Goal: Task Accomplishment & Management: Manage account settings

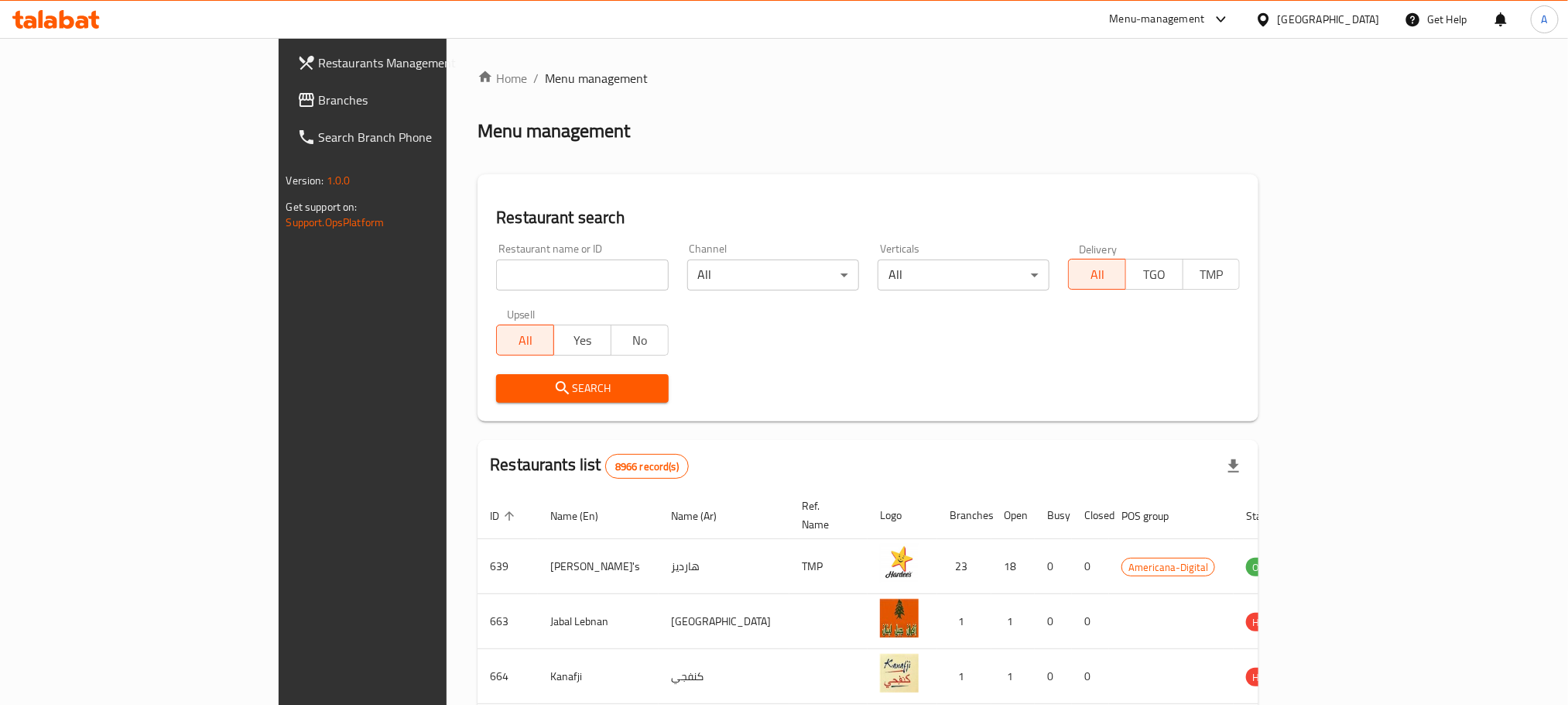
click at [496, 265] on input "search" at bounding box center [582, 274] width 172 height 31
paste input "Awfully Good"
type input "Awfully Good"
click at [508, 395] on span "Search" at bounding box center [582, 388] width 147 height 20
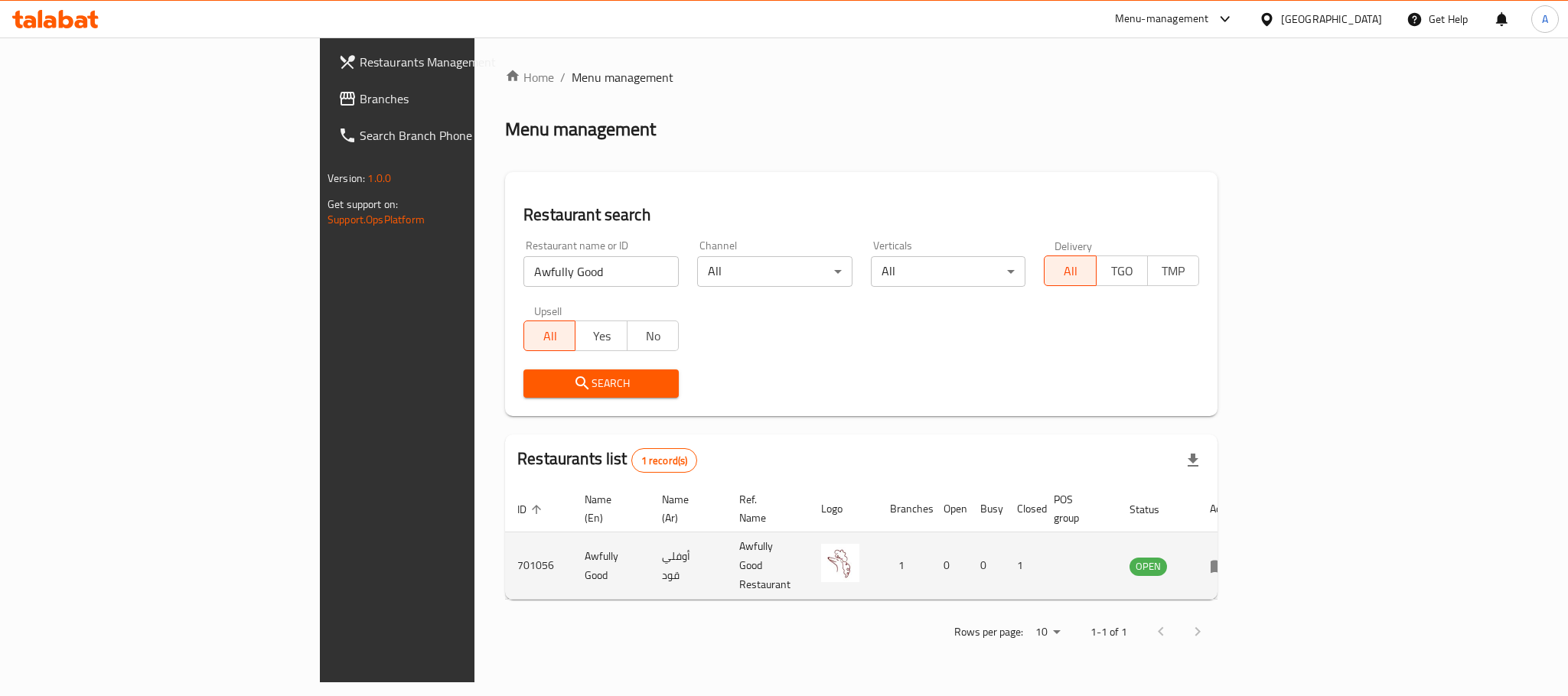
click at [1228, 556] on icon "enhanced table" at bounding box center [1219, 566] width 18 height 18
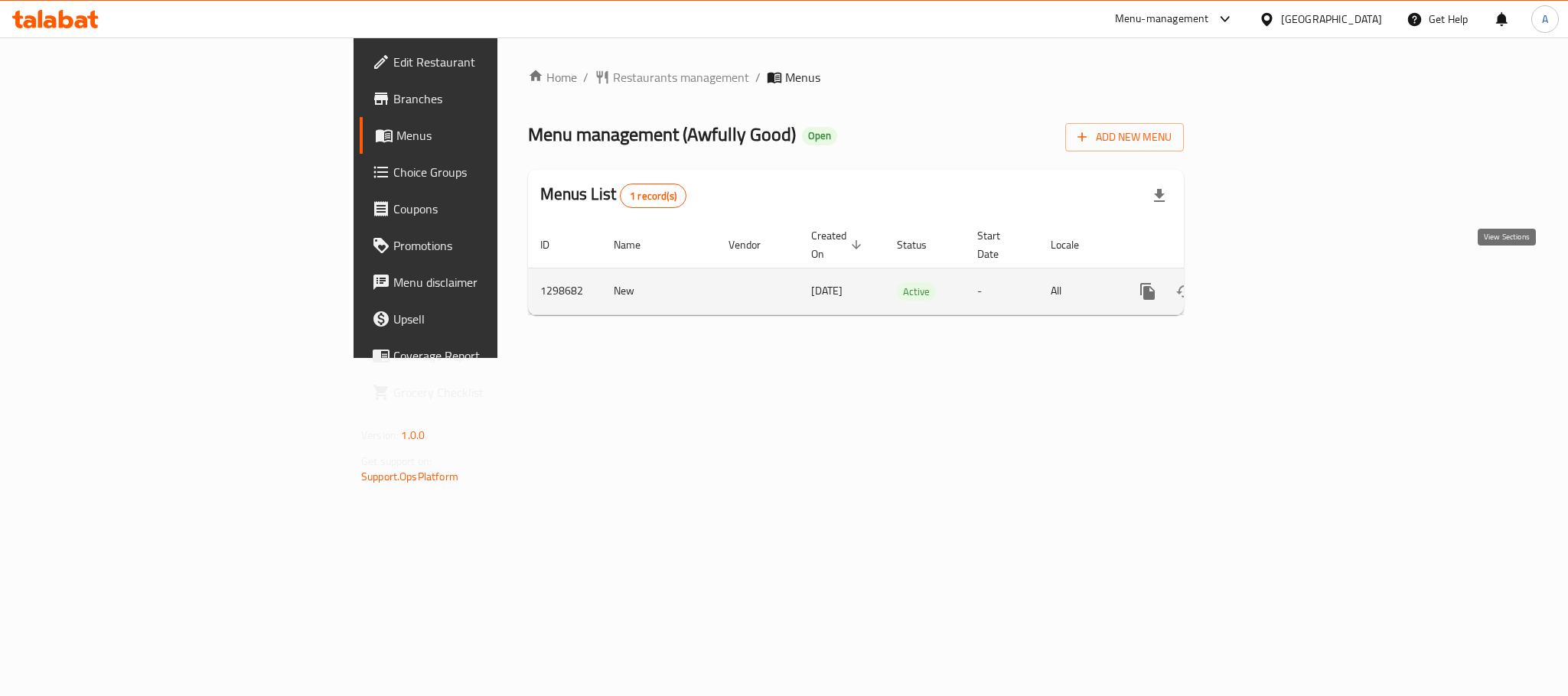
click at [1276, 273] on link "enhanced table" at bounding box center [1258, 291] width 37 height 37
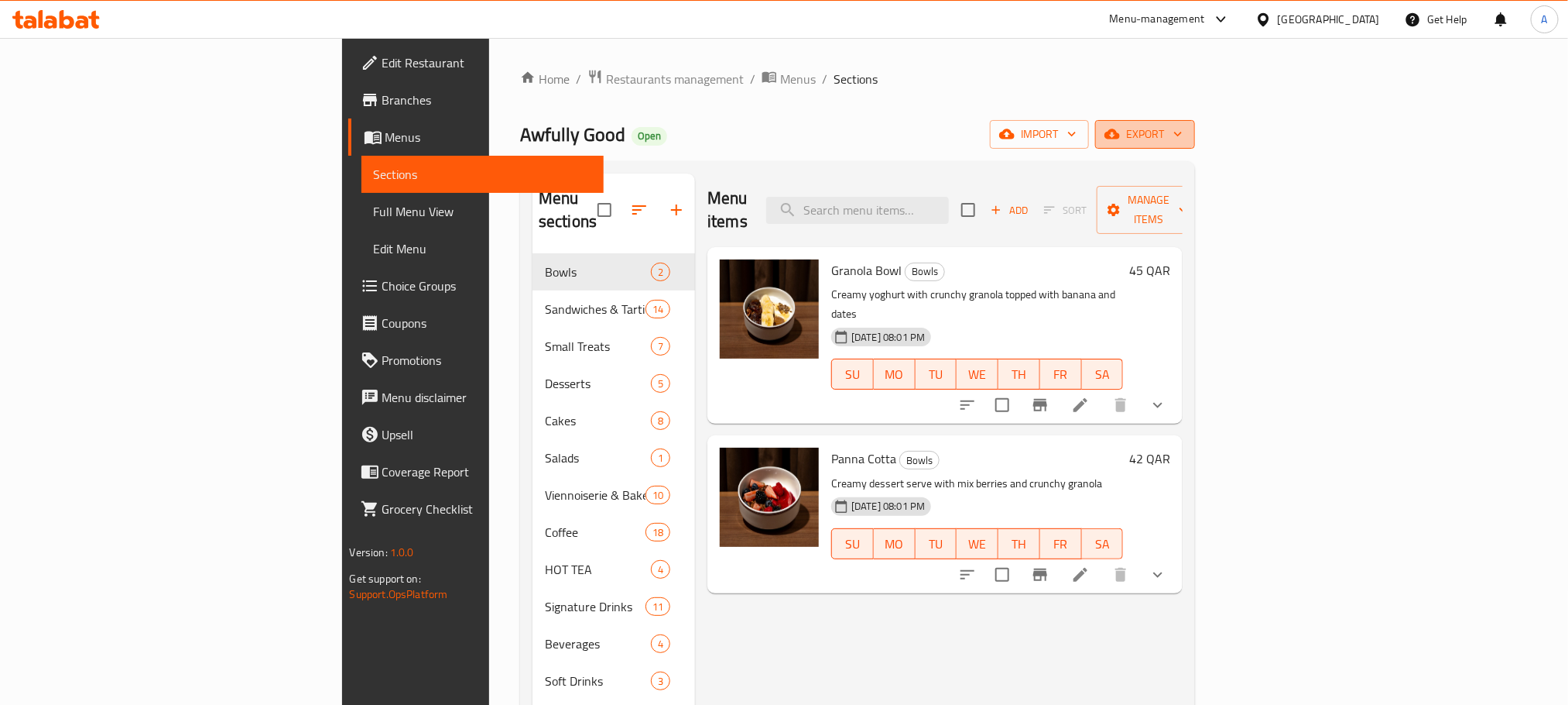
click at [1183, 131] on span "export" at bounding box center [1145, 134] width 75 height 20
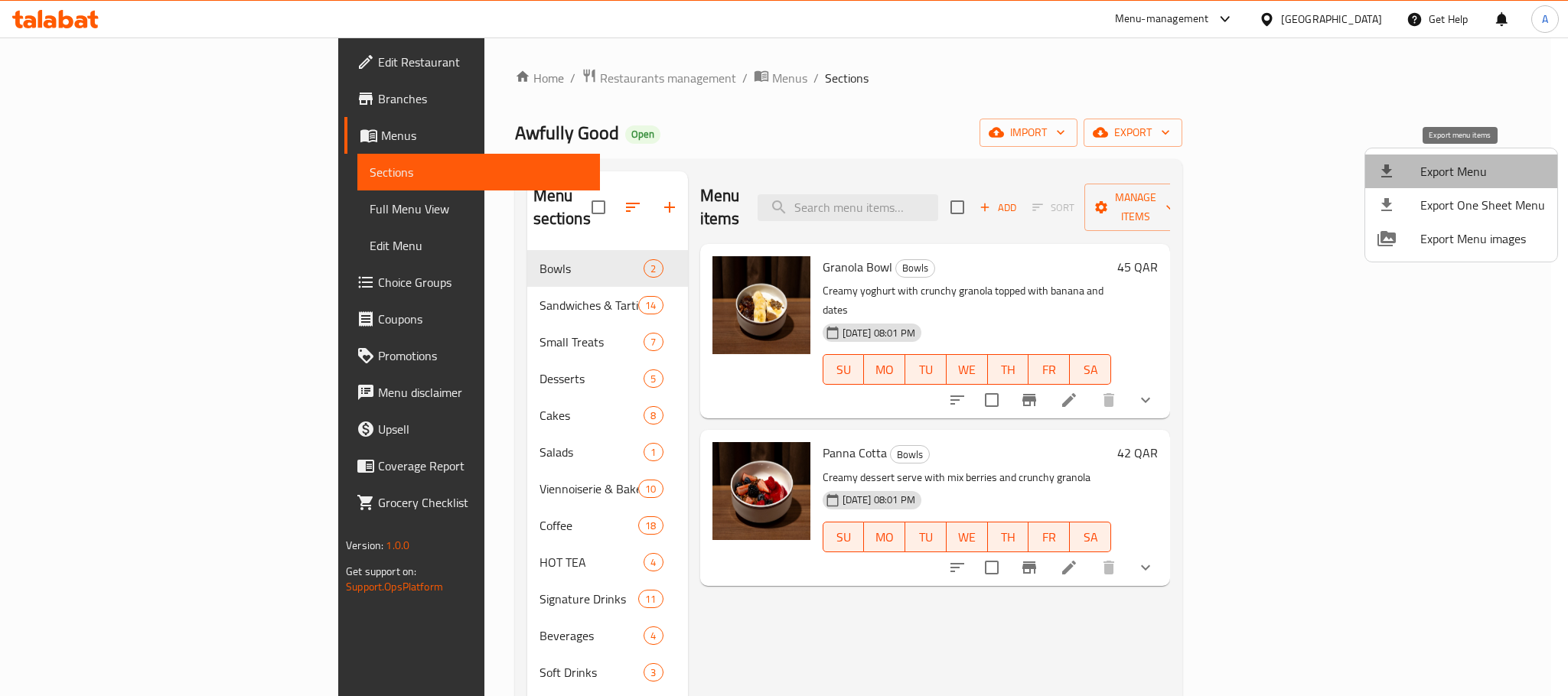
click at [1472, 165] on span "Export Menu" at bounding box center [1483, 172] width 125 height 18
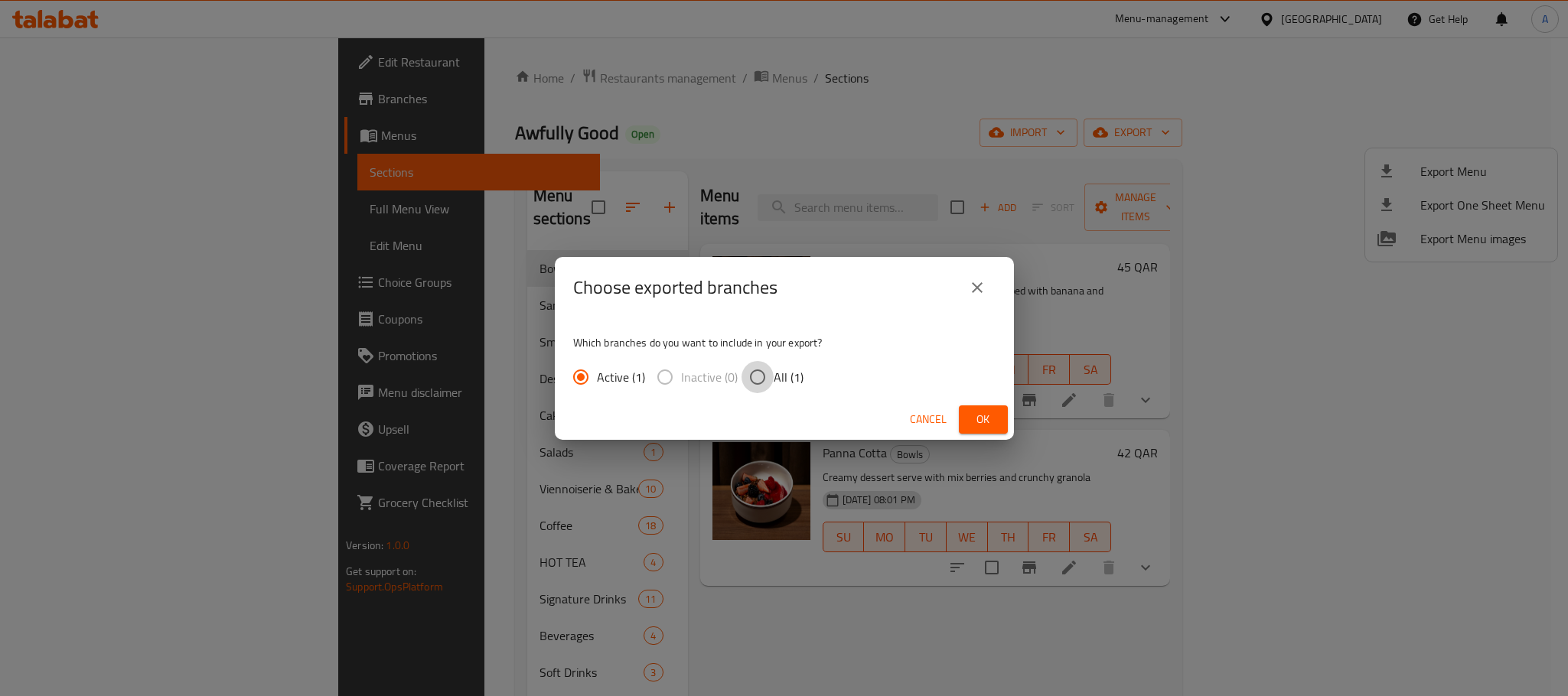
click at [760, 377] on input "All (1)" at bounding box center [757, 376] width 32 height 32
radio input "true"
click at [983, 410] on span "Ok" at bounding box center [983, 419] width 25 height 19
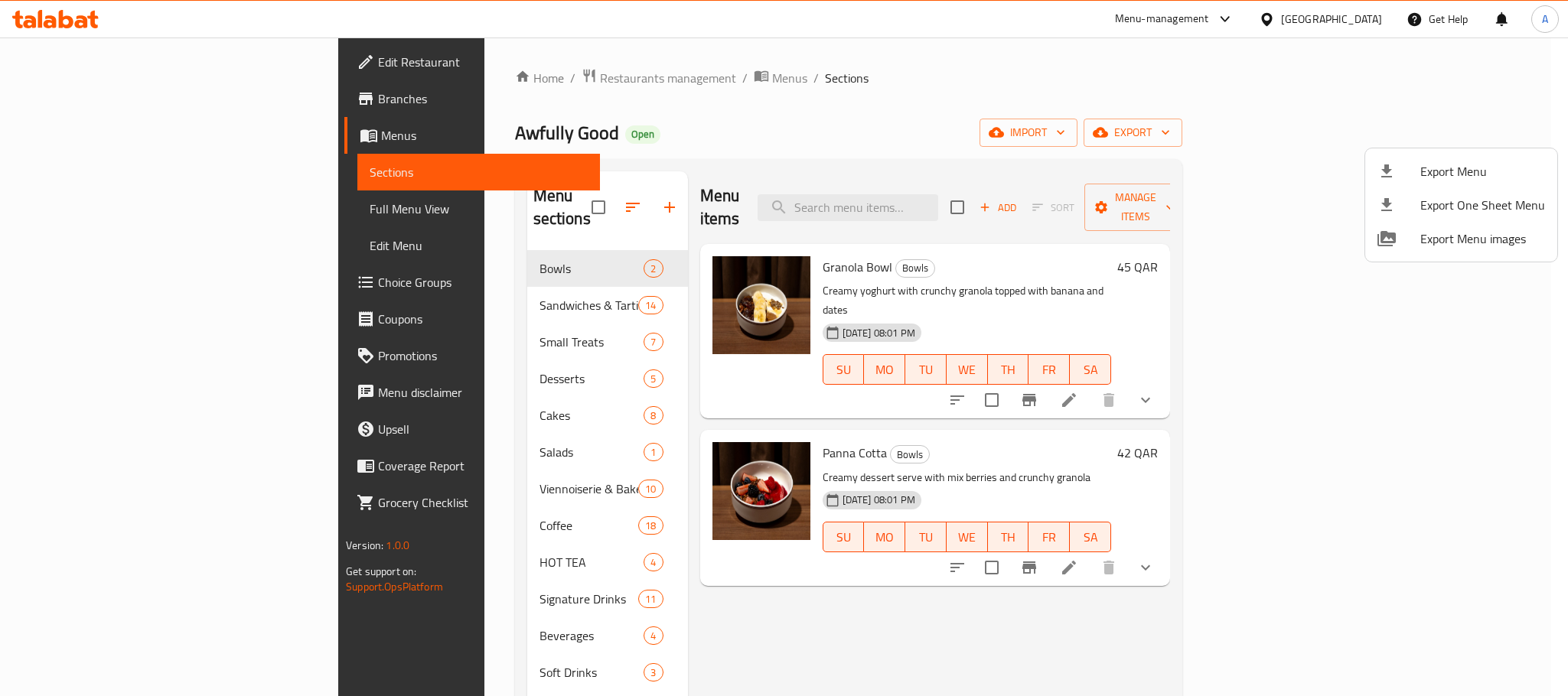
click at [904, 51] on div at bounding box center [784, 348] width 1568 height 696
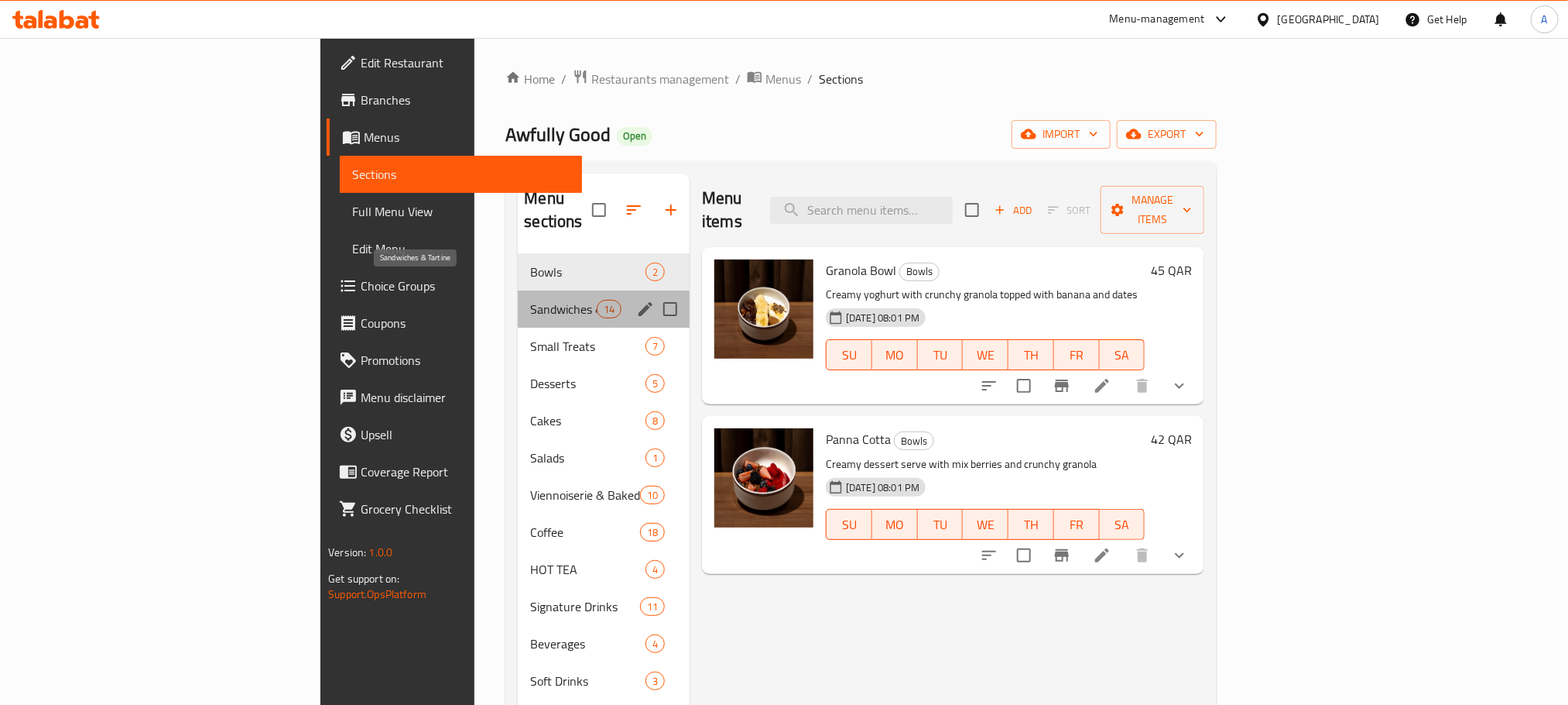
click at [531, 299] on span "Sandwiches & Tartine" at bounding box center [563, 309] width 66 height 19
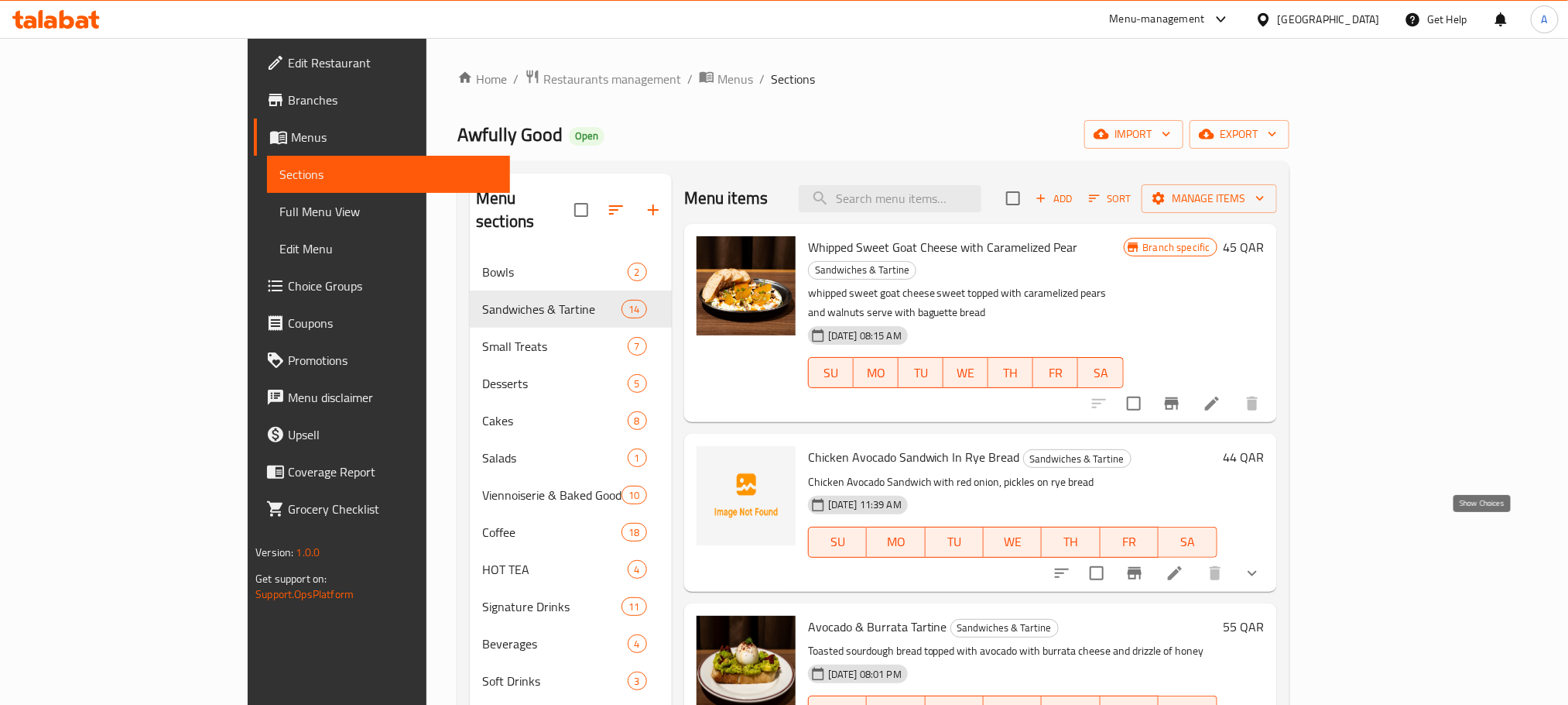
click at [1262, 564] on icon "show more" at bounding box center [1253, 573] width 19 height 19
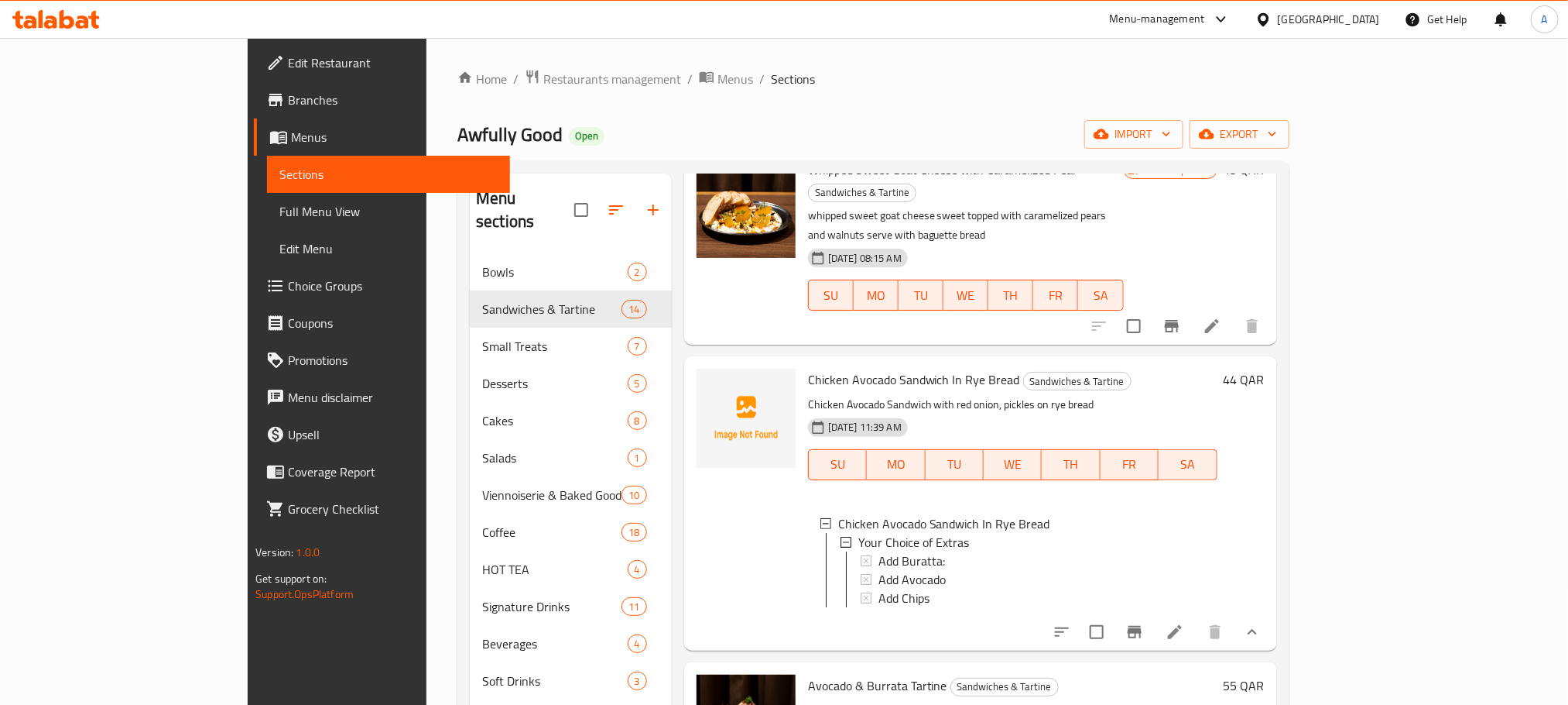
scroll to position [116, 0]
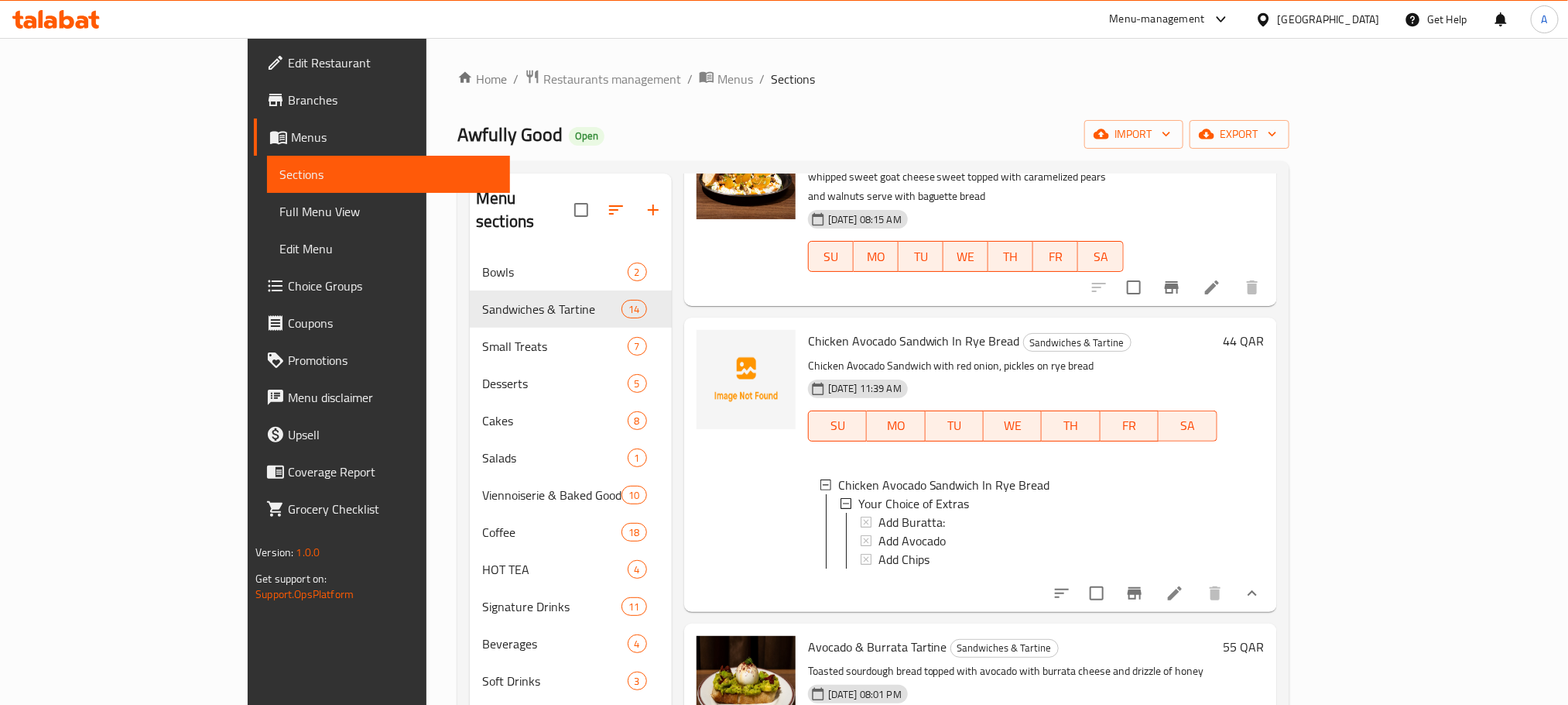
click at [1184, 584] on icon at bounding box center [1175, 593] width 19 height 19
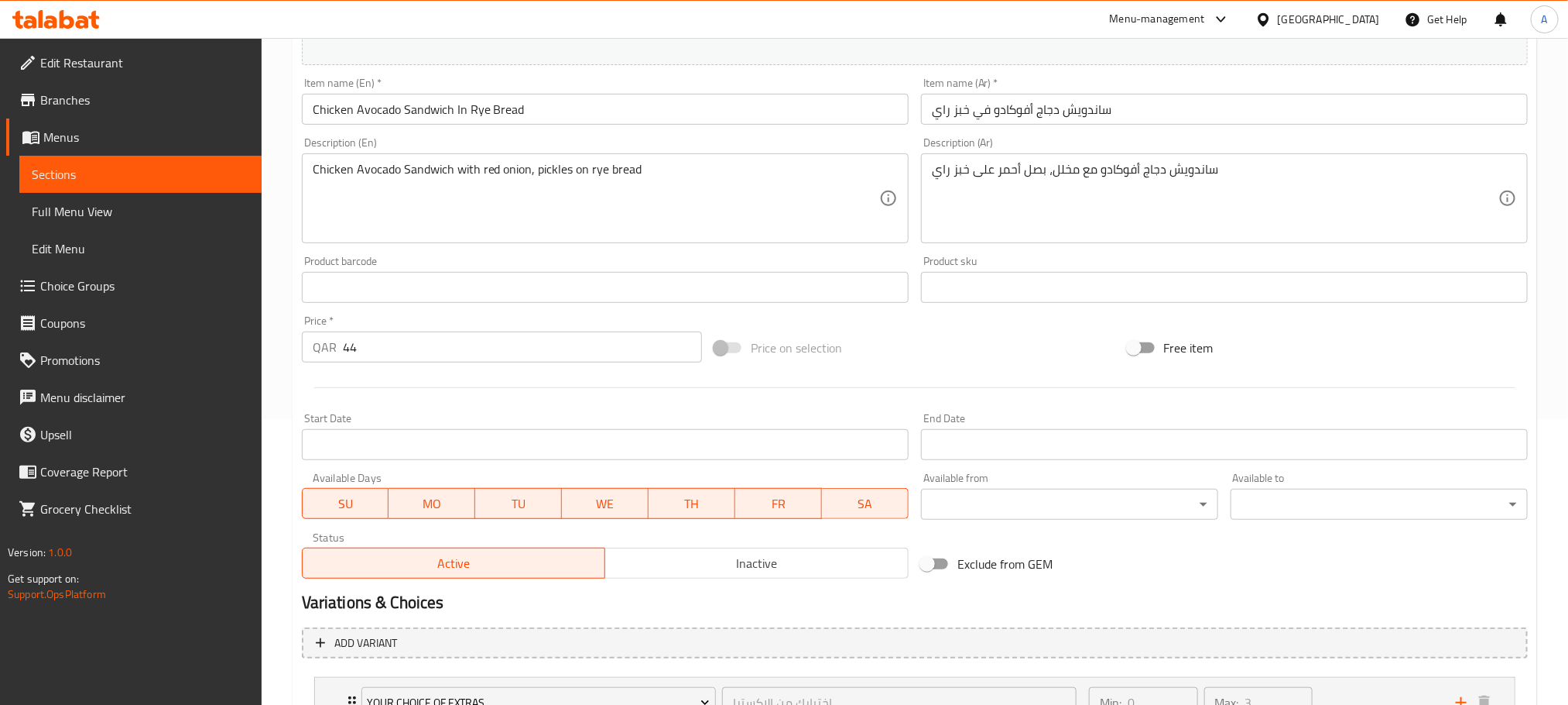
scroll to position [416, 0]
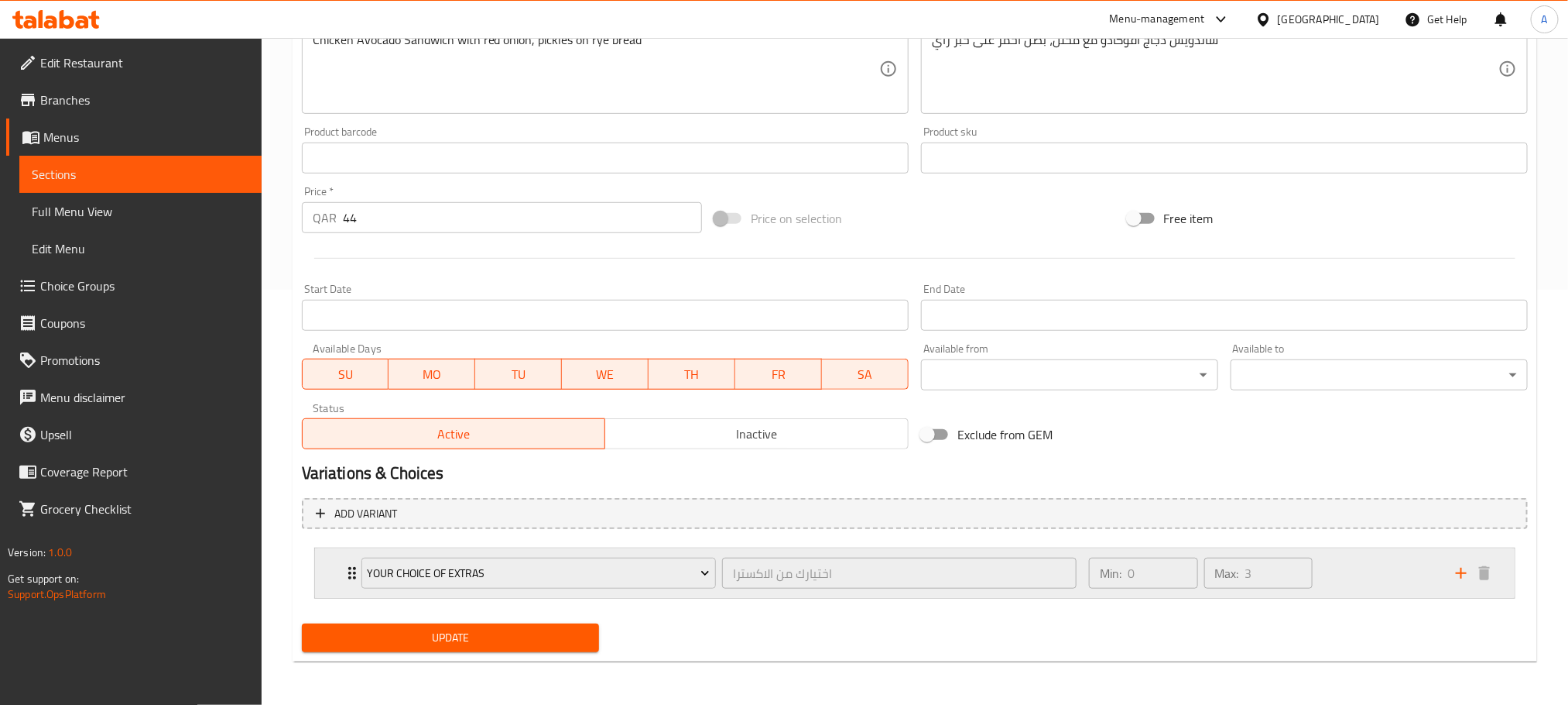
click at [347, 569] on icon "Expand" at bounding box center [352, 573] width 19 height 19
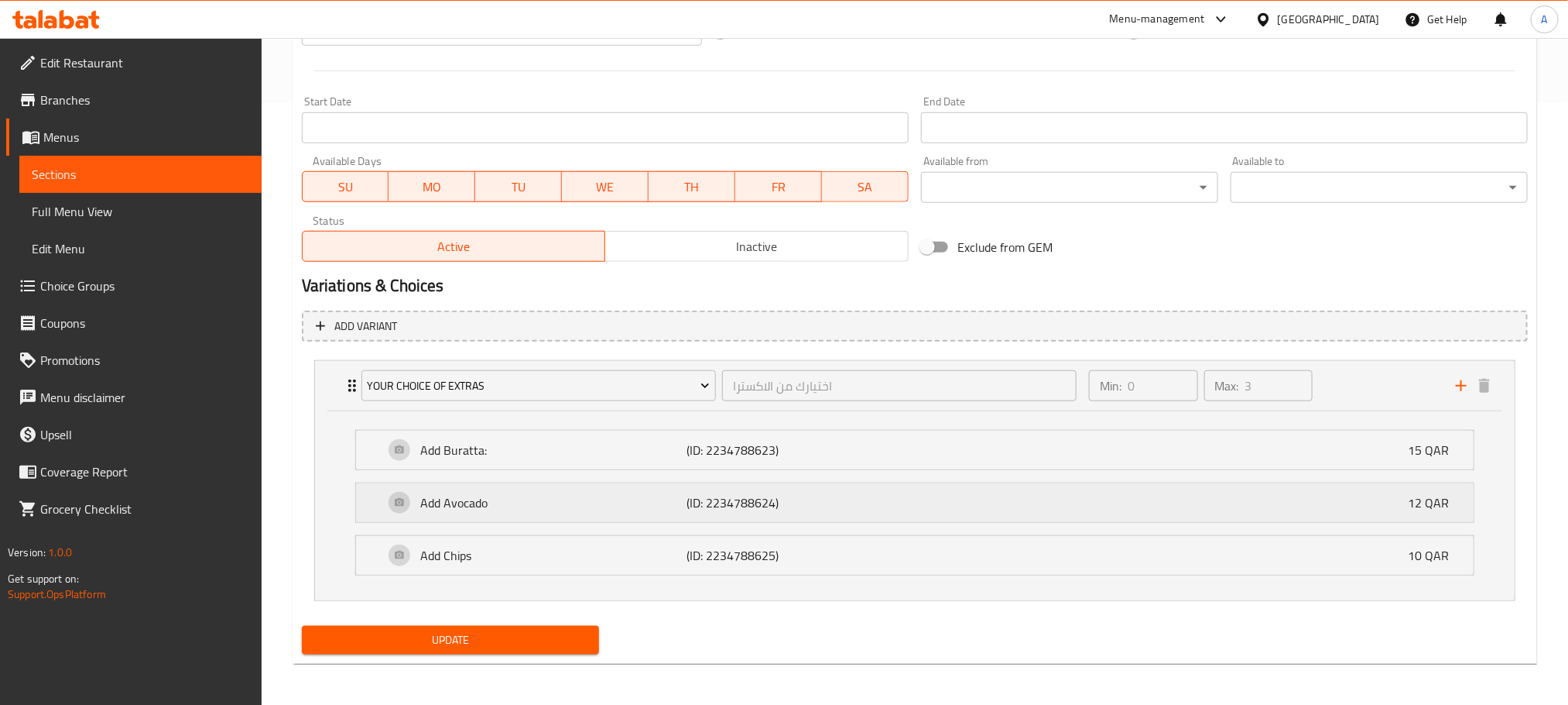
scroll to position [607, 0]
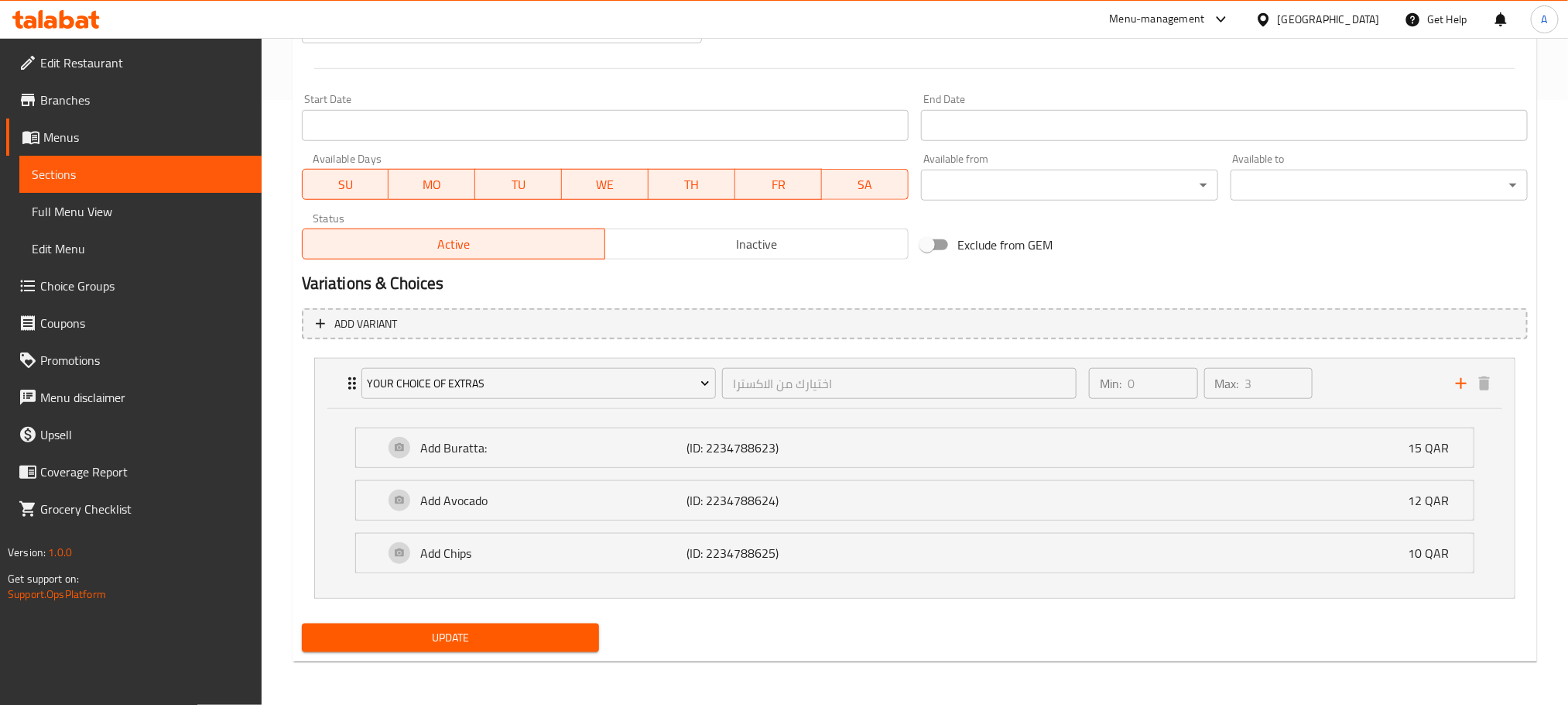
click at [692, 246] on span "Inactive" at bounding box center [757, 245] width 291 height 22
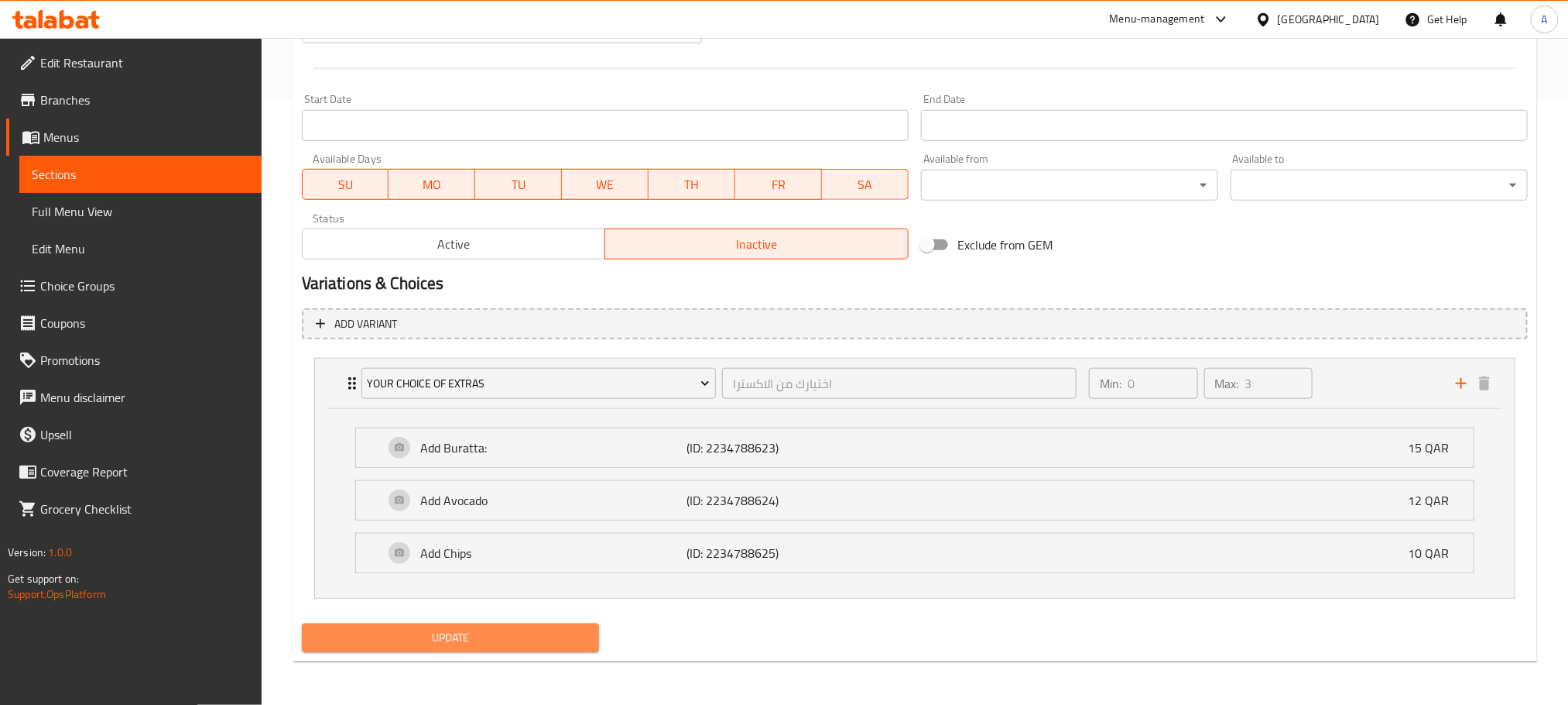
click at [539, 637] on span "Update" at bounding box center [450, 637] width 272 height 20
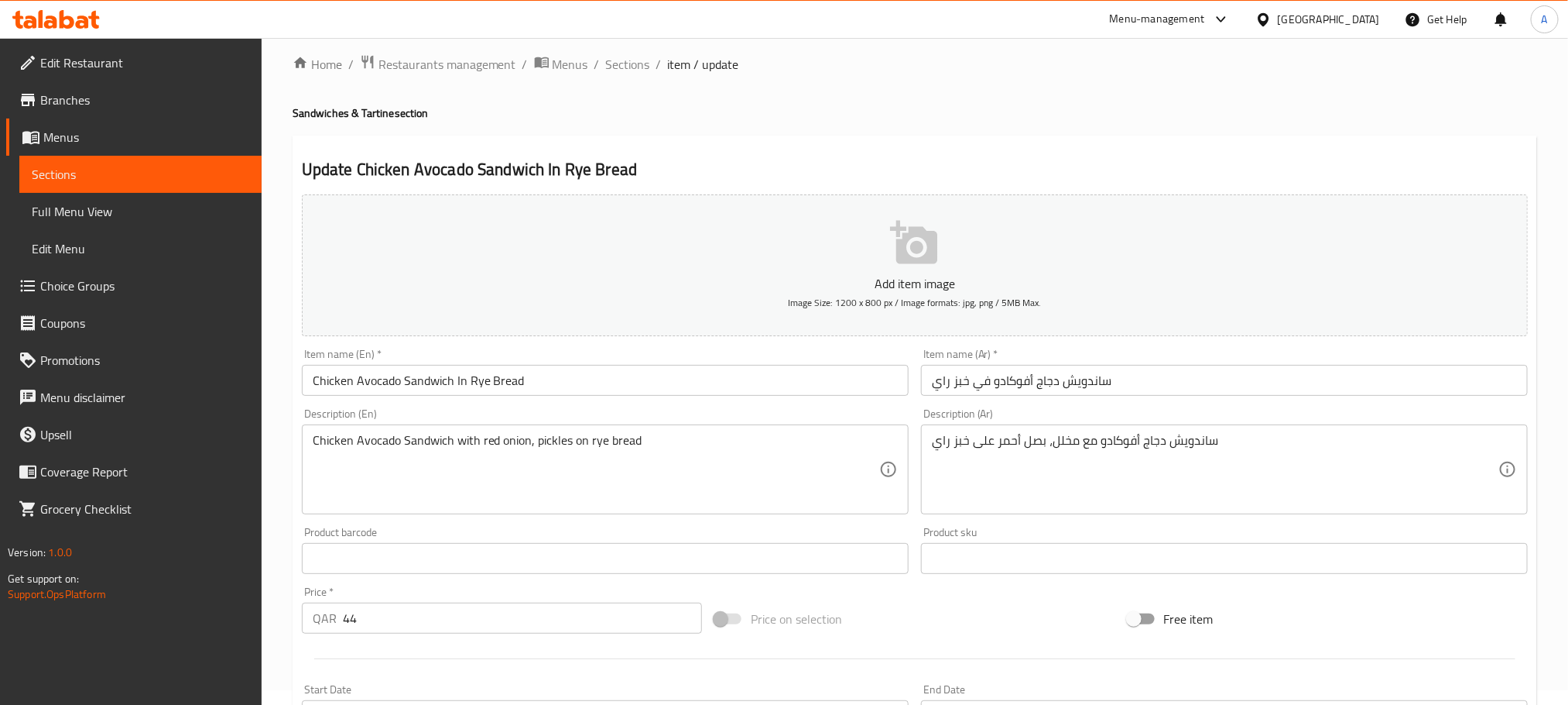
scroll to position [0, 0]
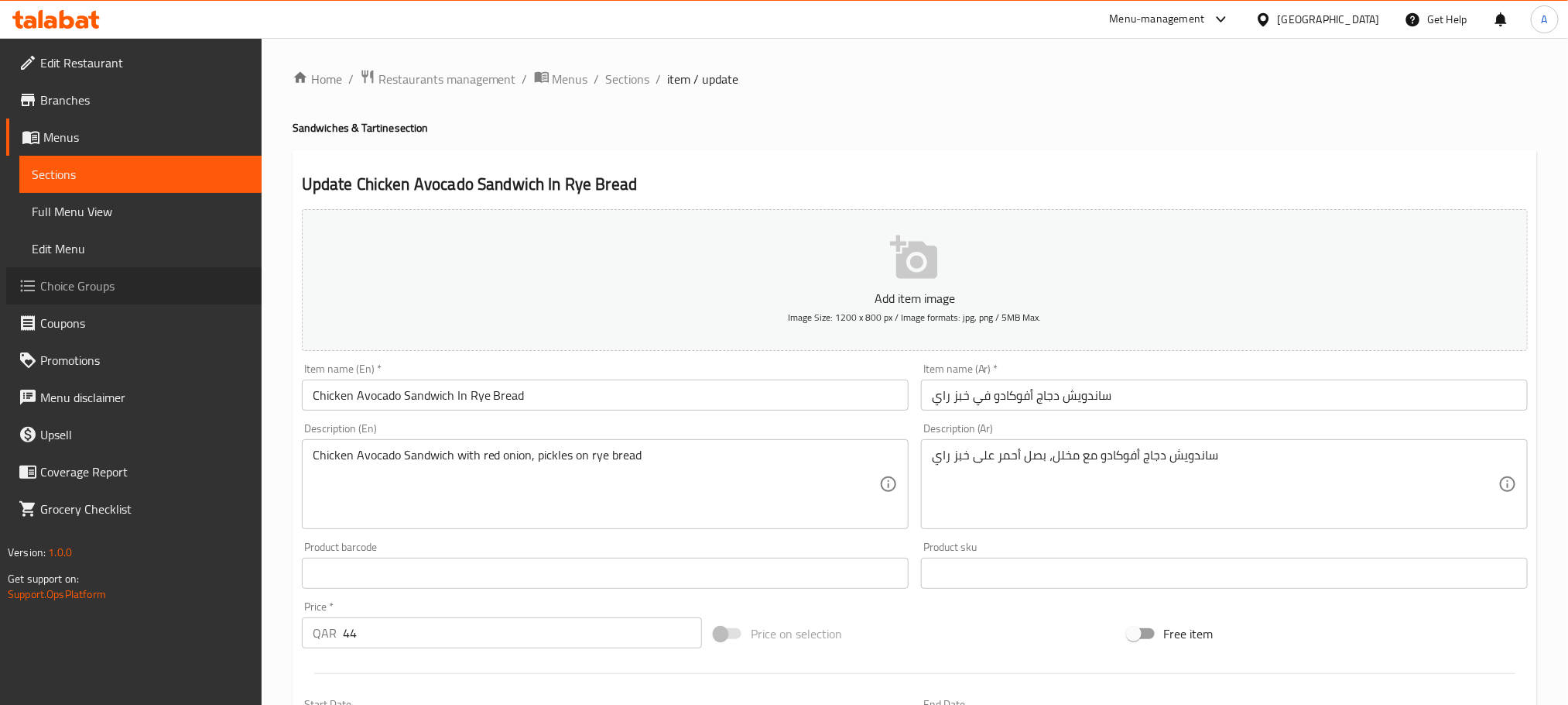
click at [104, 279] on span "Choice Groups" at bounding box center [144, 286] width 209 height 19
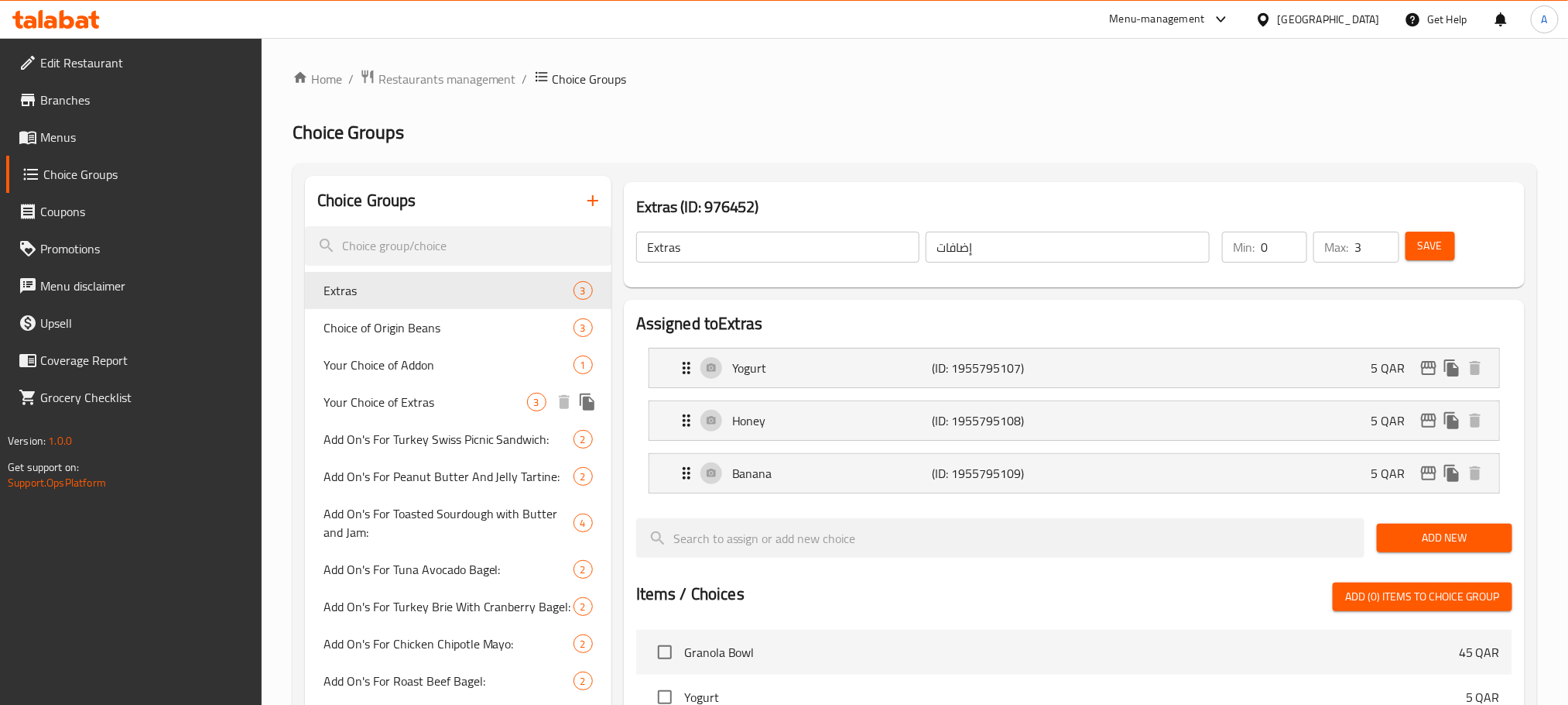
click at [494, 398] on span "Your Choice of Extras" at bounding box center [425, 402] width 204 height 19
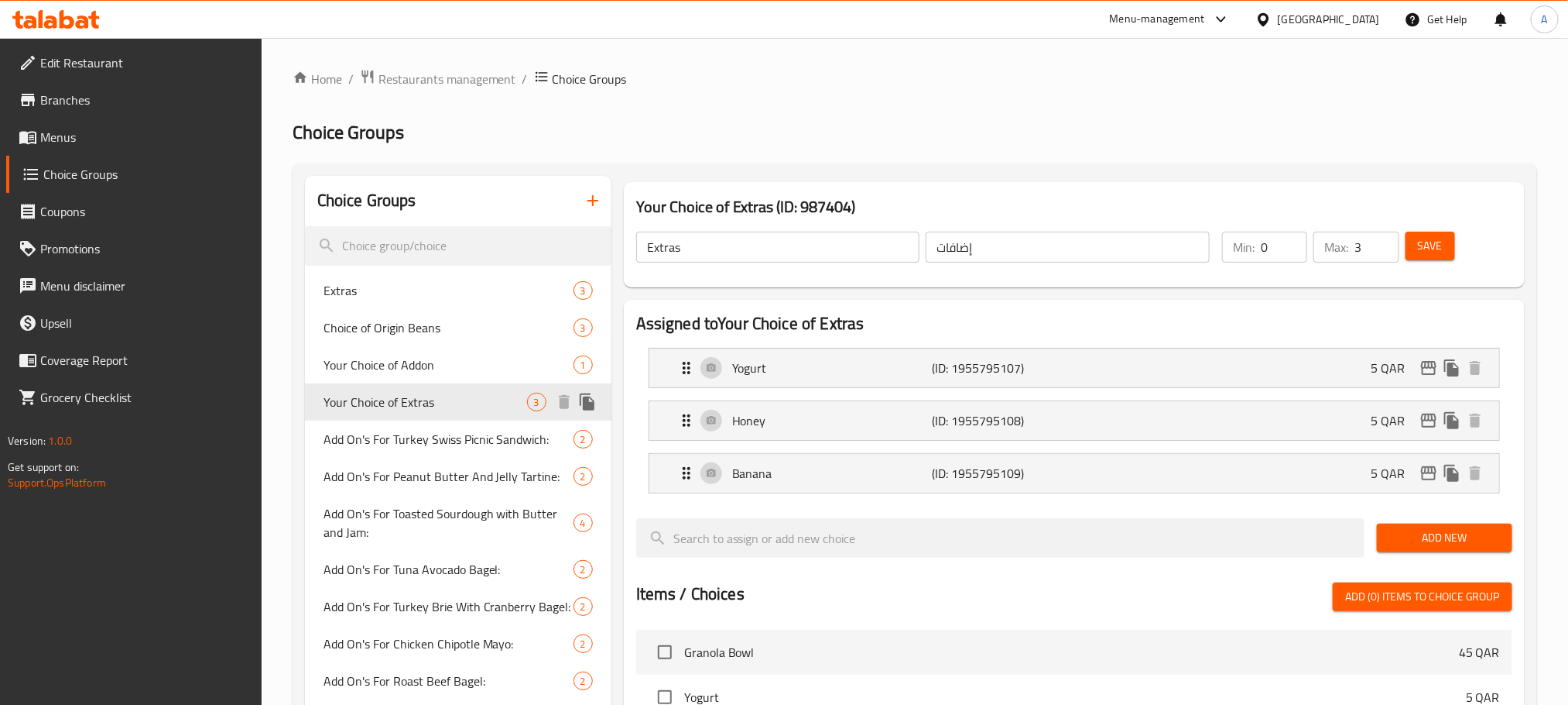
type input "Your Choice of Extras"
type input "اختيارك من الاكسترا"
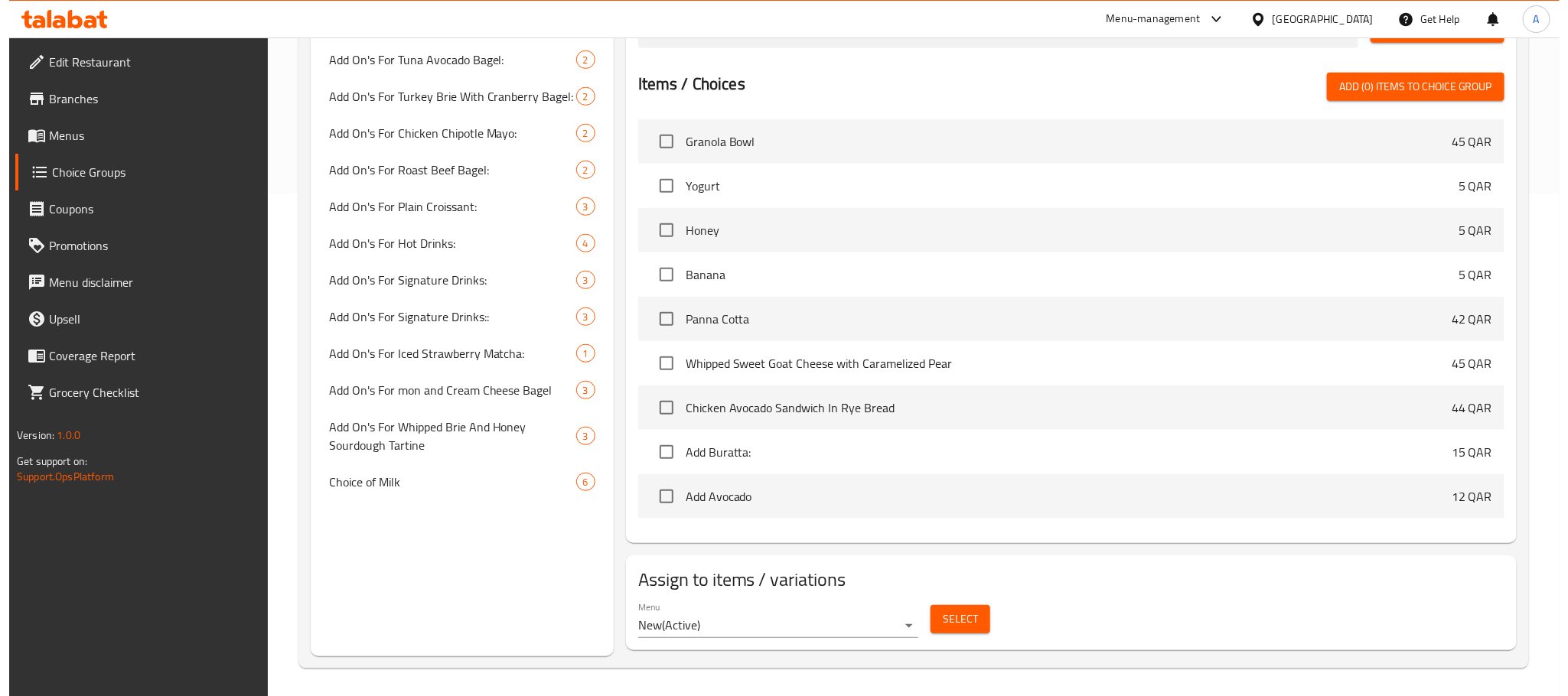
scroll to position [507, 0]
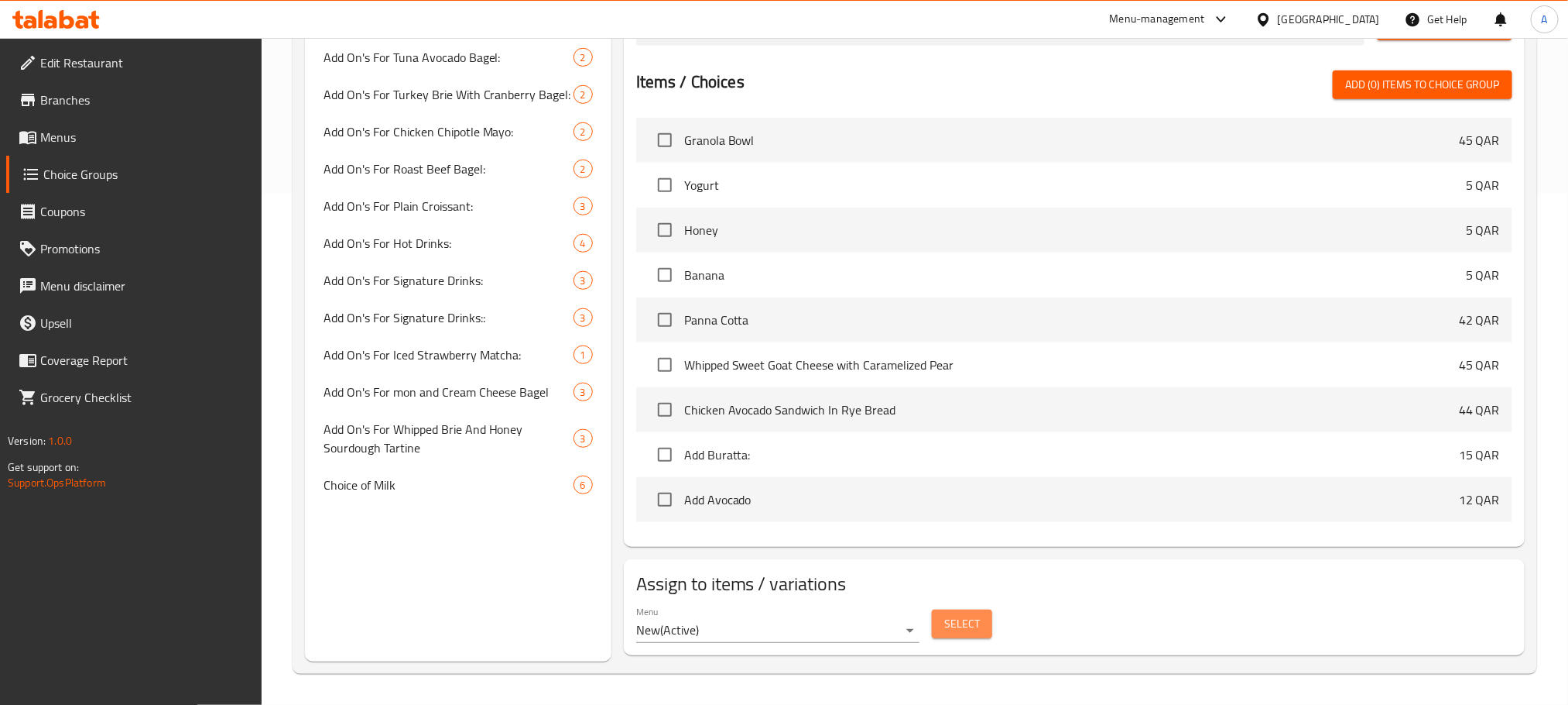
click at [950, 623] on span "Select" at bounding box center [962, 623] width 35 height 20
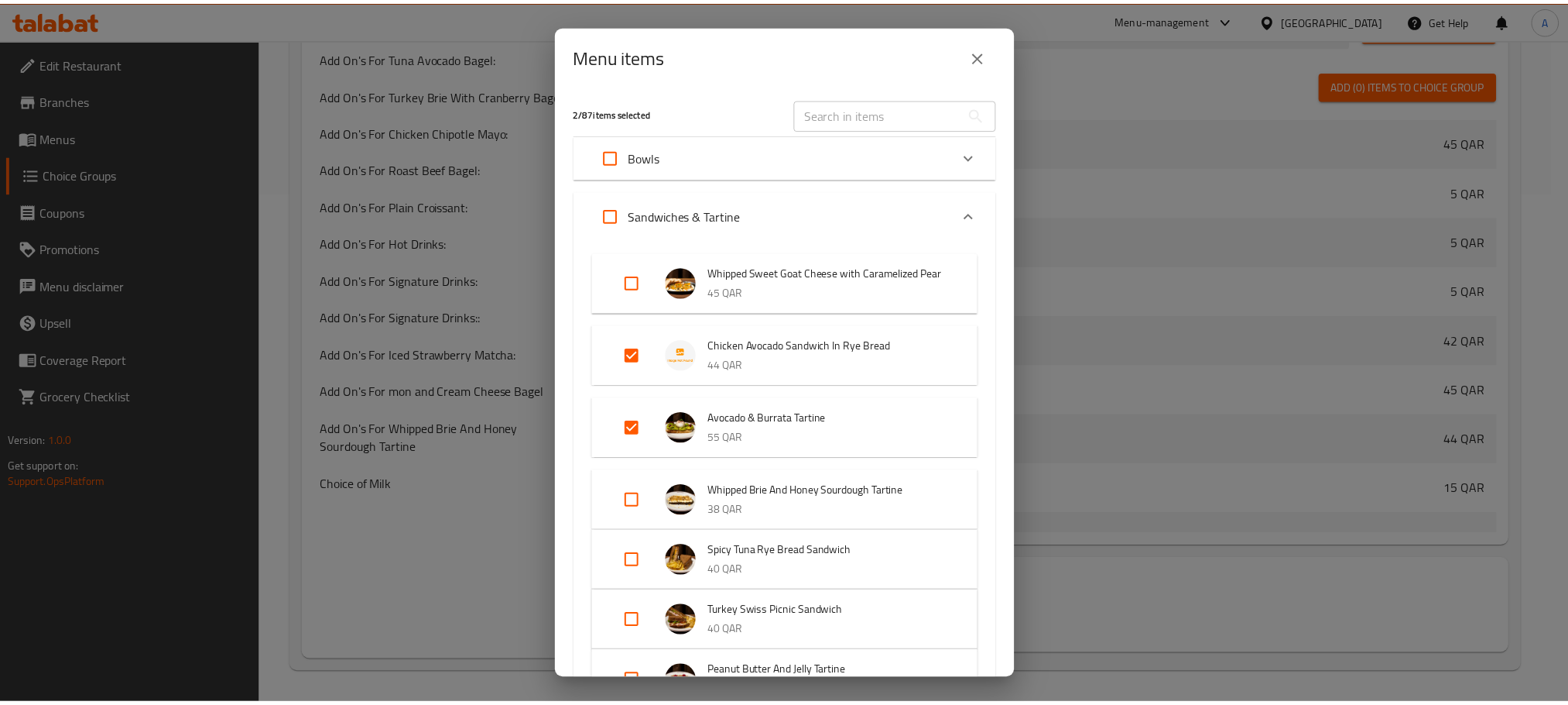
scroll to position [0, 0]
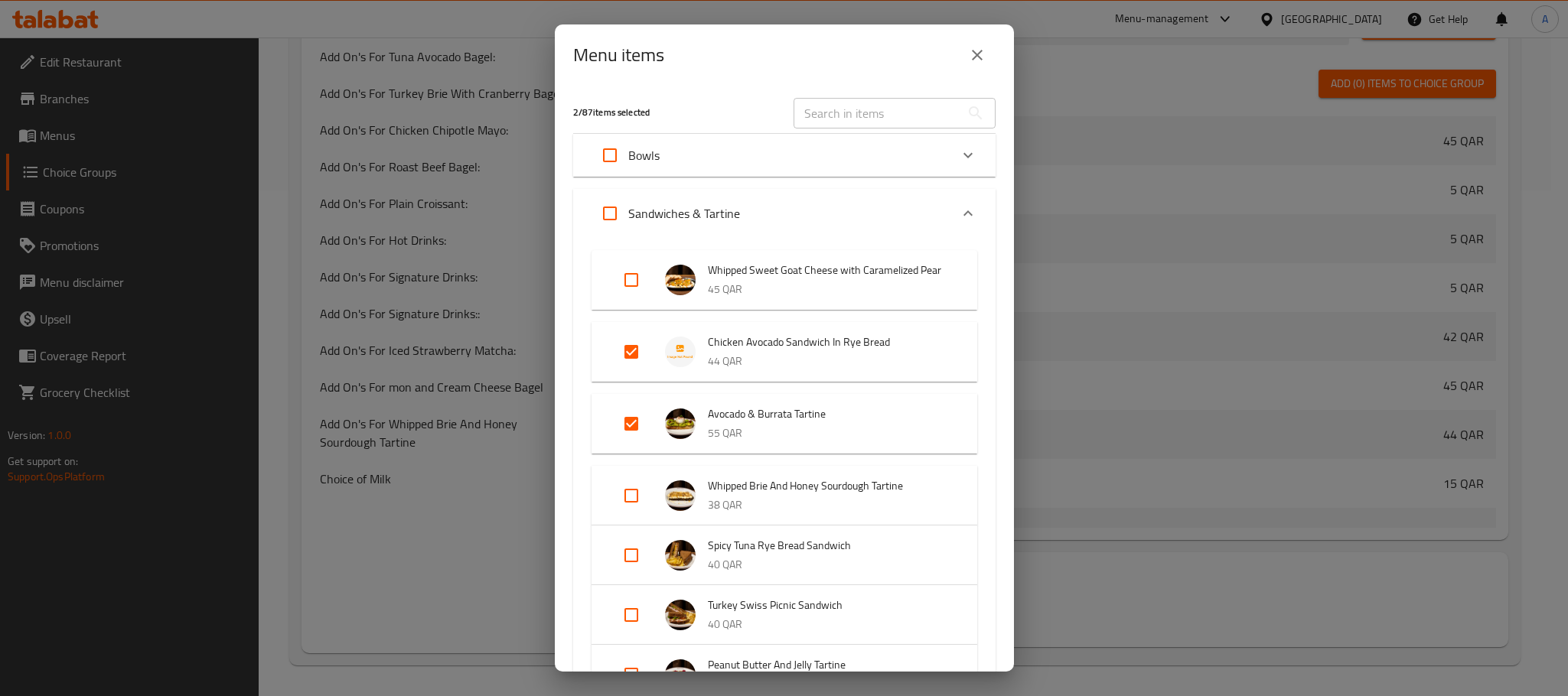
click at [989, 53] on button "close" at bounding box center [977, 55] width 37 height 37
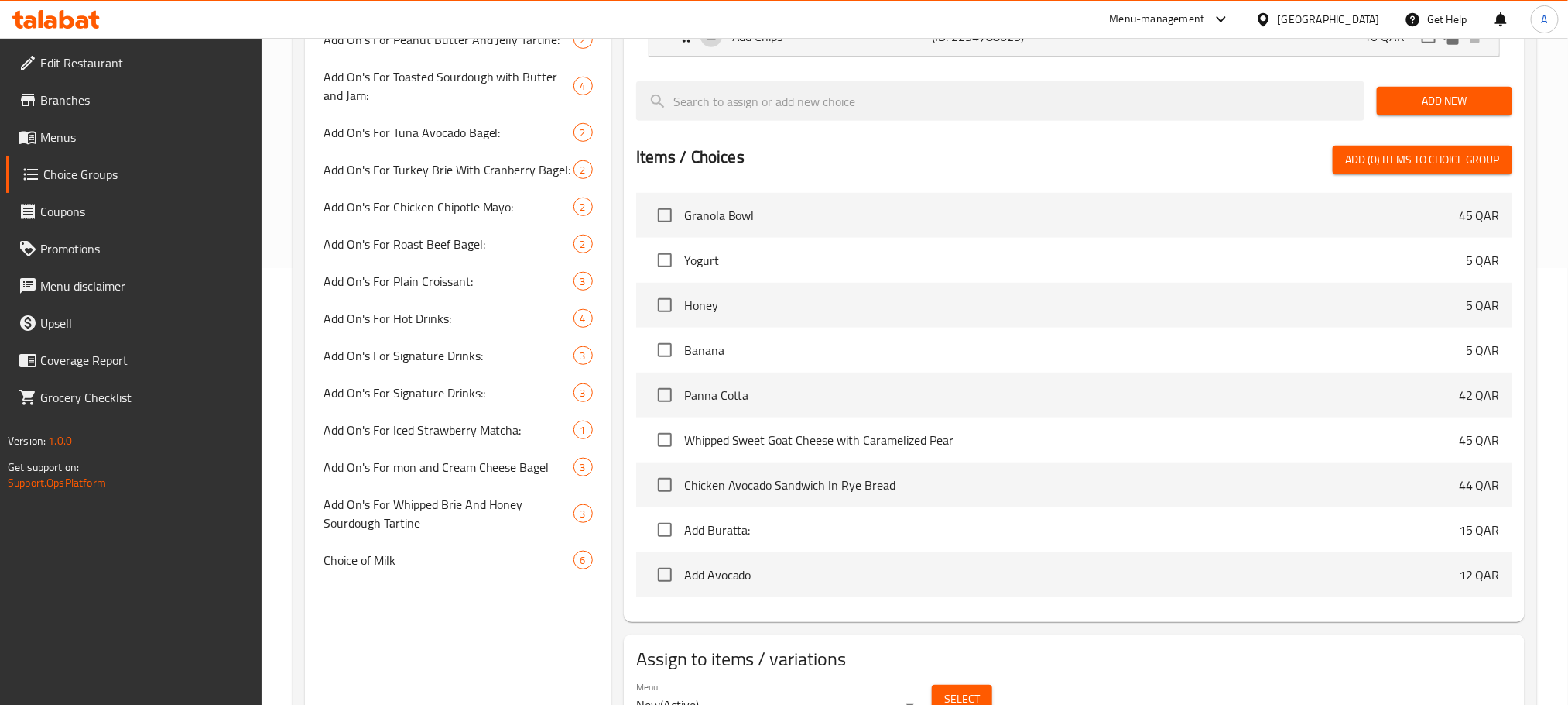
scroll to position [513, 0]
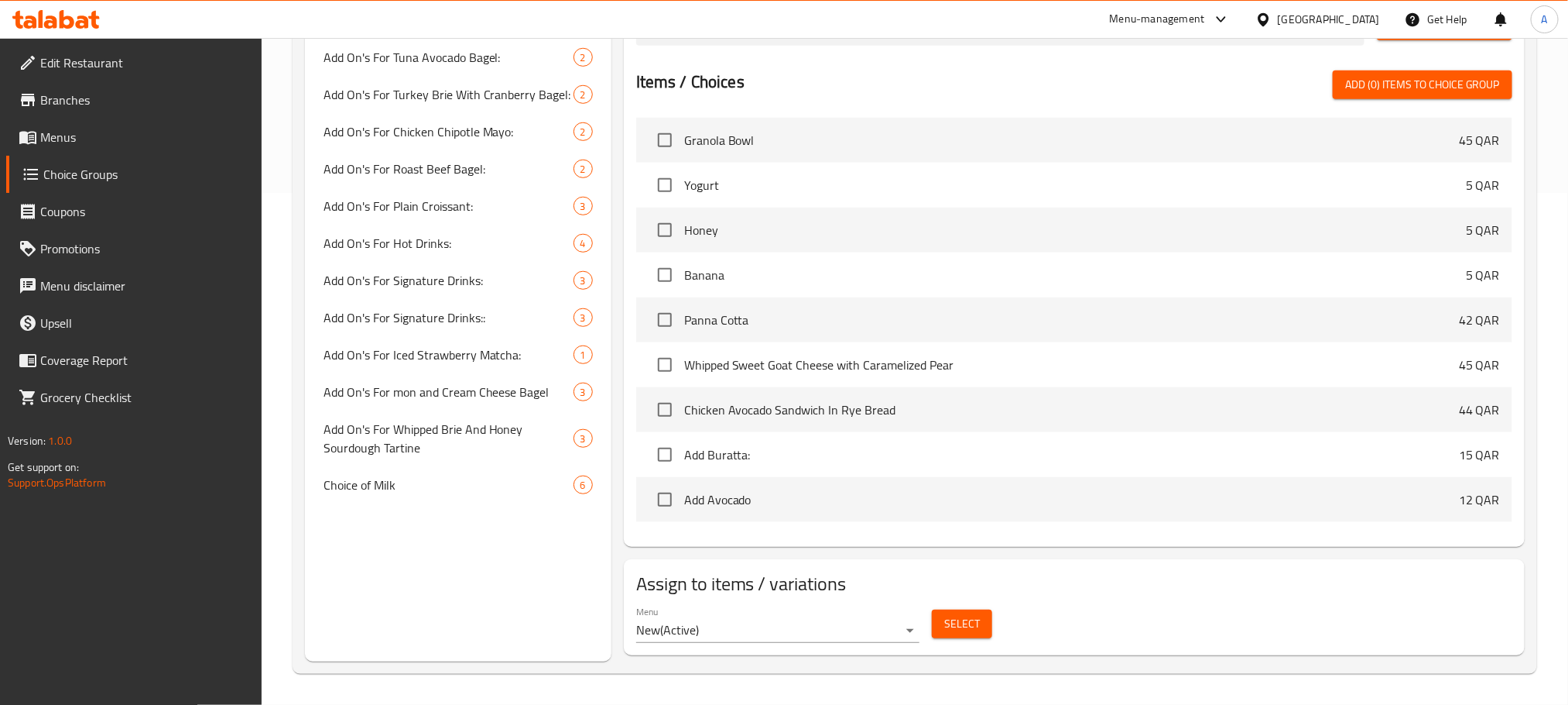
click at [946, 632] on span "Select" at bounding box center [962, 623] width 35 height 20
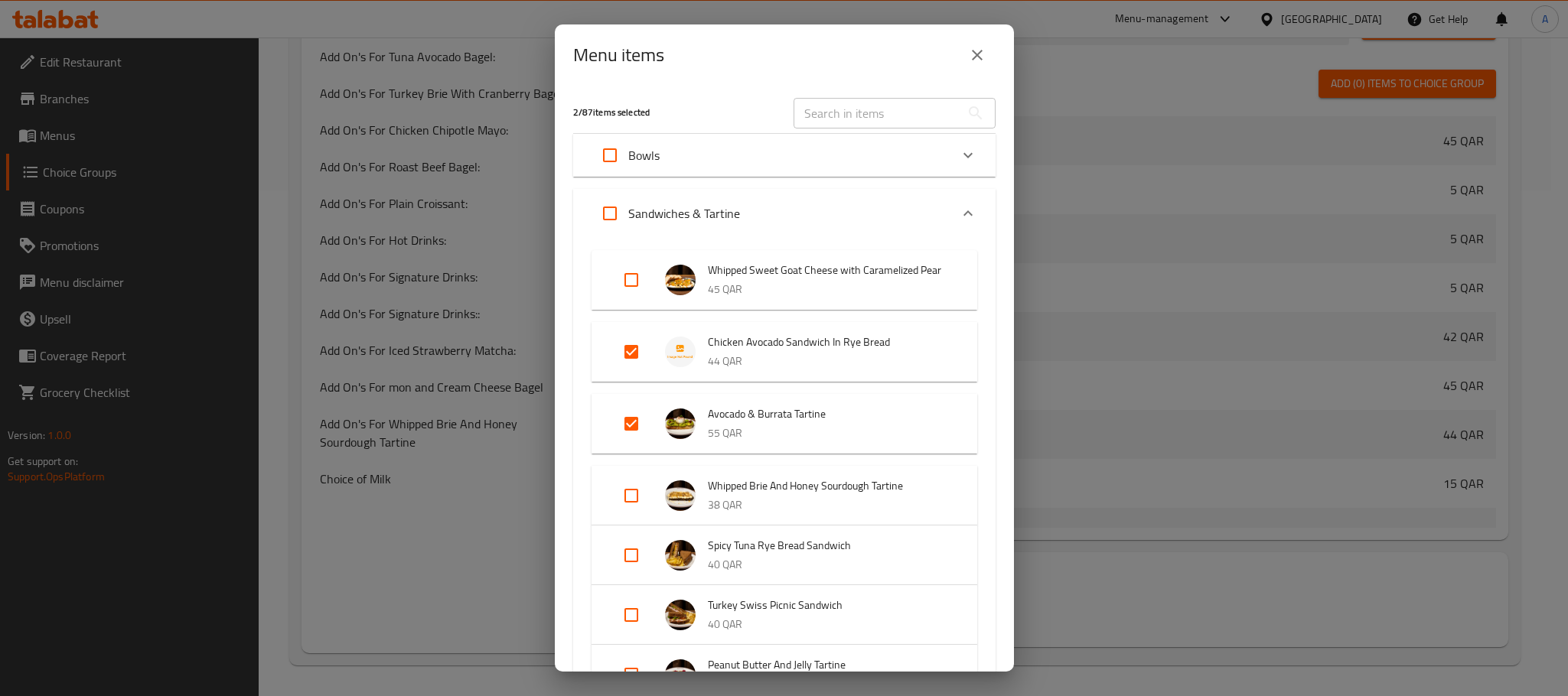
click at [967, 41] on button "close" at bounding box center [977, 55] width 37 height 37
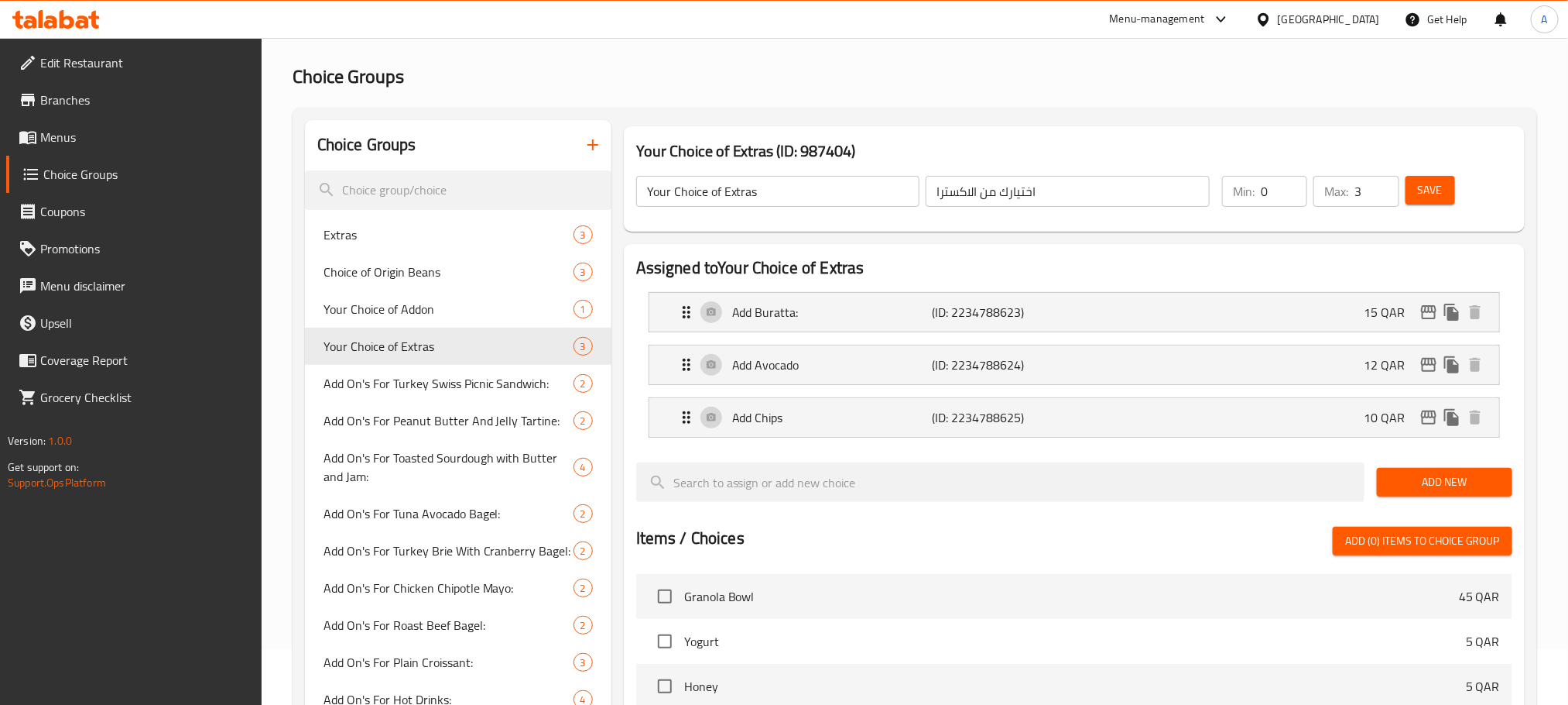
scroll to position [48, 0]
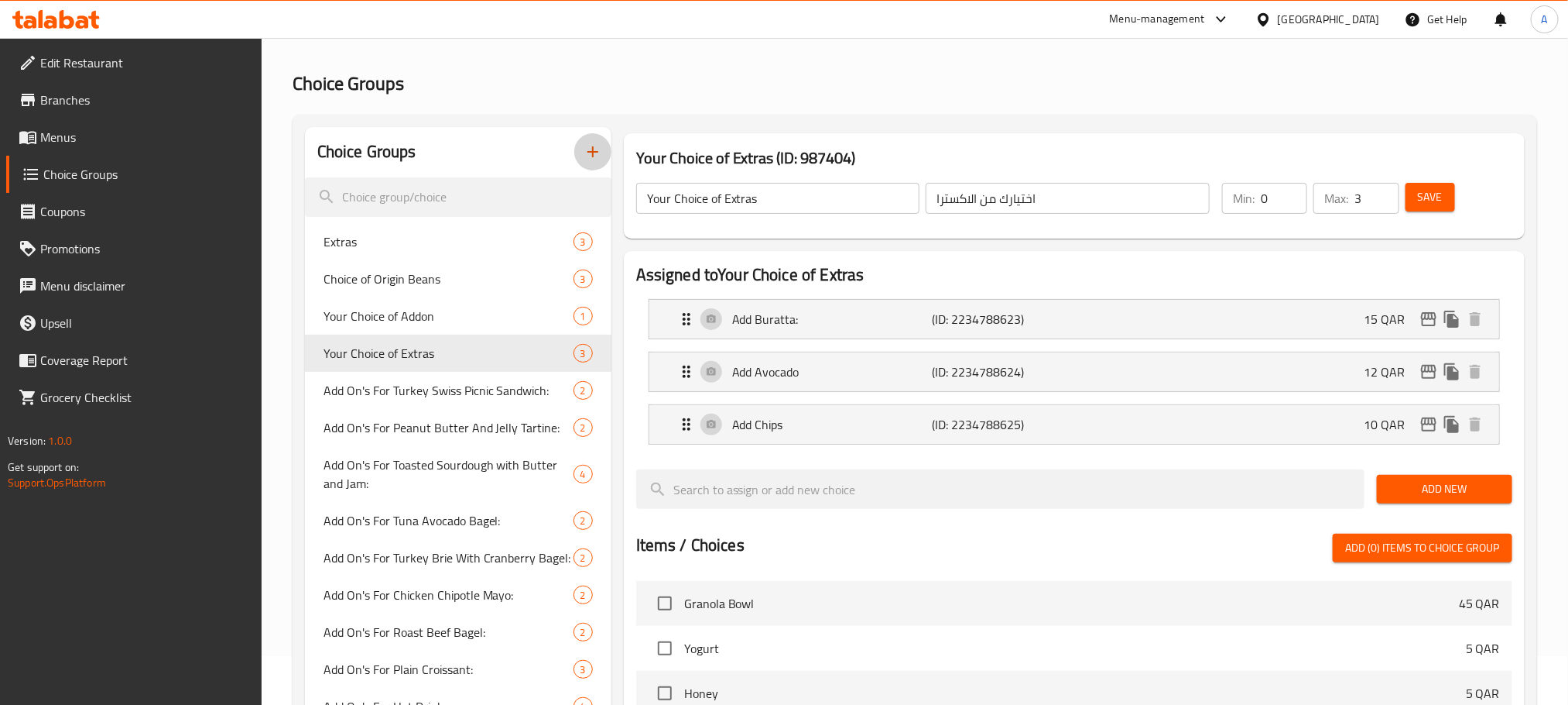
click at [588, 155] on icon "button" at bounding box center [593, 152] width 19 height 19
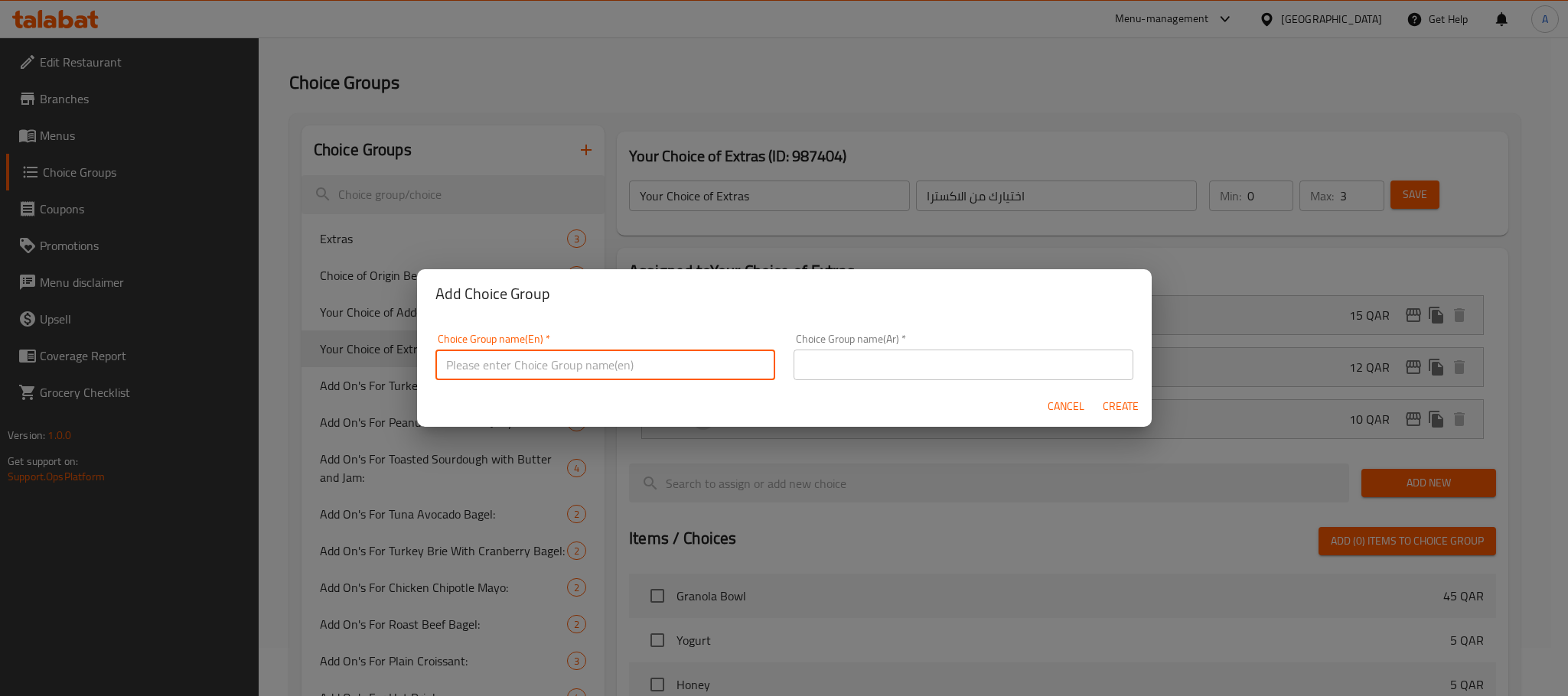
click at [528, 365] on input "text" at bounding box center [605, 365] width 340 height 30
type input "Your Choice Of Item's Sides:"
click at [627, 370] on input "Your Choice Of Item's Sides:" at bounding box center [605, 365] width 340 height 30
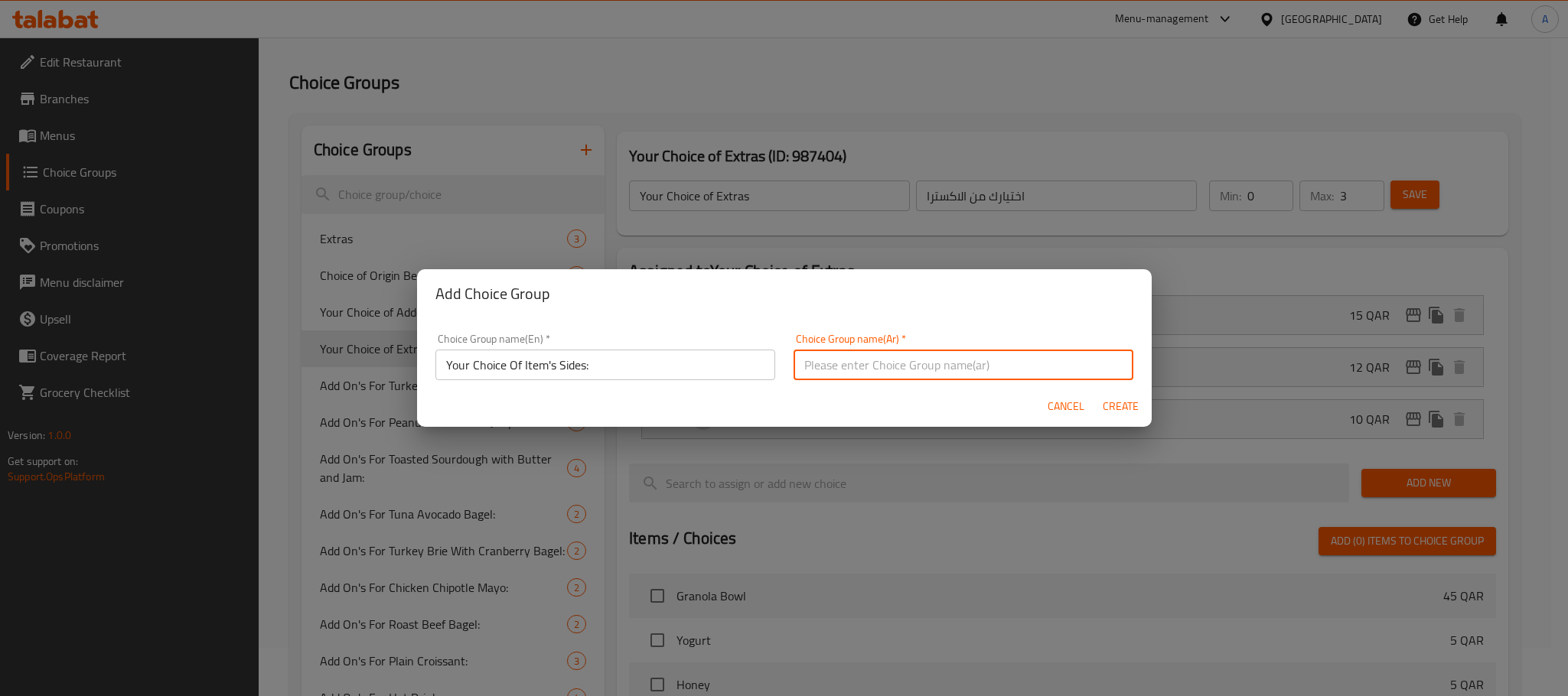
click at [893, 359] on input "text" at bounding box center [964, 365] width 340 height 30
type input "إختيارك للصنف الجانبي"
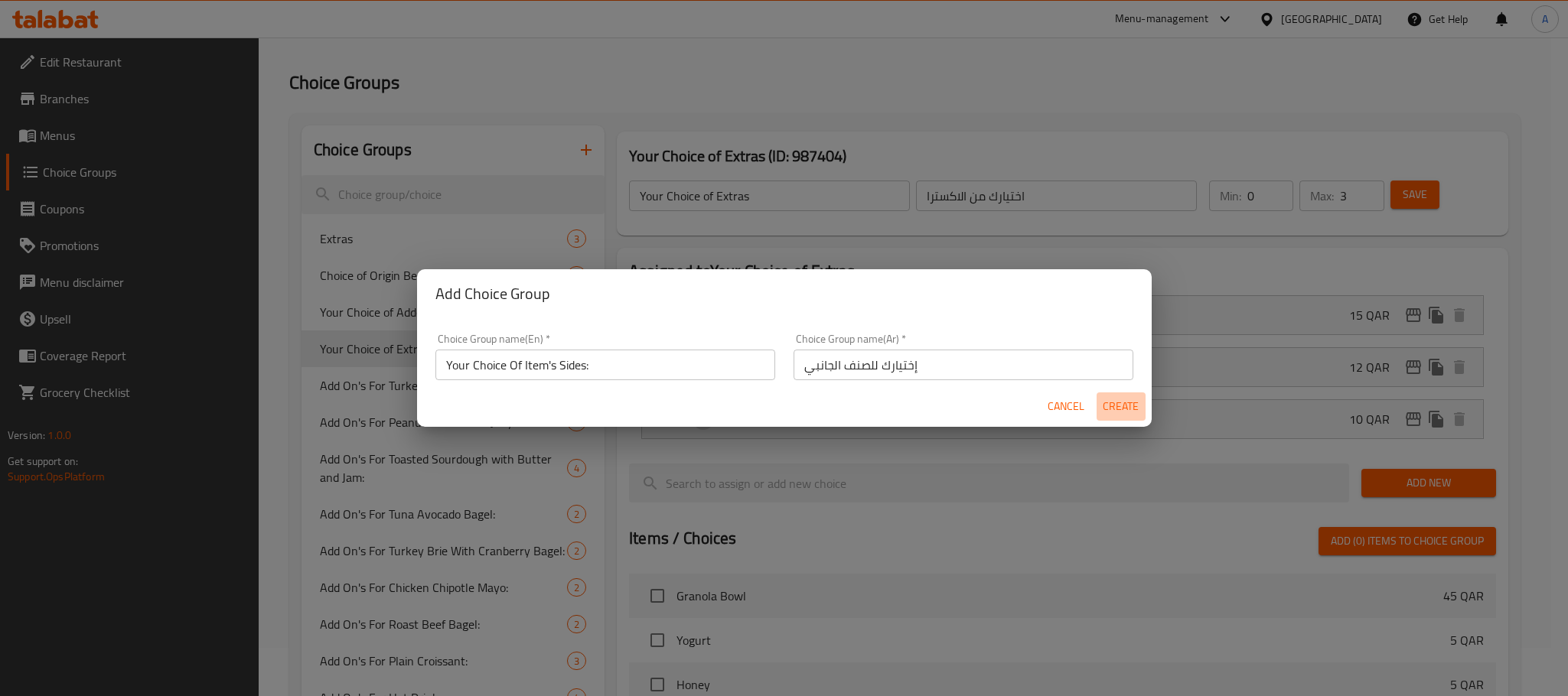
click at [1109, 400] on span "Create" at bounding box center [1121, 406] width 37 height 19
type input "Your Choice Of Item's Sides:"
type input "إختيارك للصنف الجانبي"
type input "0"
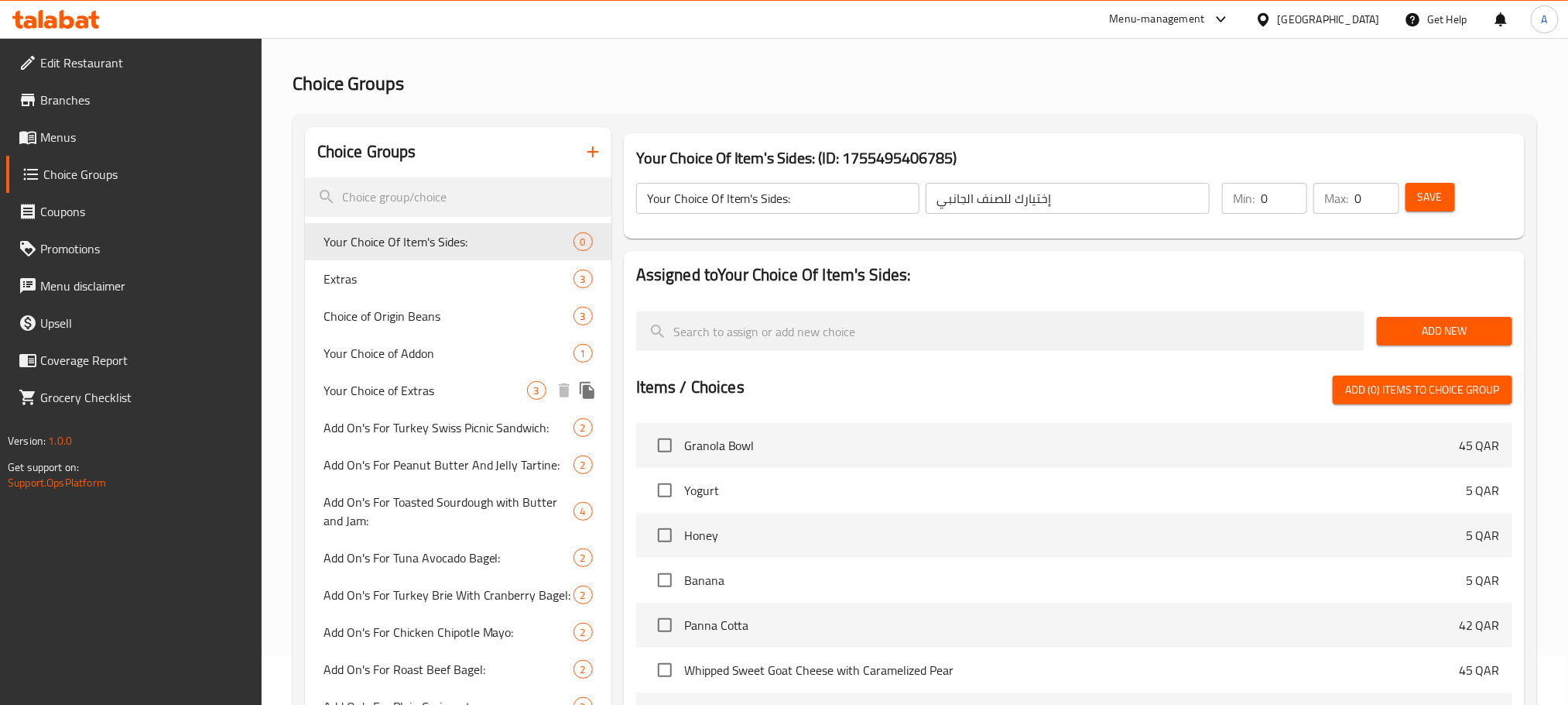
click at [428, 381] on span "Your Choice of Extras" at bounding box center [425, 391] width 204 height 19
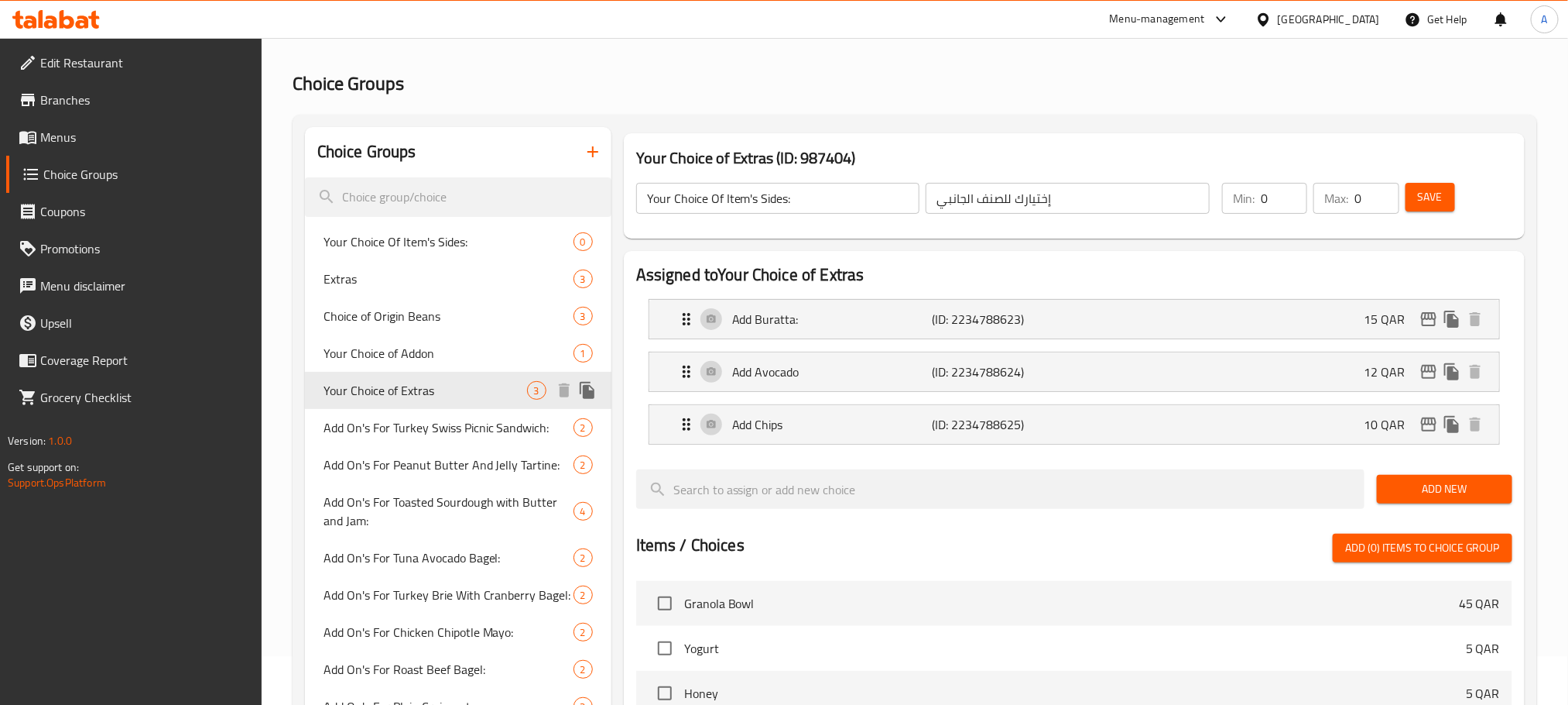
type input "Your Choice of Extras"
type input "اختيارك من الاكسترا"
type input "3"
click at [756, 364] on p "Add Avocado" at bounding box center [832, 372] width 200 height 19
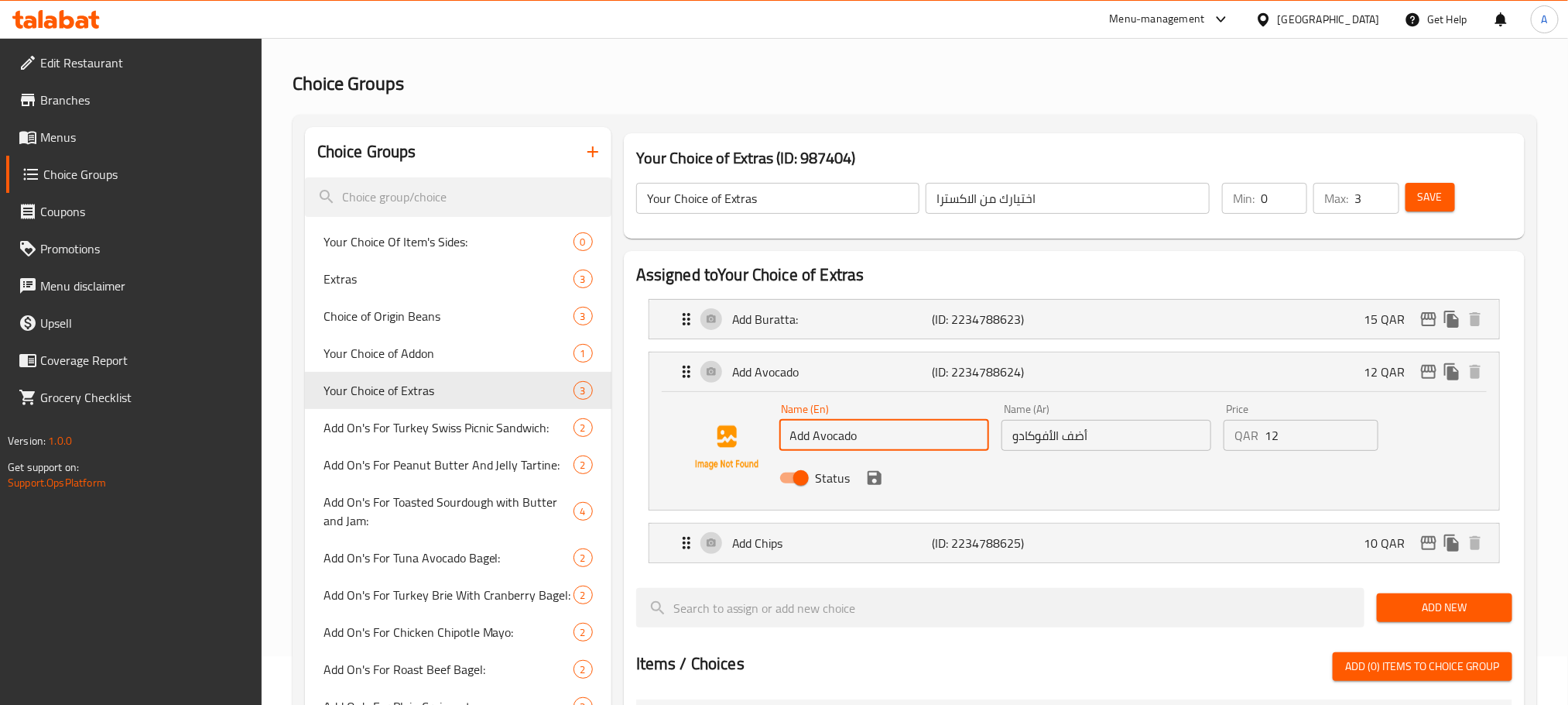
drag, startPoint x: 869, startPoint y: 430, endPoint x: 788, endPoint y: 440, distance: 81.6
click at [788, 440] on input "Add Avocado" at bounding box center [885, 434] width 210 height 31
click at [349, 244] on span "Your Choice Of Item's Sides:" at bounding box center [425, 242] width 204 height 19
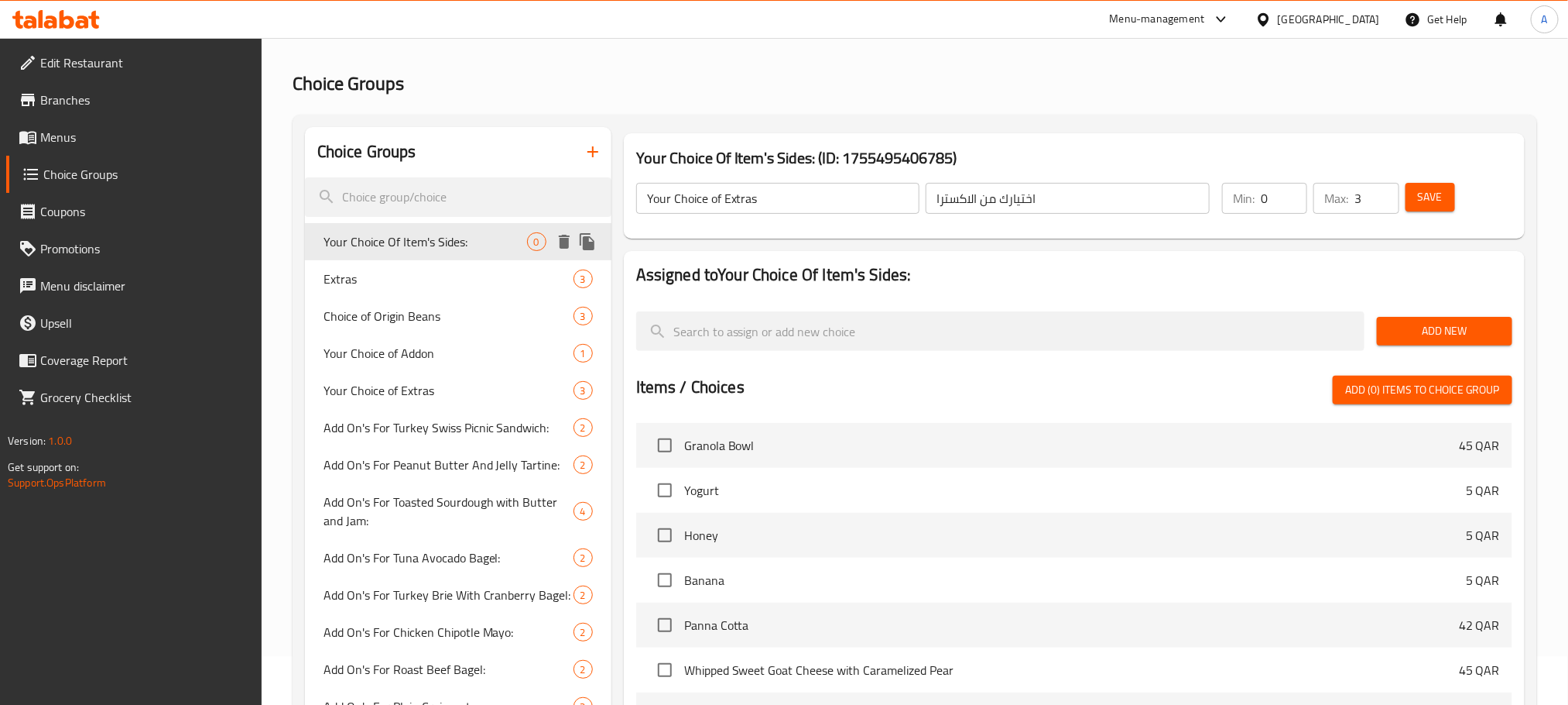
type input "Your Choice Of Item's Sides:"
type input "إختيارك للصنف الجانبي"
type input "0"
click at [1427, 326] on span "Add New" at bounding box center [1444, 331] width 111 height 20
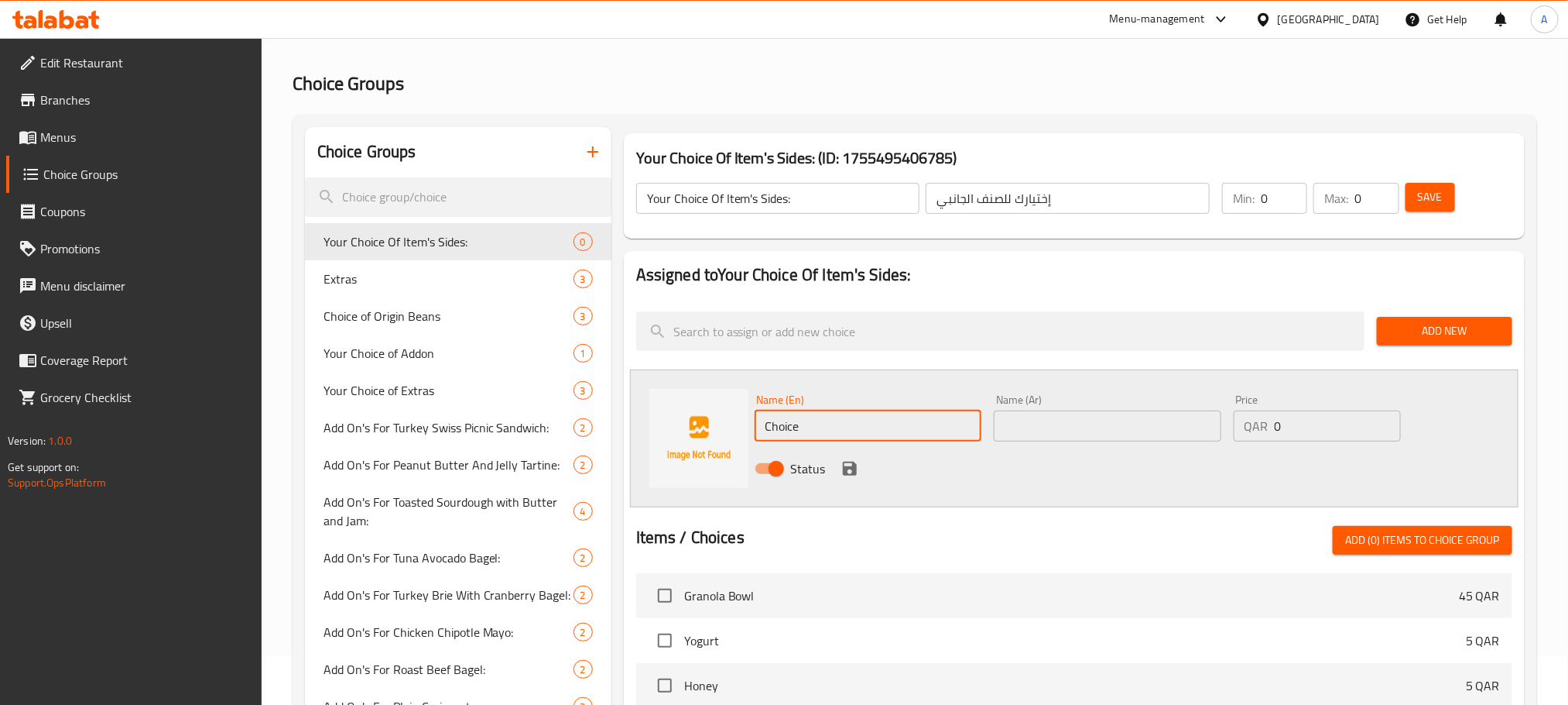
click at [852, 419] on input "Choice" at bounding box center [868, 425] width 228 height 31
paste input "Add Avocado"
click at [852, 419] on input "Add Avocado" at bounding box center [868, 425] width 228 height 31
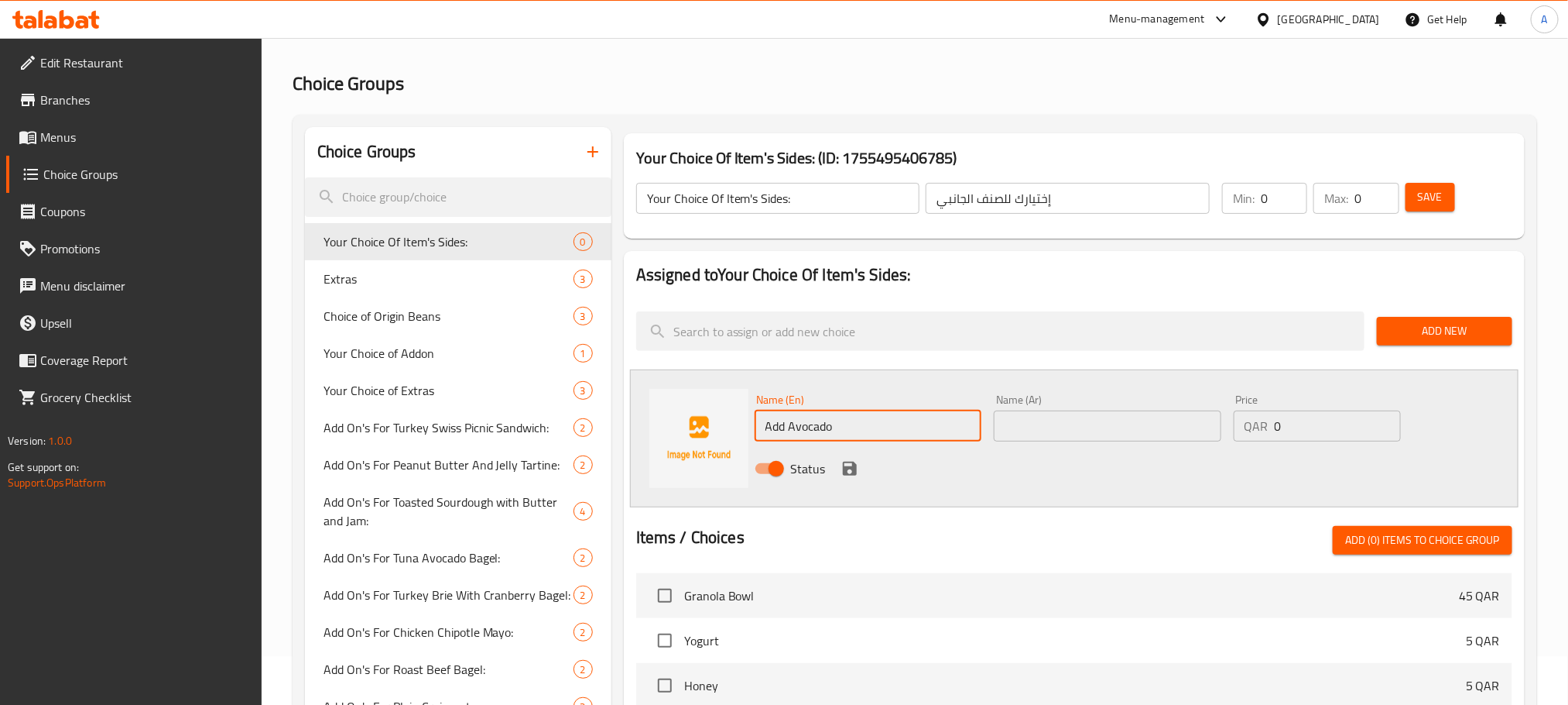
click at [852, 419] on input "Add Avocado" at bounding box center [868, 425] width 228 height 31
type input "Add Avocado"
paste input "أضف الأفوكادو"
click at [1022, 419] on input "text" at bounding box center [1107, 425] width 228 height 31
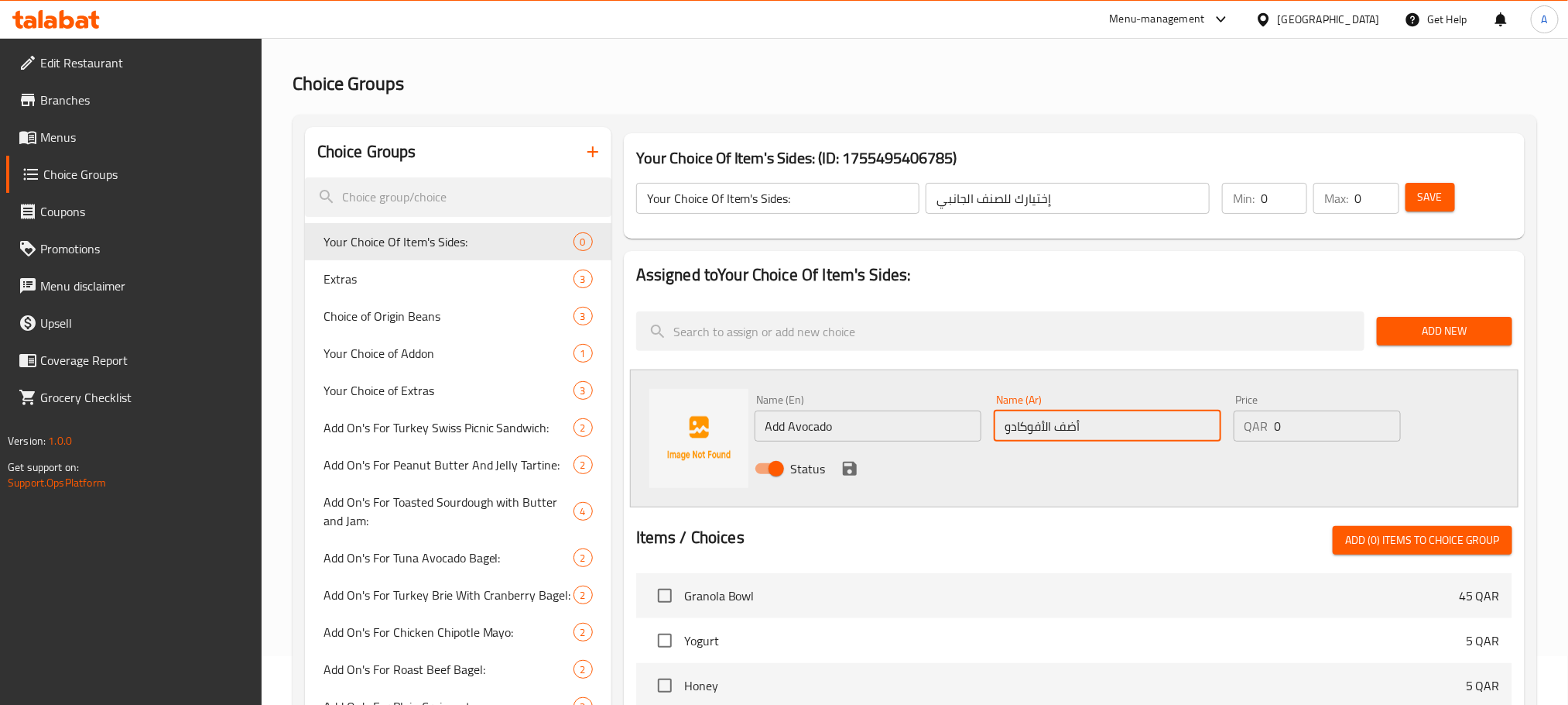
type input "أضف الأفوكادو"
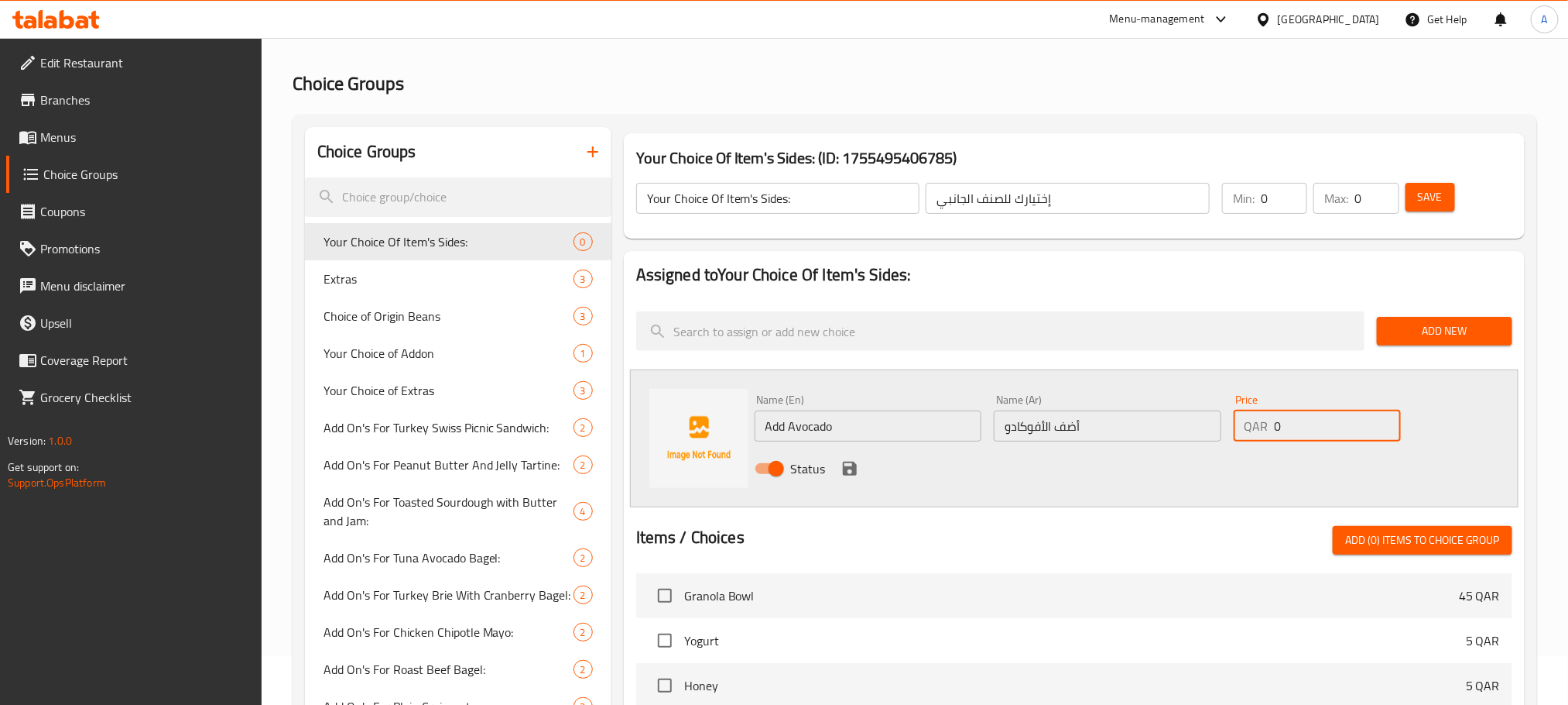
drag, startPoint x: 1287, startPoint y: 433, endPoint x: 1245, endPoint y: 431, distance: 42.0
click at [1245, 431] on div "QAR 0 Price" at bounding box center [1318, 425] width 167 height 31
type input "12"
click at [848, 468] on icon "save" at bounding box center [850, 468] width 14 height 14
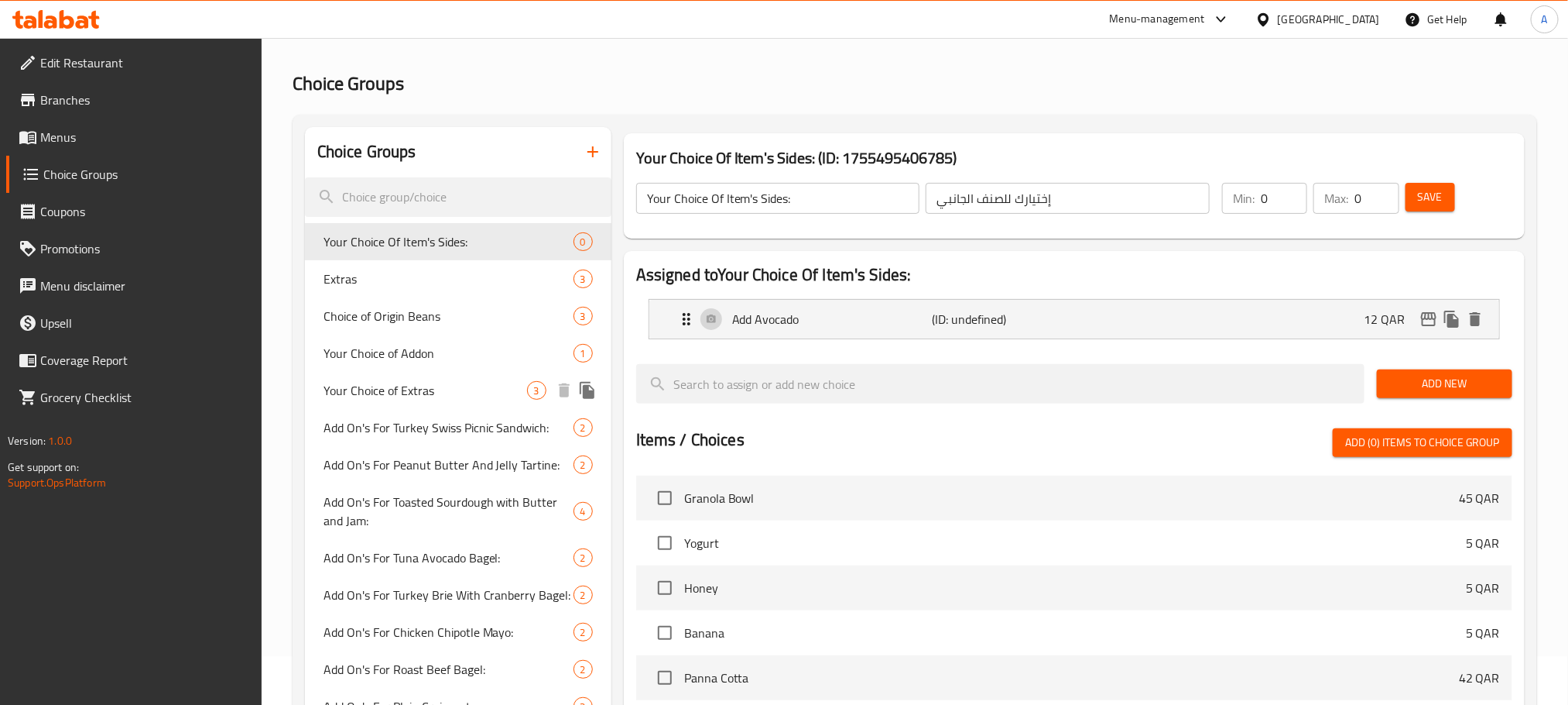
click at [423, 384] on span "Your Choice of Extras" at bounding box center [425, 391] width 204 height 19
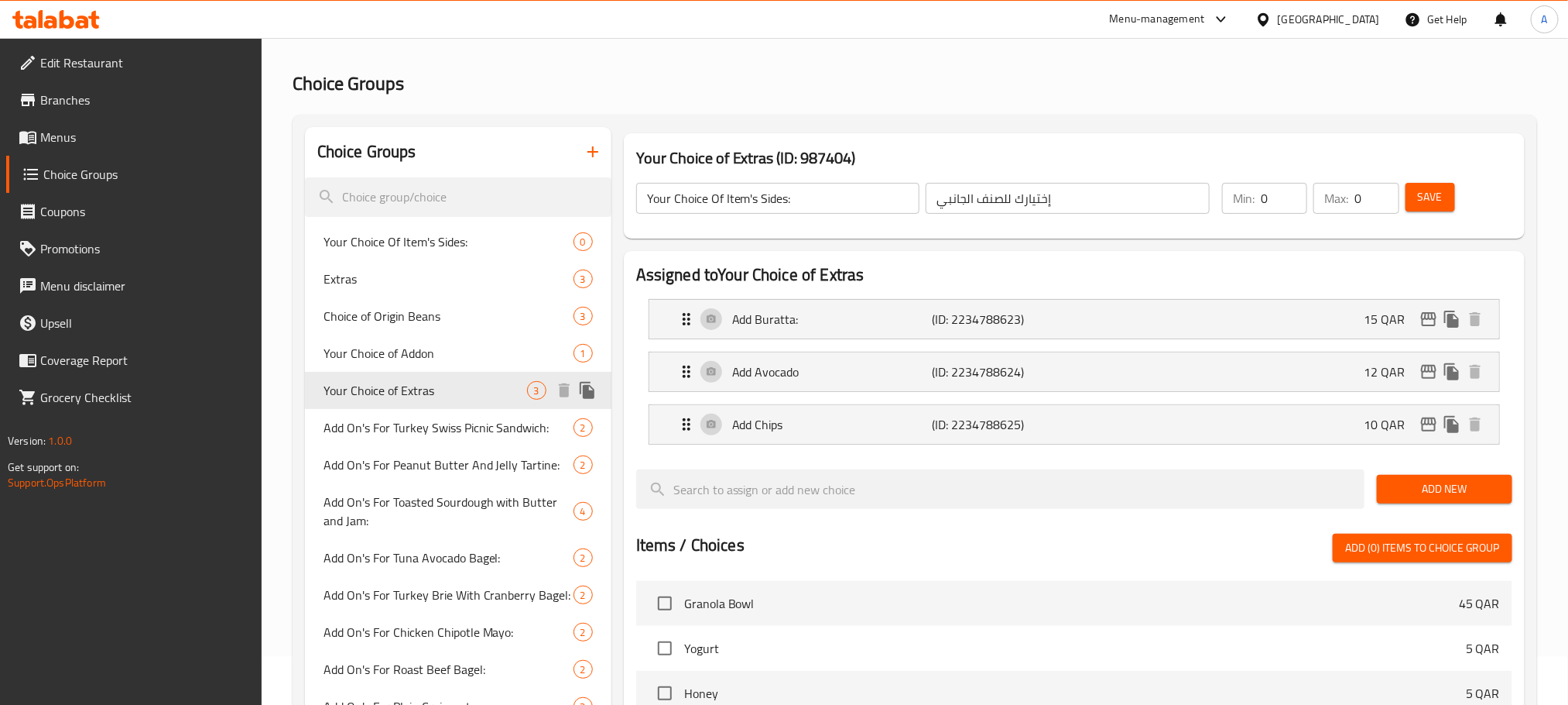
type input "Your Choice of Extras"
type input "اختيارك من الاكسترا"
type input "3"
click at [785, 423] on p "Add Chips" at bounding box center [832, 424] width 200 height 19
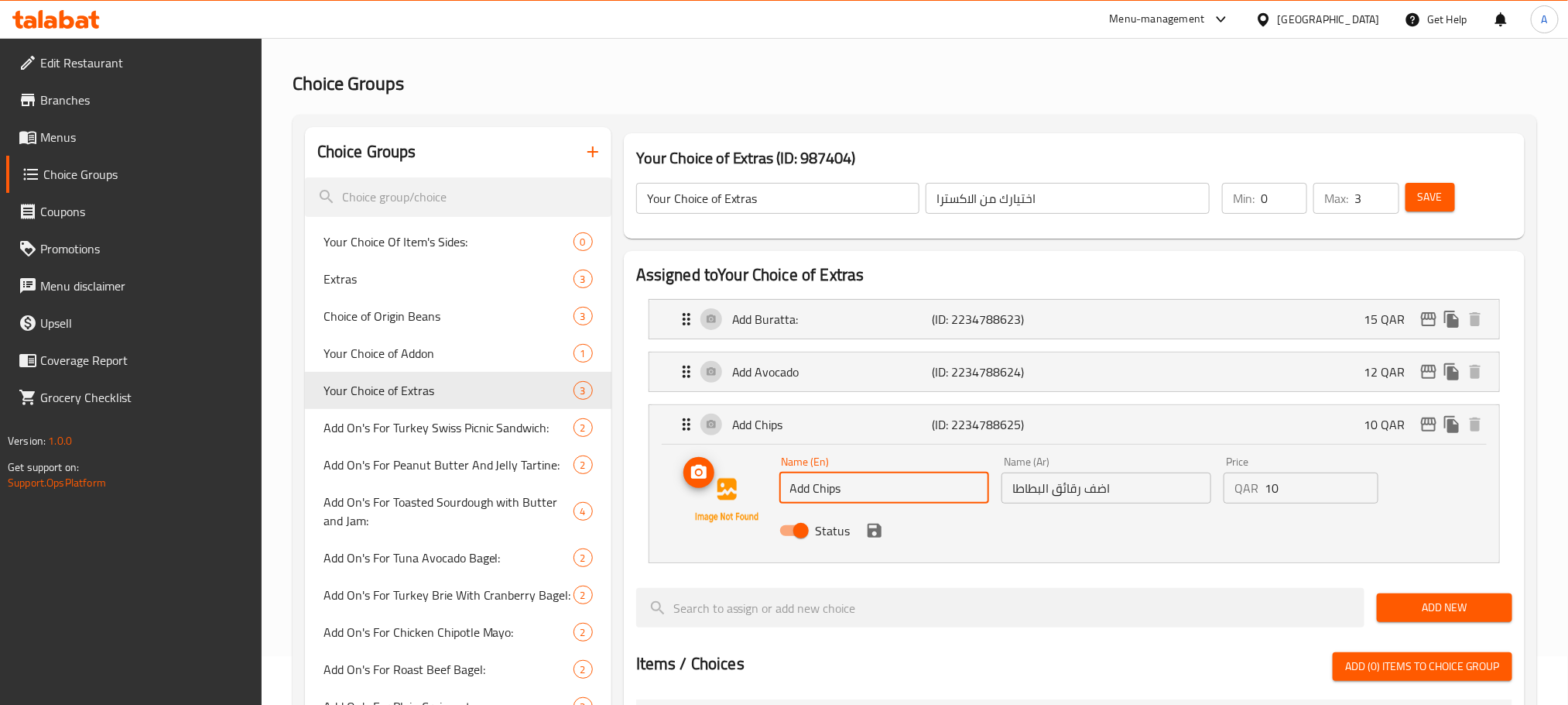
drag, startPoint x: 832, startPoint y: 488, endPoint x: 762, endPoint y: 488, distance: 70.0
click at [762, 488] on div "Name (En) Add Chips Name (En) Name (Ar) اضف رقائق البطاطا Name (Ar) Price QAR 1…" at bounding box center [1074, 499] width 800 height 105
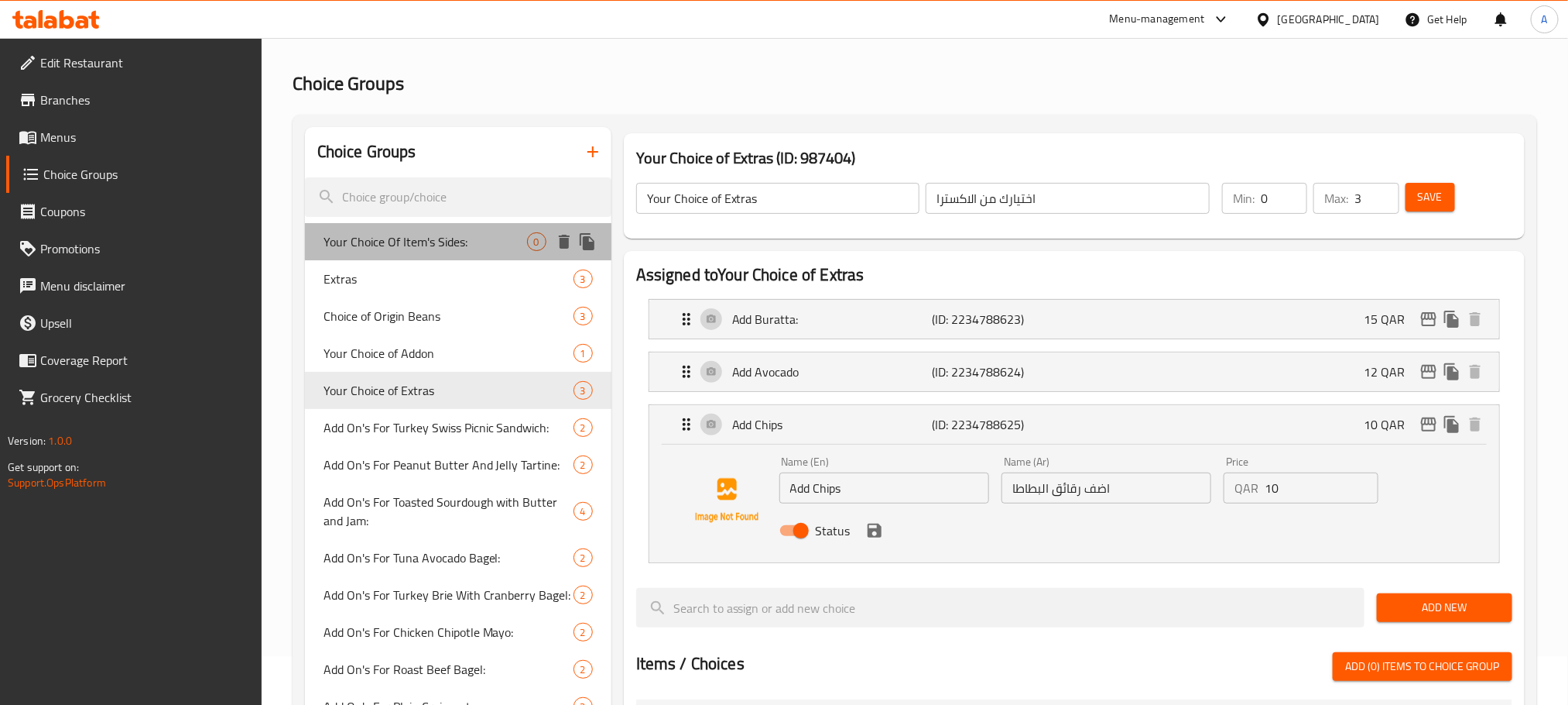
click at [379, 248] on span "Your Choice Of Item's Sides:" at bounding box center [425, 242] width 204 height 19
type input "Your Choice Of Item's Sides:"
type input "إختيارك للصنف الجانبي"
type input "0"
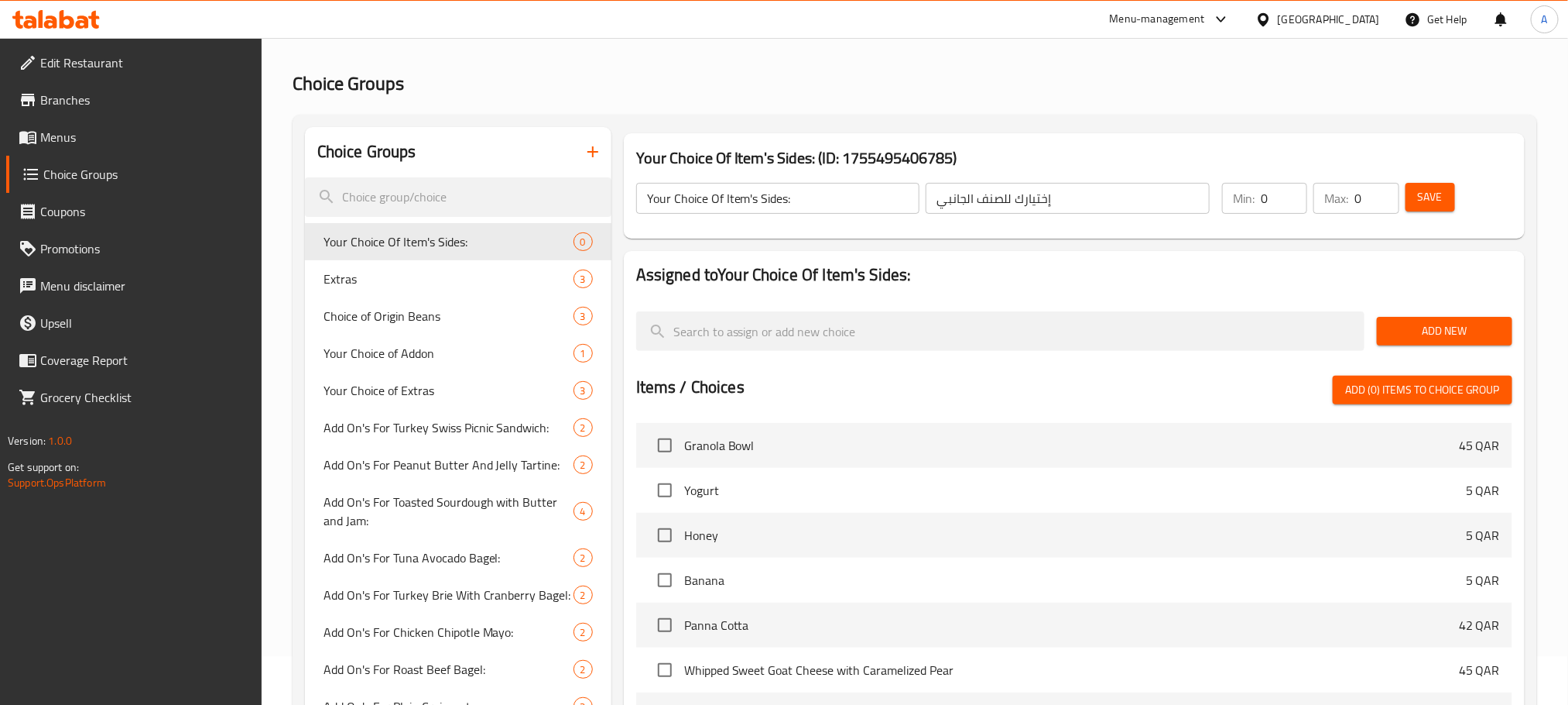
scroll to position [47, 0]
click at [1438, 336] on span "Add New" at bounding box center [1444, 332] width 111 height 20
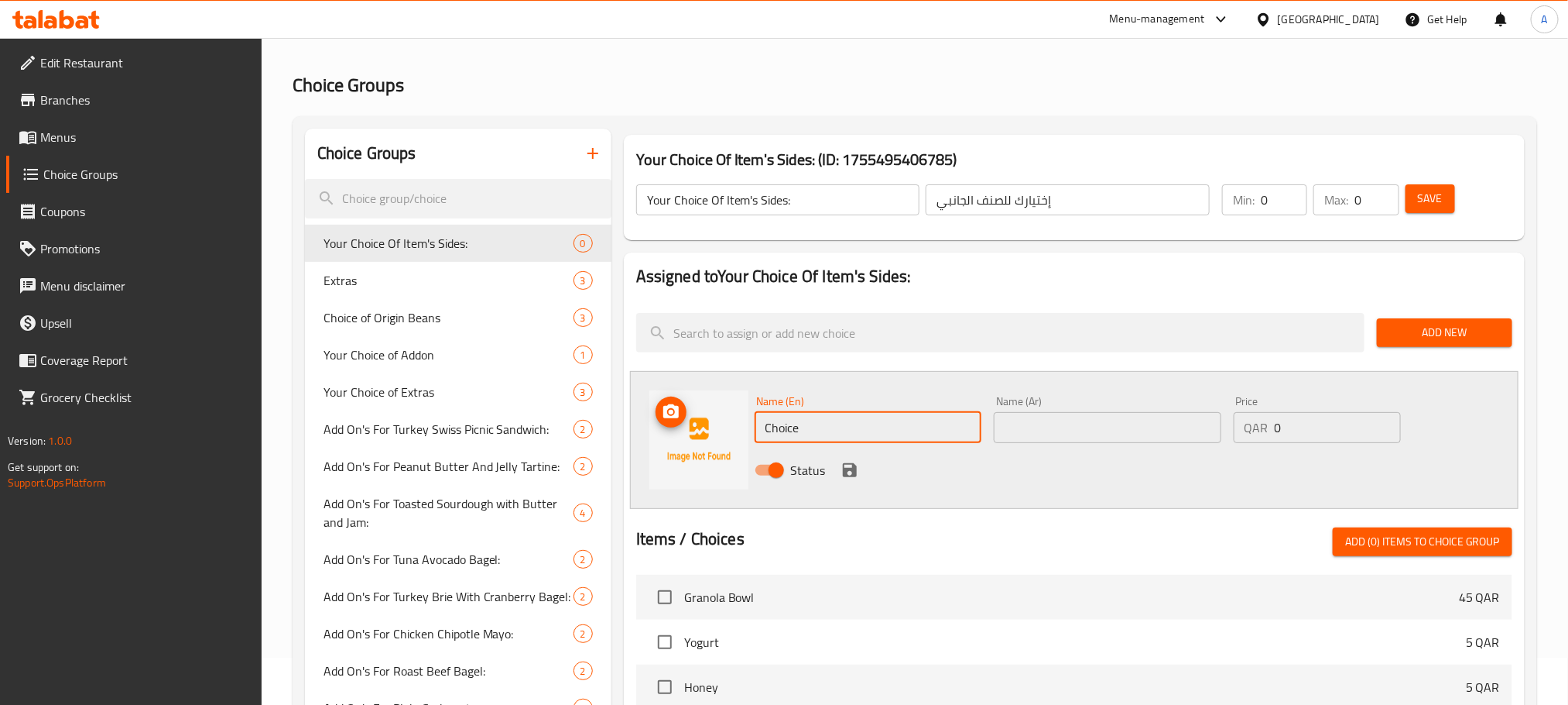
drag, startPoint x: 871, startPoint y: 429, endPoint x: 731, endPoint y: 429, distance: 140.0
click at [731, 429] on div "Name (En) Choice Name (En) Name (Ar) Name (Ar) Price QAR 0 Price Status" at bounding box center [1074, 440] width 889 height 138
paste input "Add Chips"
click at [807, 423] on input "Add Chips" at bounding box center [868, 427] width 228 height 31
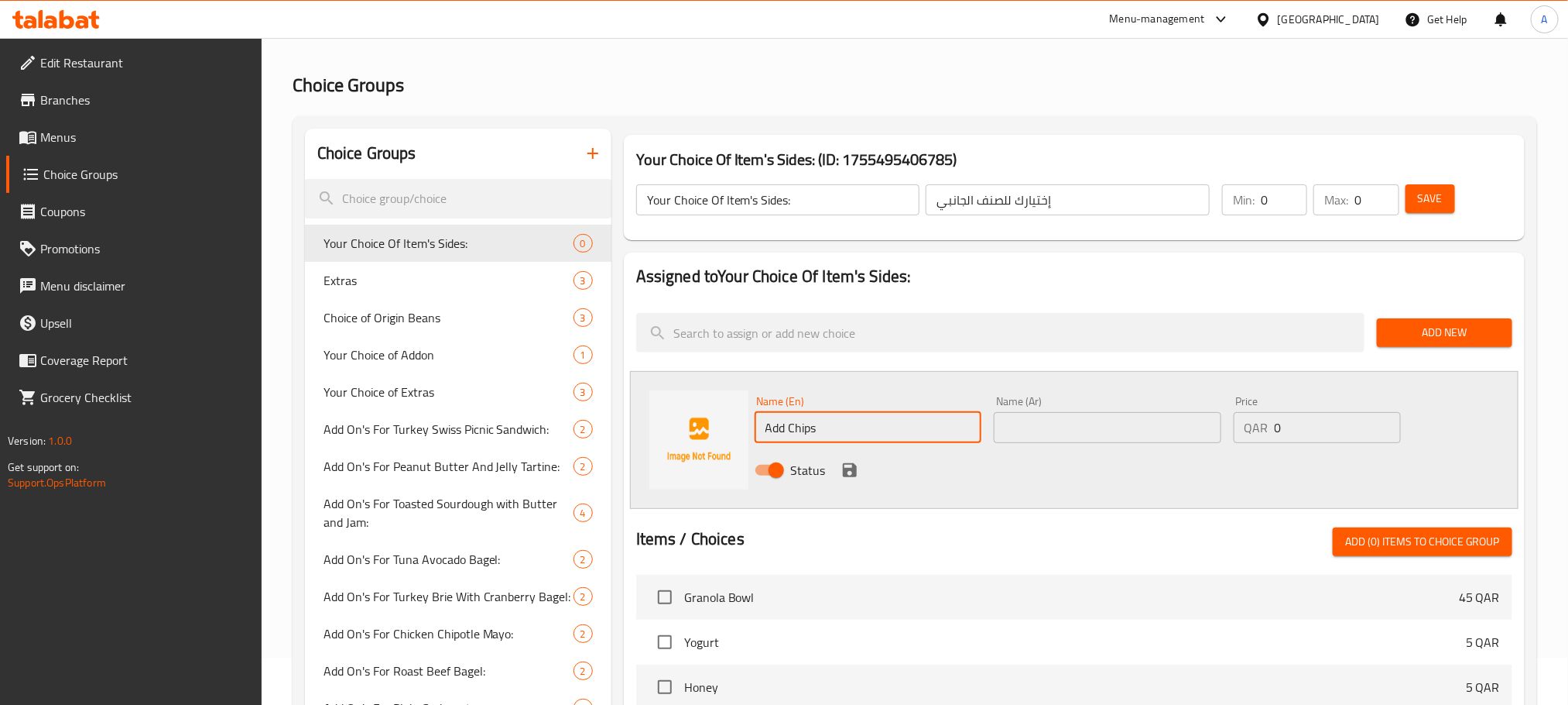
click at [807, 423] on input "Add Chips" at bounding box center [868, 427] width 228 height 31
type input "Add Chips"
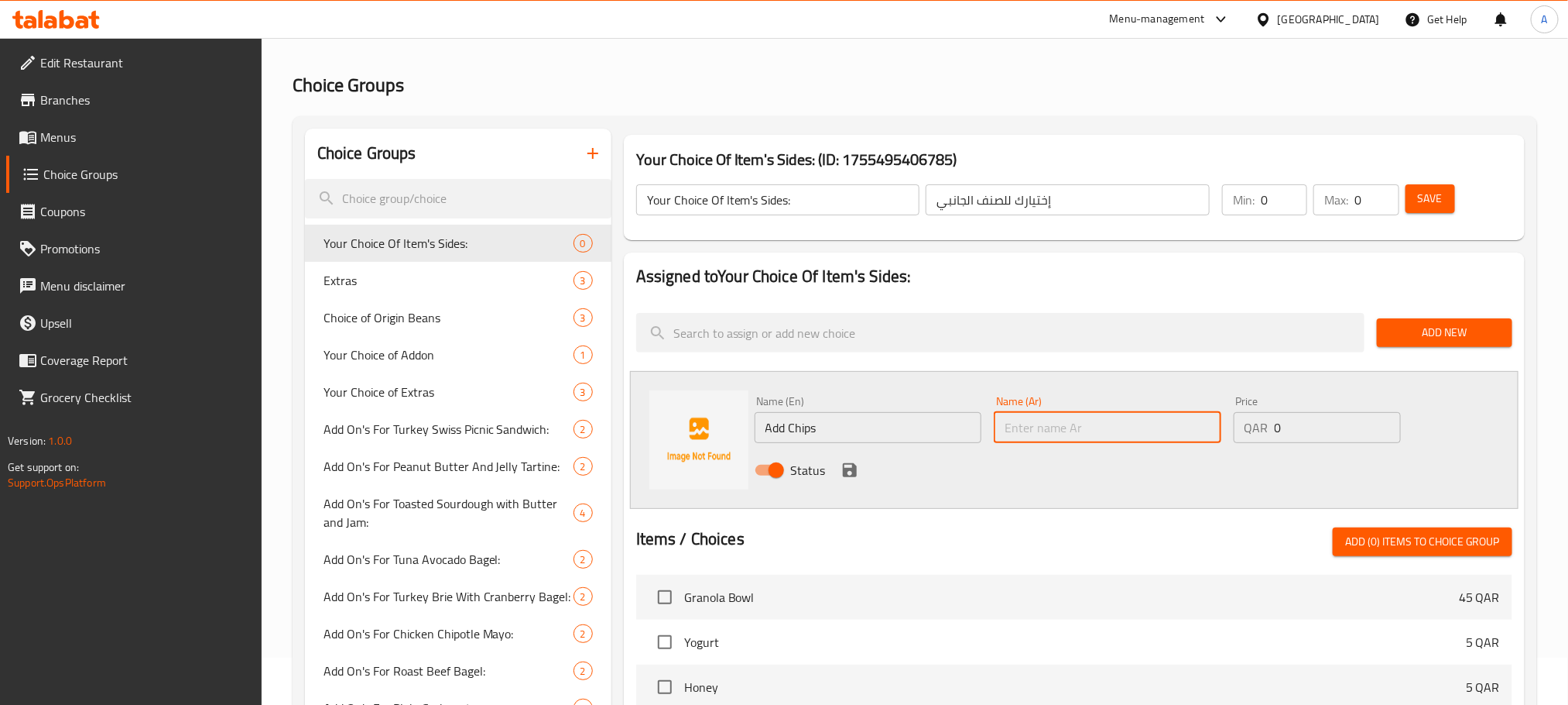
click at [1068, 425] on input "text" at bounding box center [1107, 427] width 228 height 31
paste input "إضافة رقائق البطاطس"
type input "إضافة رقائق البطاطس"
click at [1277, 429] on input "0" at bounding box center [1338, 427] width 126 height 31
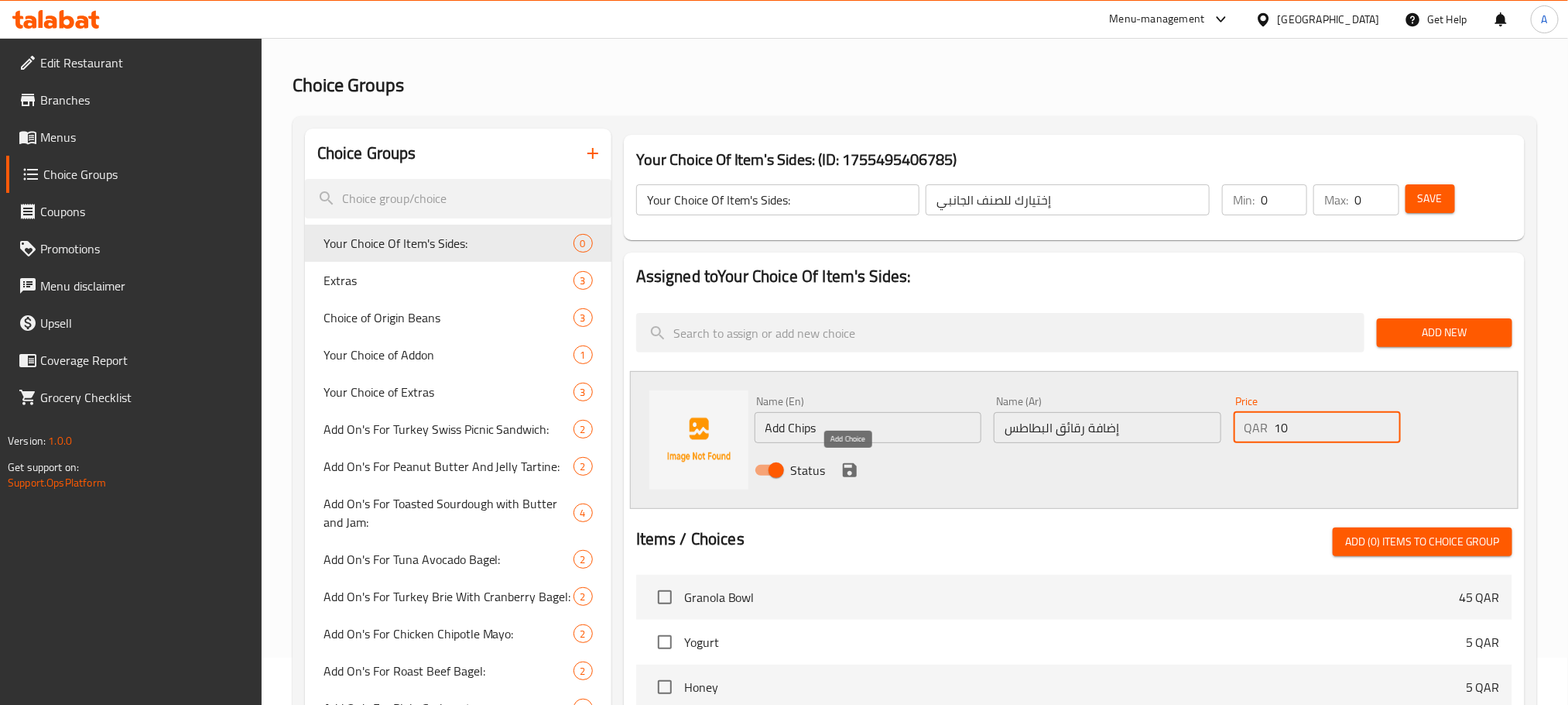
type input "10"
click at [844, 471] on icon "save" at bounding box center [850, 470] width 14 height 14
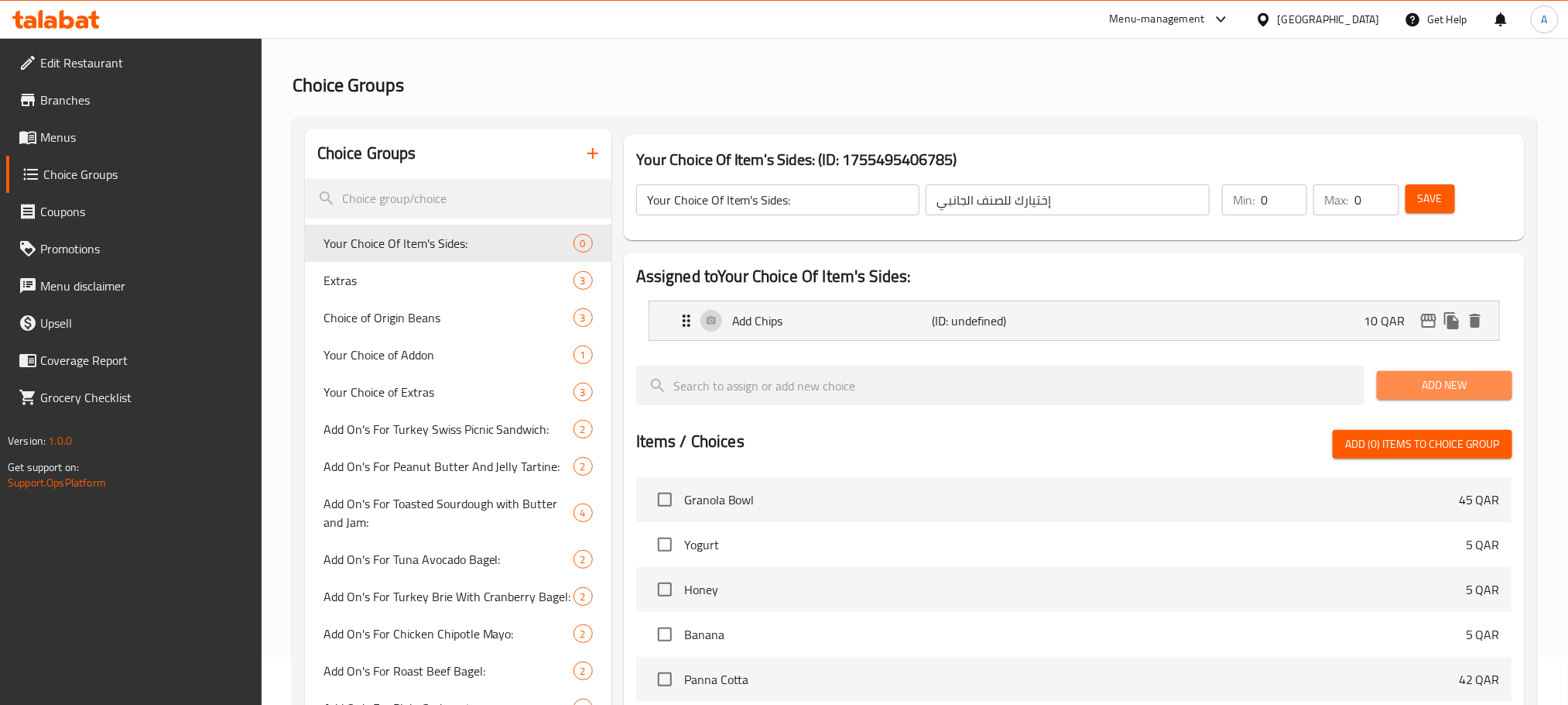
click at [1438, 382] on span "Add New" at bounding box center [1444, 385] width 111 height 20
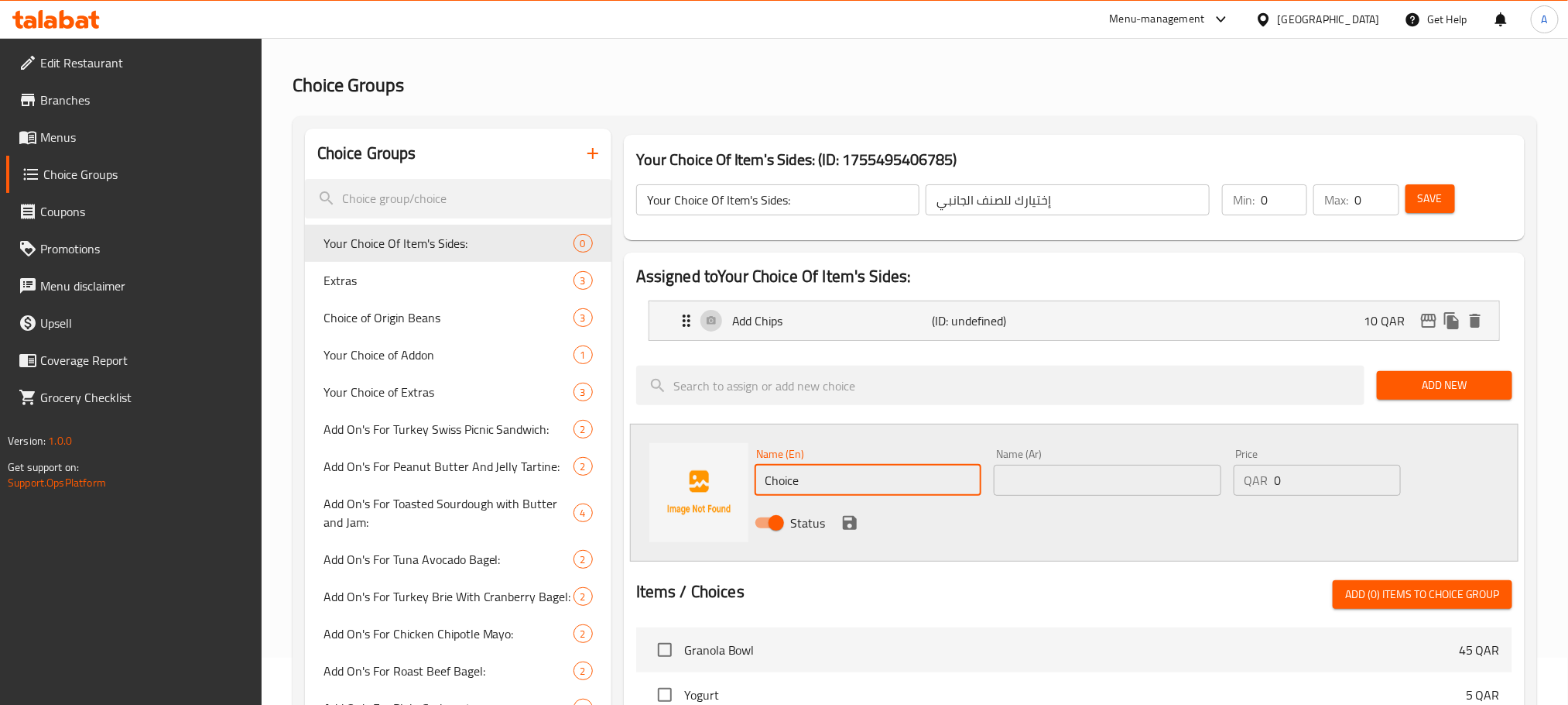
click at [824, 480] on input "Choice" at bounding box center [868, 480] width 228 height 31
click at [857, 470] on input "ِAdd Avocado" at bounding box center [868, 480] width 228 height 31
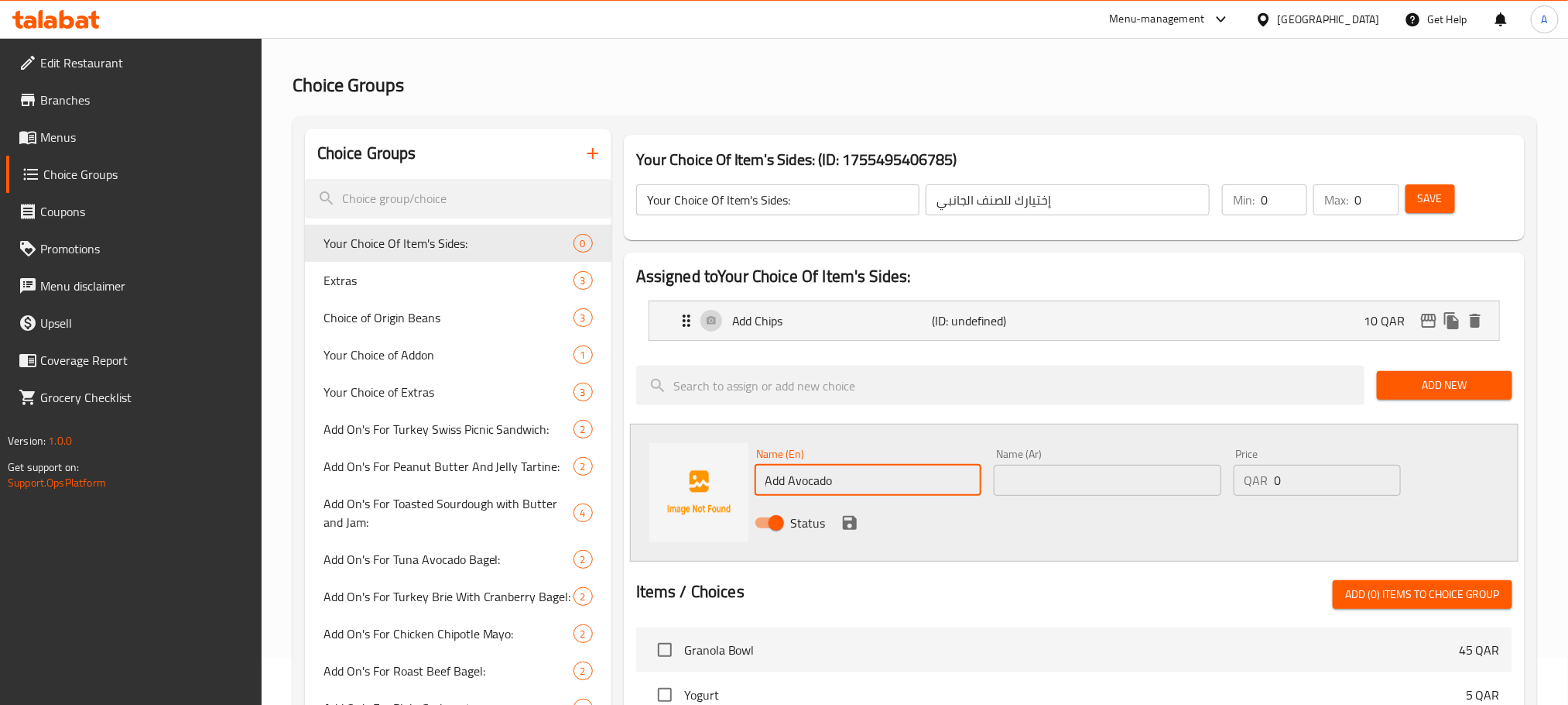
click at [857, 470] on input "ِAdd Avocado" at bounding box center [868, 480] width 228 height 31
type input "ِAdd Avocado"
paste input "أضف الأفوكادو"
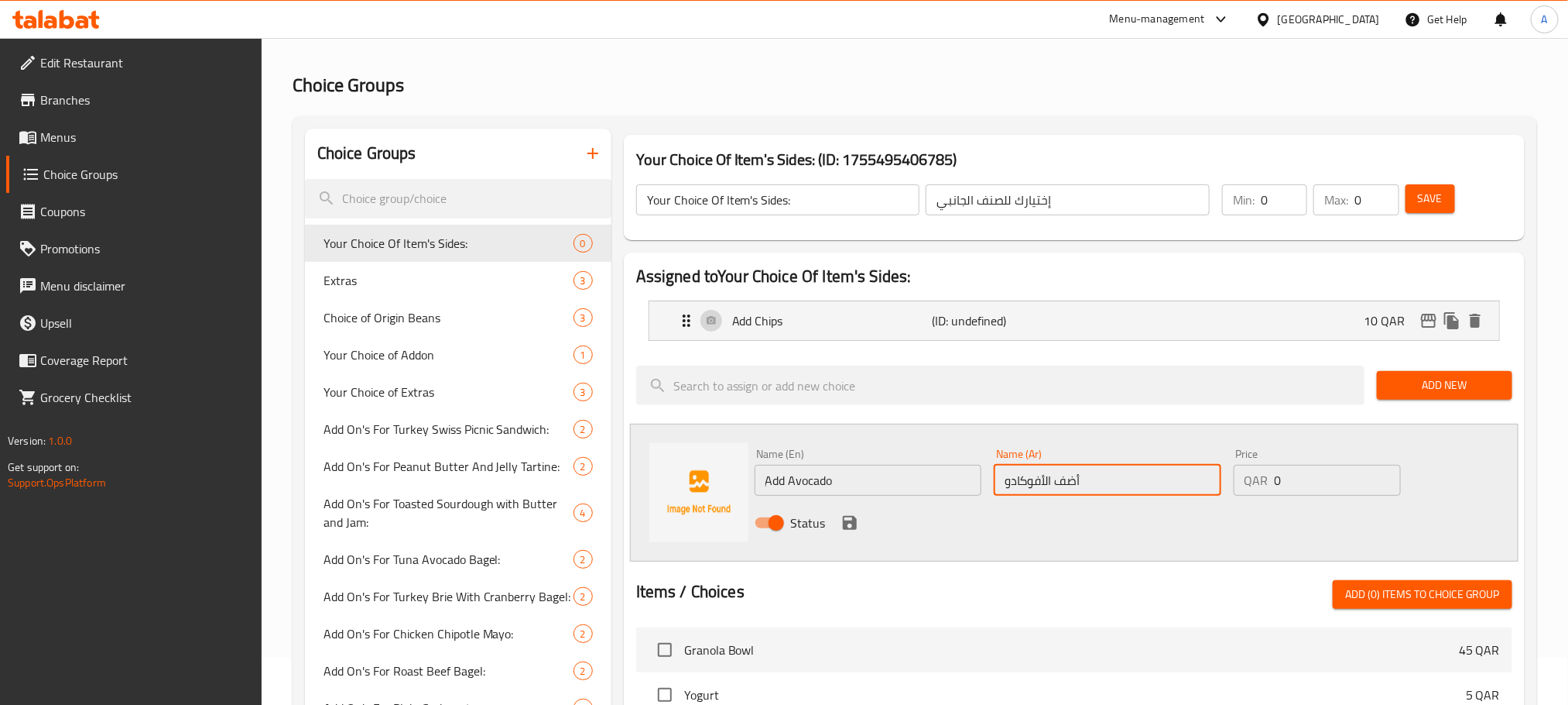
click at [1039, 495] on input "أضف الأفوكادو" at bounding box center [1107, 480] width 228 height 31
type input "أضف الأفوكادو"
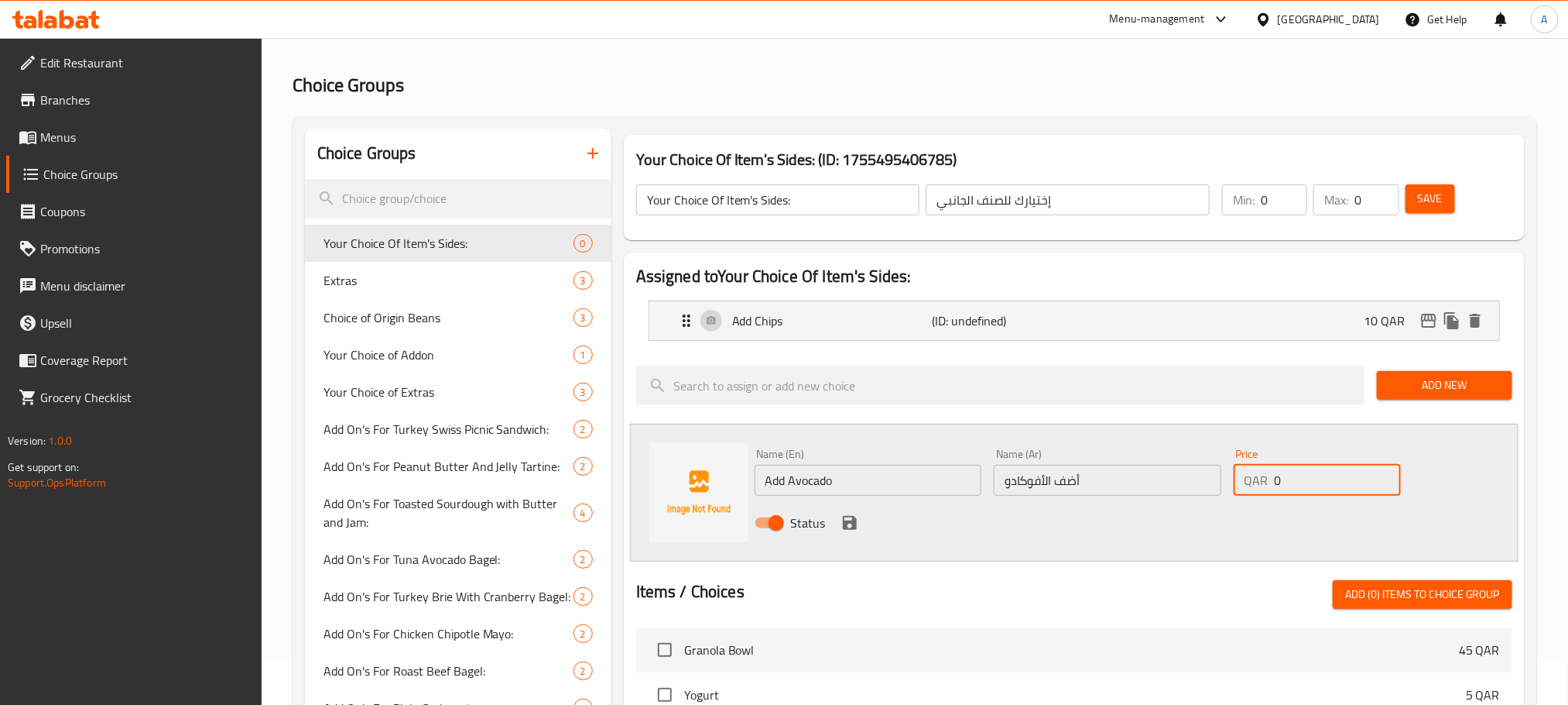
drag, startPoint x: 1289, startPoint y: 481, endPoint x: 1238, endPoint y: 481, distance: 51.0
click at [1238, 481] on div "QAR 0 Price" at bounding box center [1318, 480] width 167 height 31
type input "12"
click at [848, 530] on icon "save" at bounding box center [850, 523] width 14 height 14
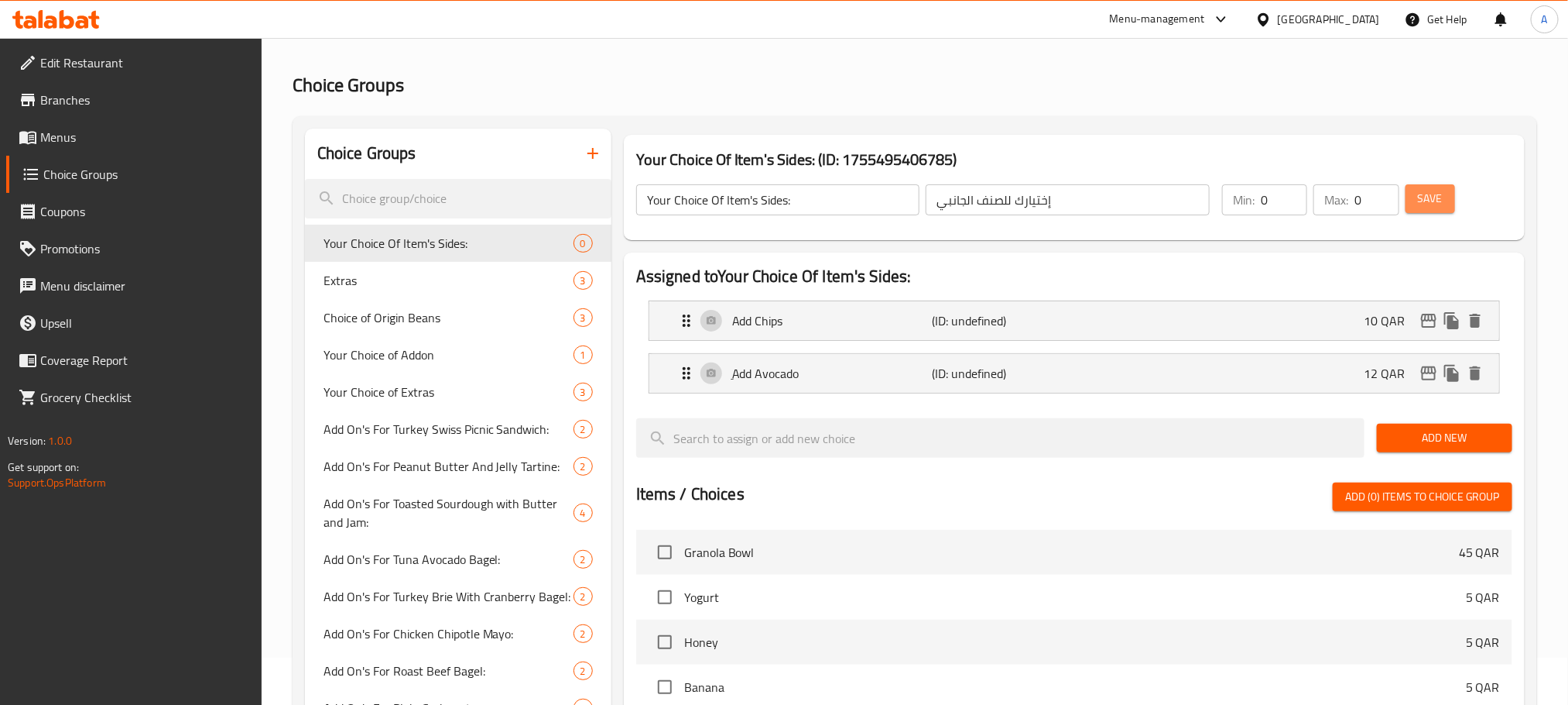
click at [1434, 202] on span "Save" at bounding box center [1430, 198] width 25 height 20
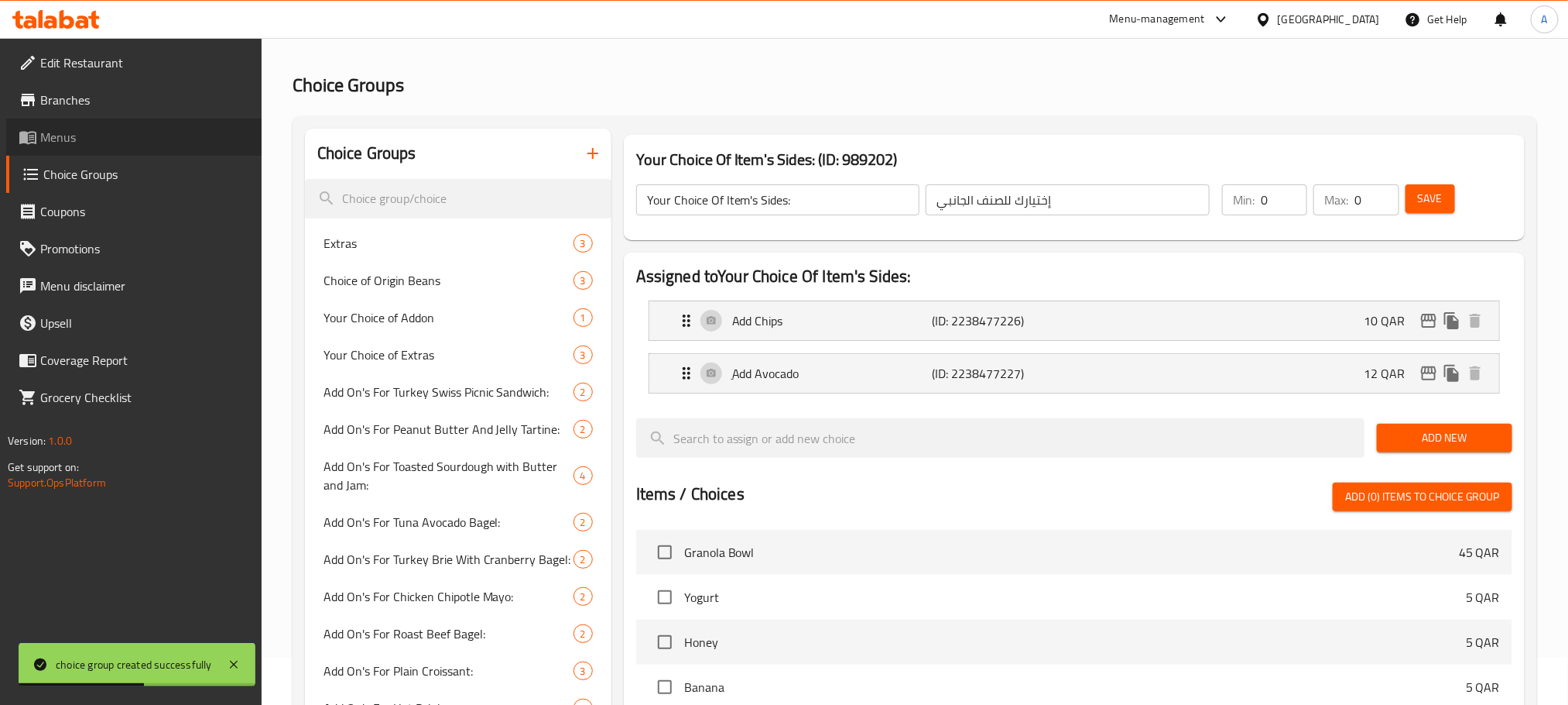
click at [79, 127] on span "Menus" at bounding box center [144, 137] width 209 height 19
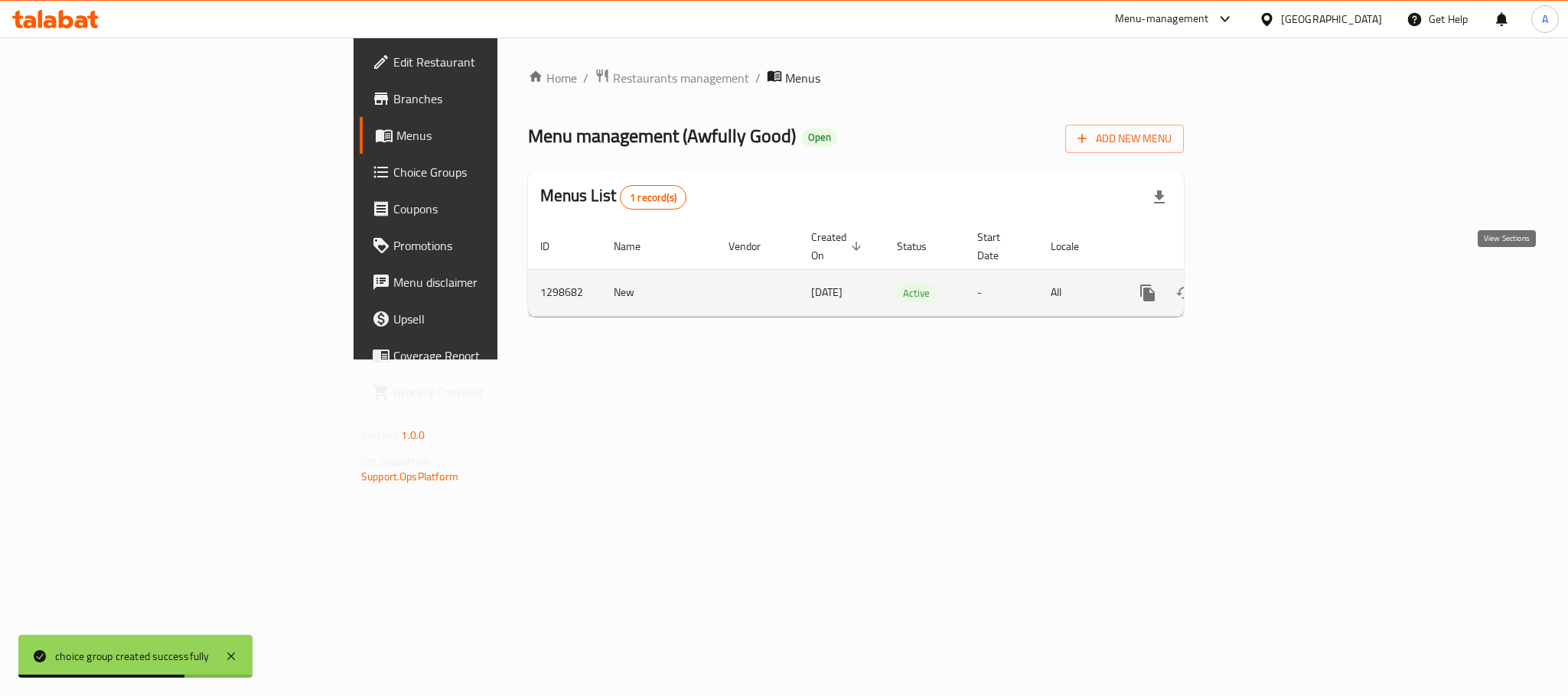
click at [1265, 286] on icon "enhanced table" at bounding box center [1258, 293] width 14 height 14
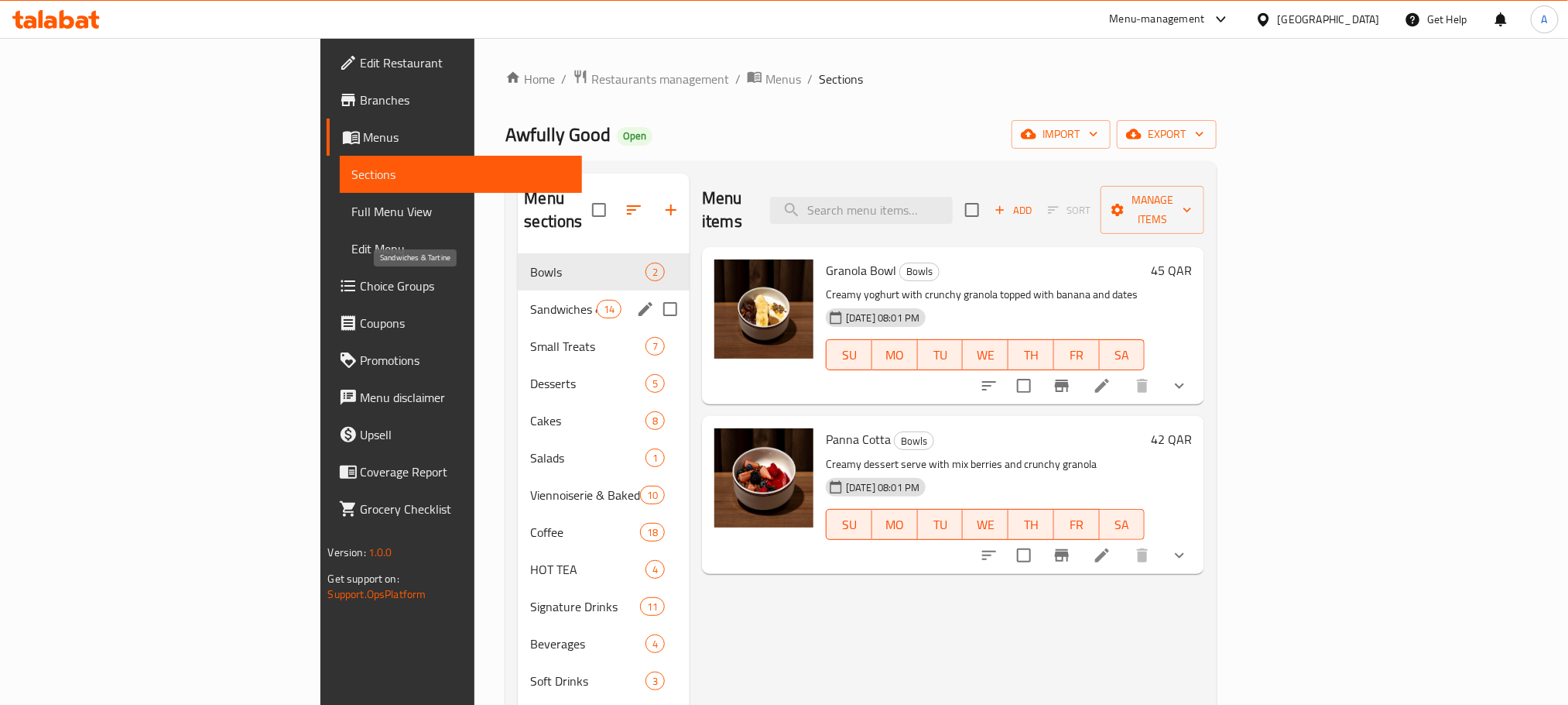
click at [531, 299] on span "Sandwiches & Tartine" at bounding box center [563, 309] width 66 height 19
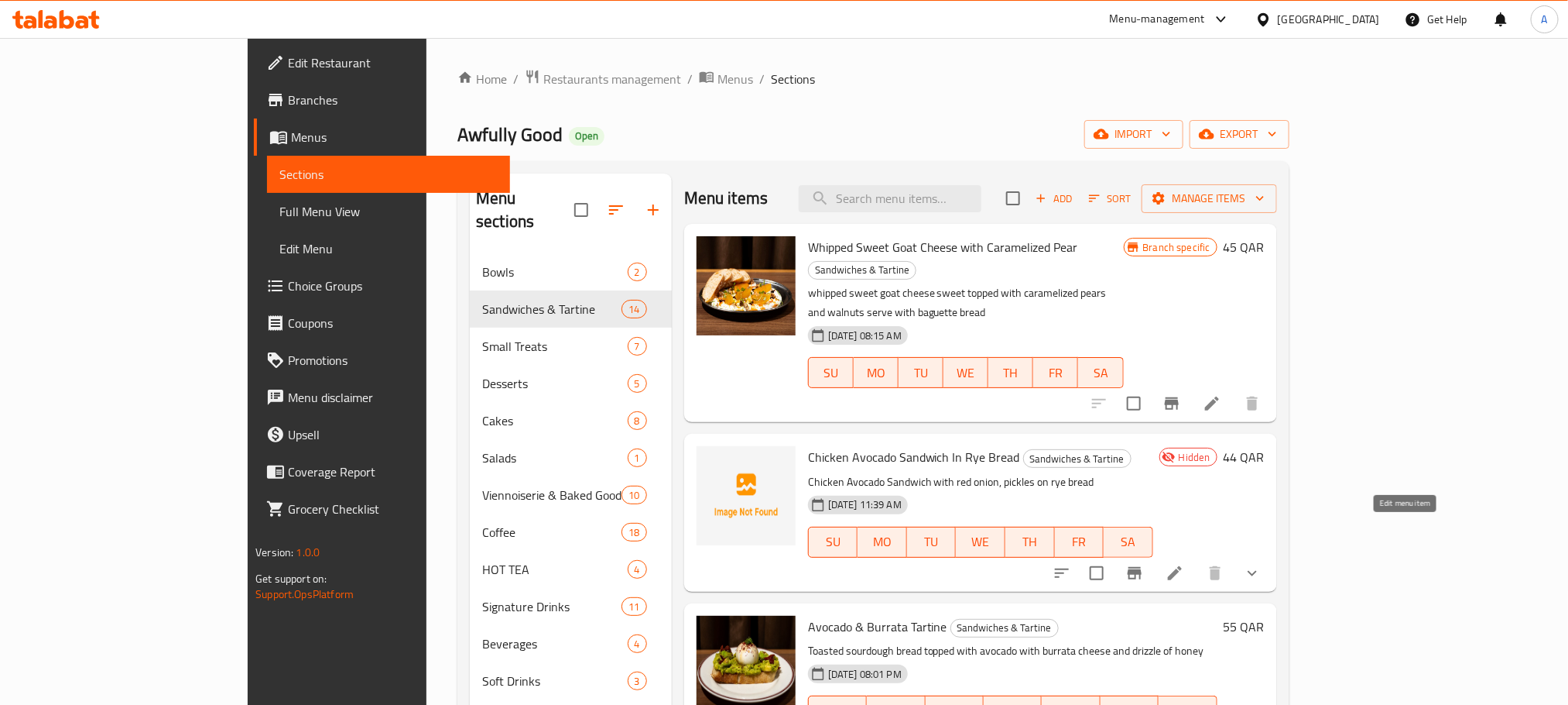
click at [1184, 564] on icon at bounding box center [1175, 573] width 19 height 19
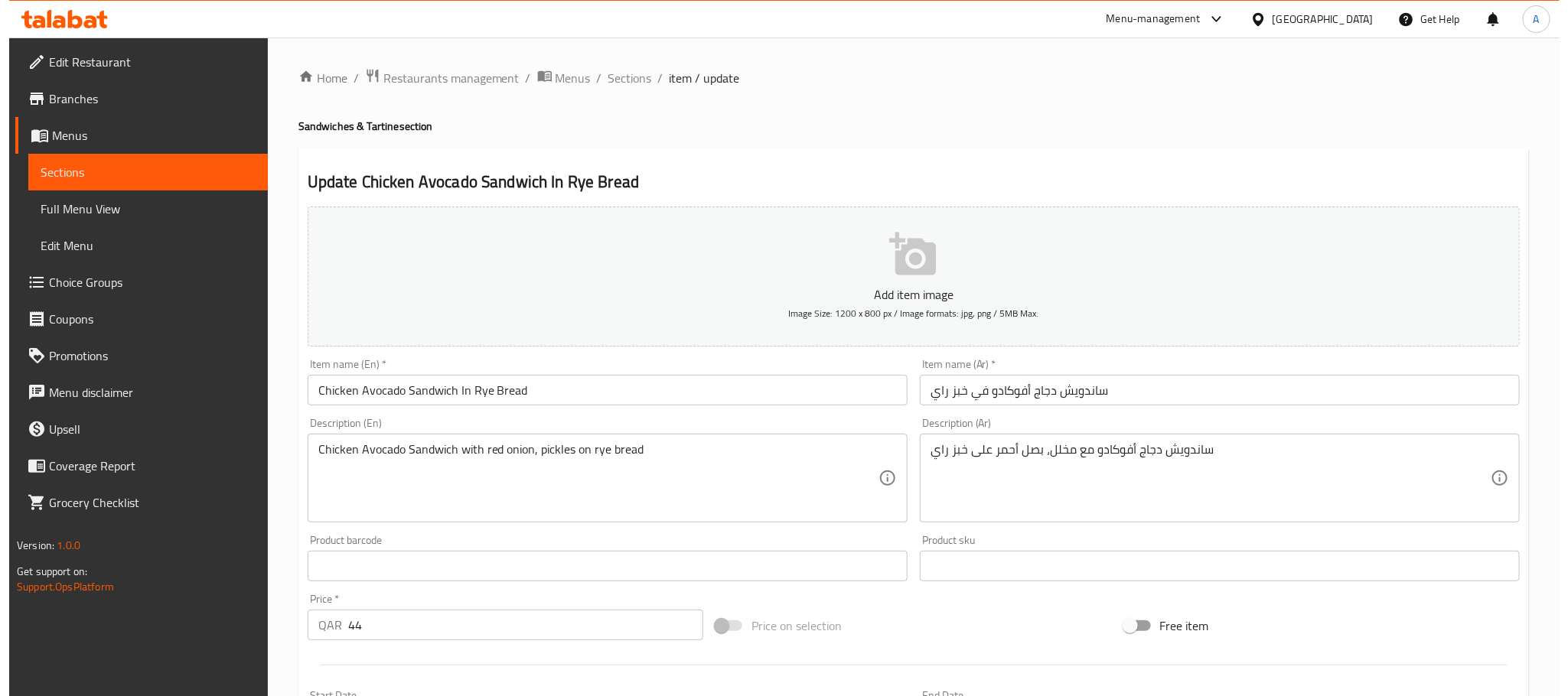
scroll to position [410, 0]
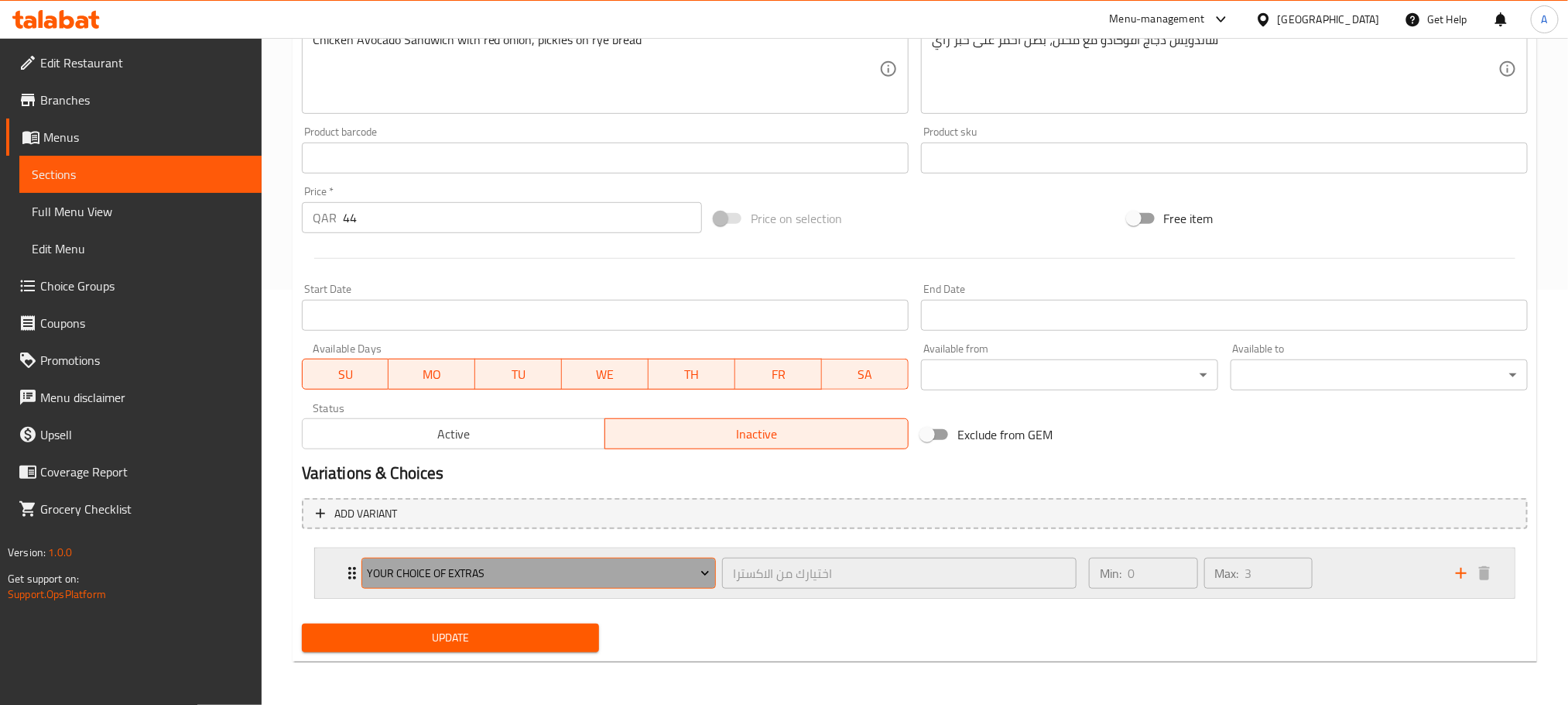
click at [692, 567] on span "Your Choice of Extras" at bounding box center [538, 573] width 343 height 20
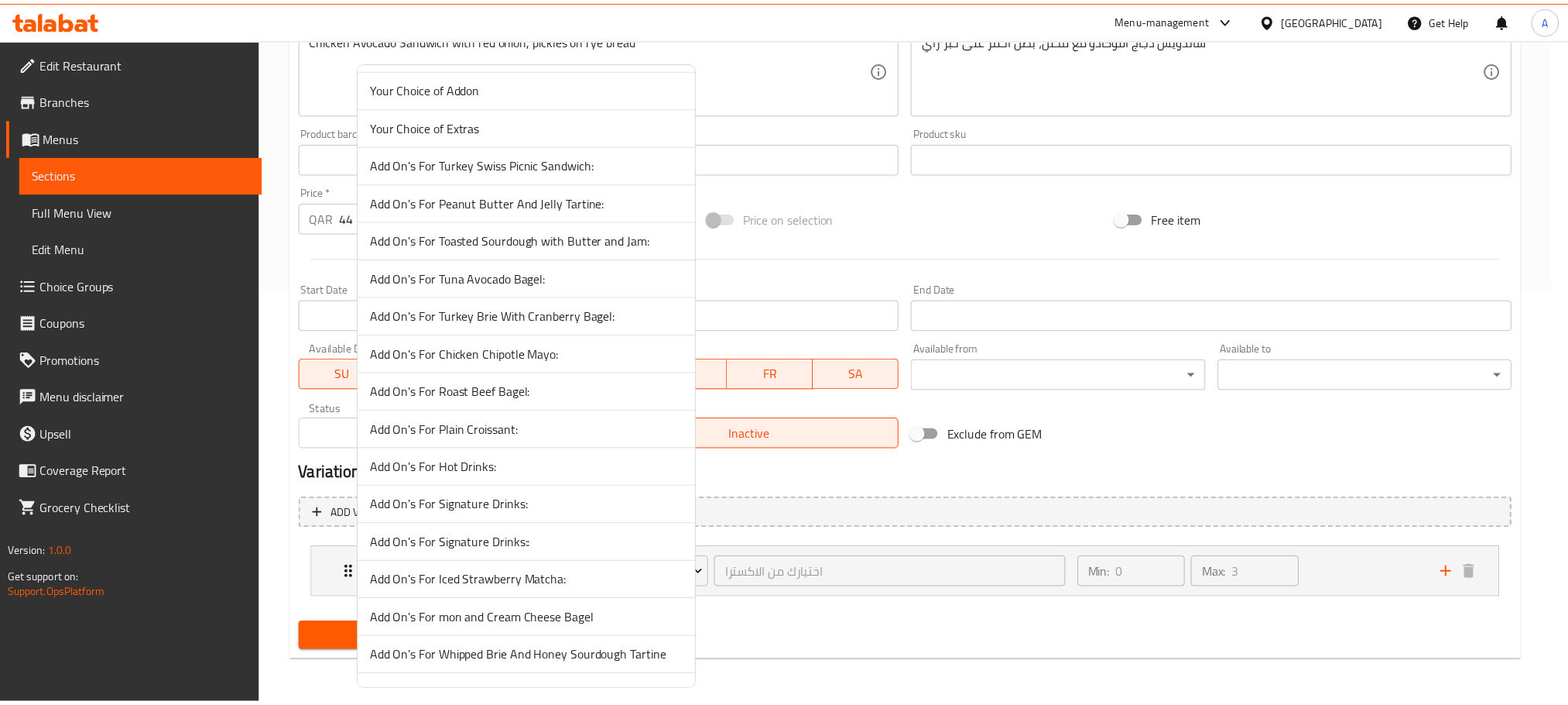
scroll to position [149, 0]
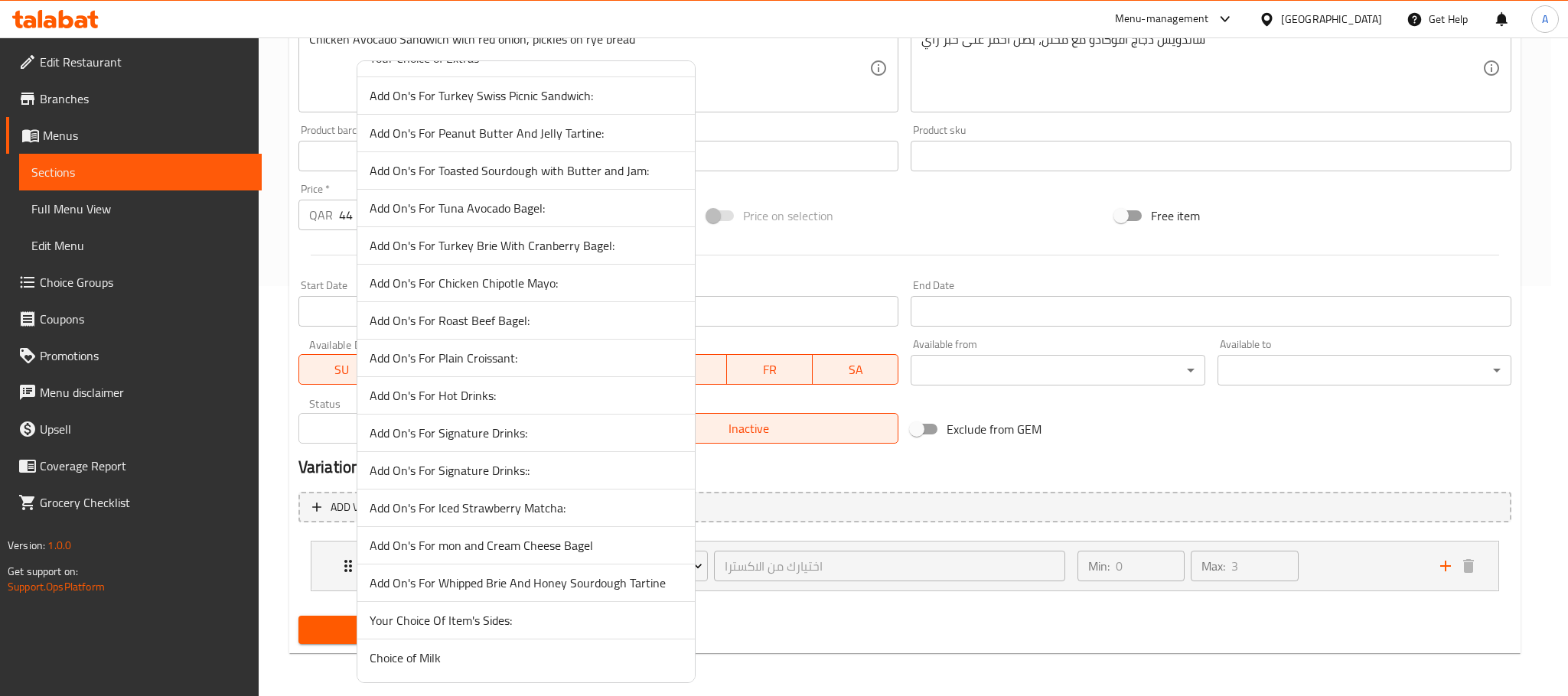
click at [589, 615] on span "Your Choice Of Item's Sides:" at bounding box center [525, 620] width 313 height 18
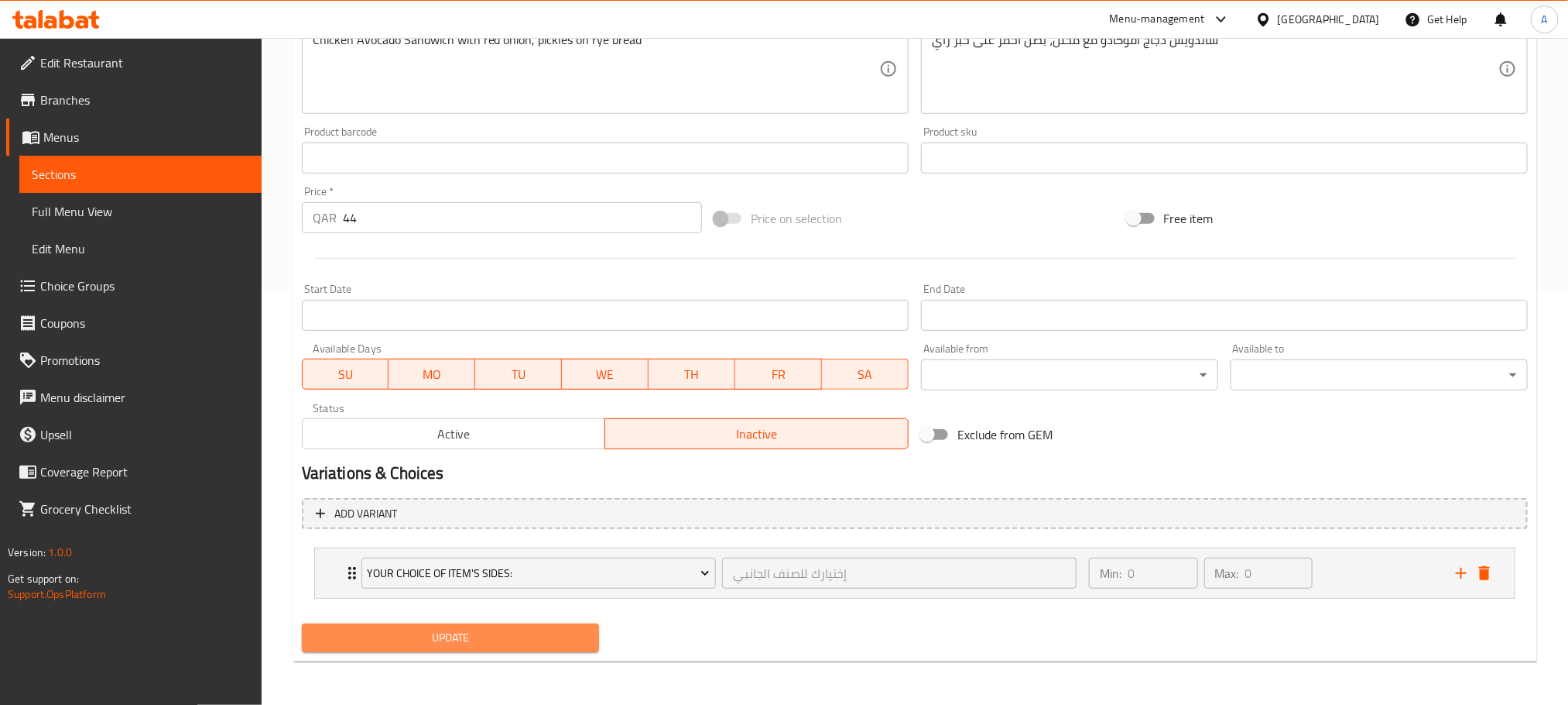
click at [560, 637] on span "Update" at bounding box center [450, 637] width 272 height 20
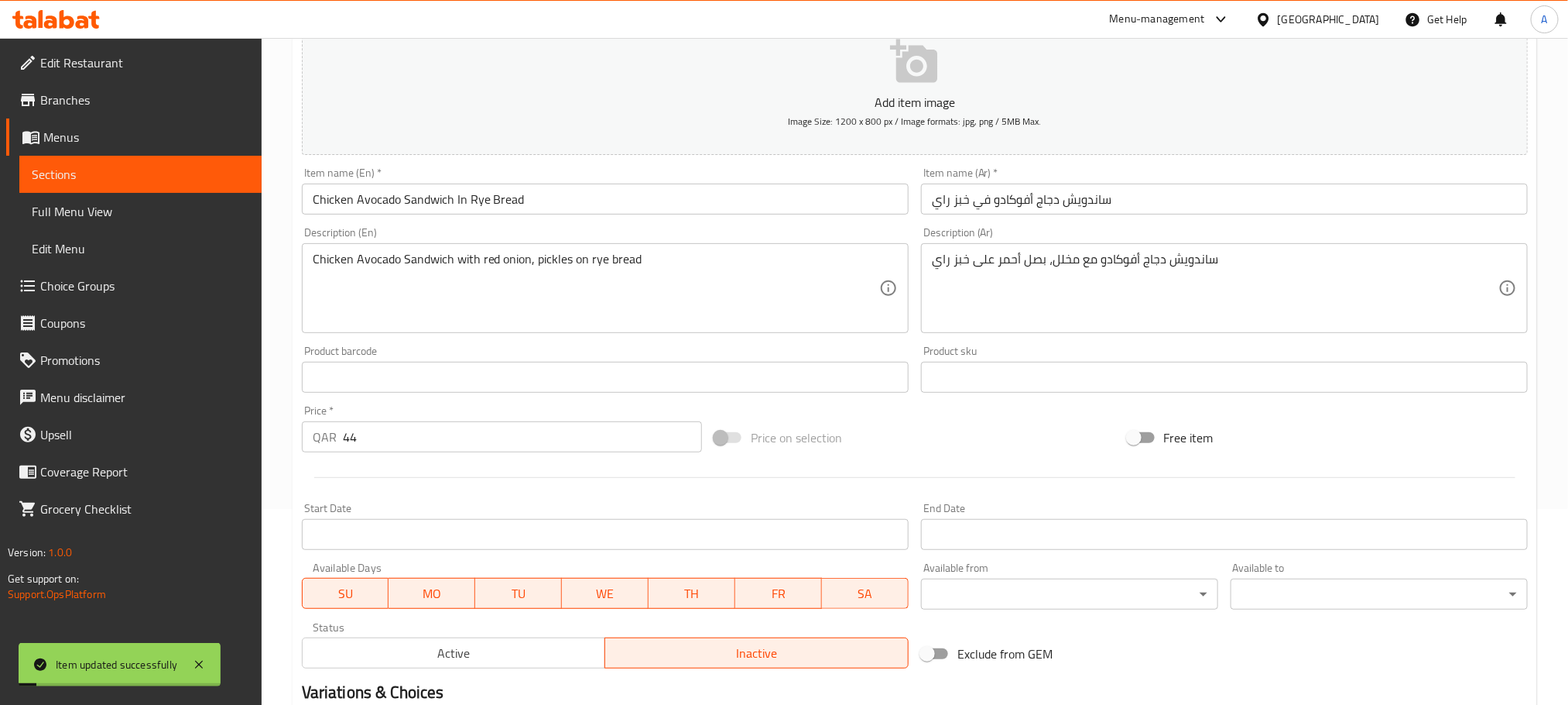
scroll to position [0, 0]
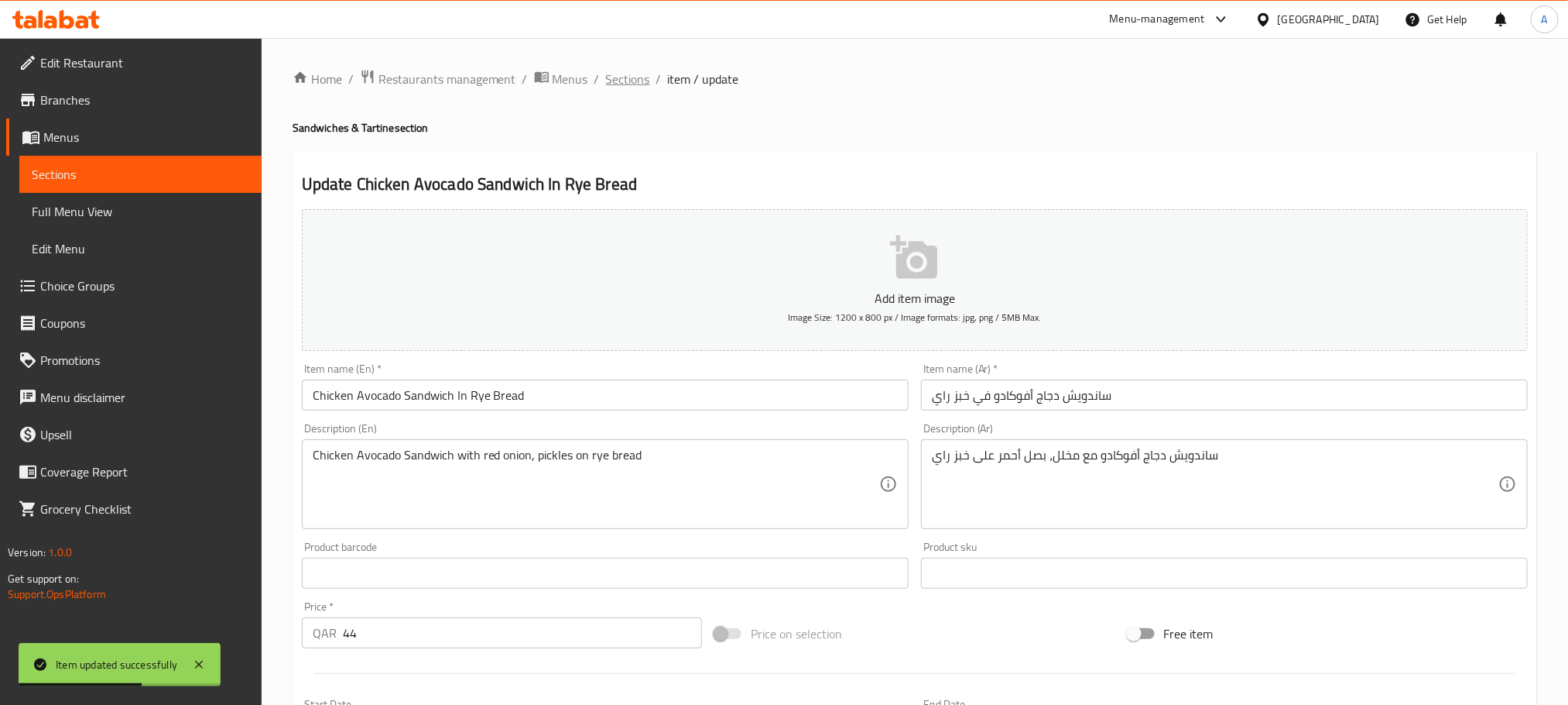
click at [632, 81] on span "Sections" at bounding box center [627, 79] width 44 height 19
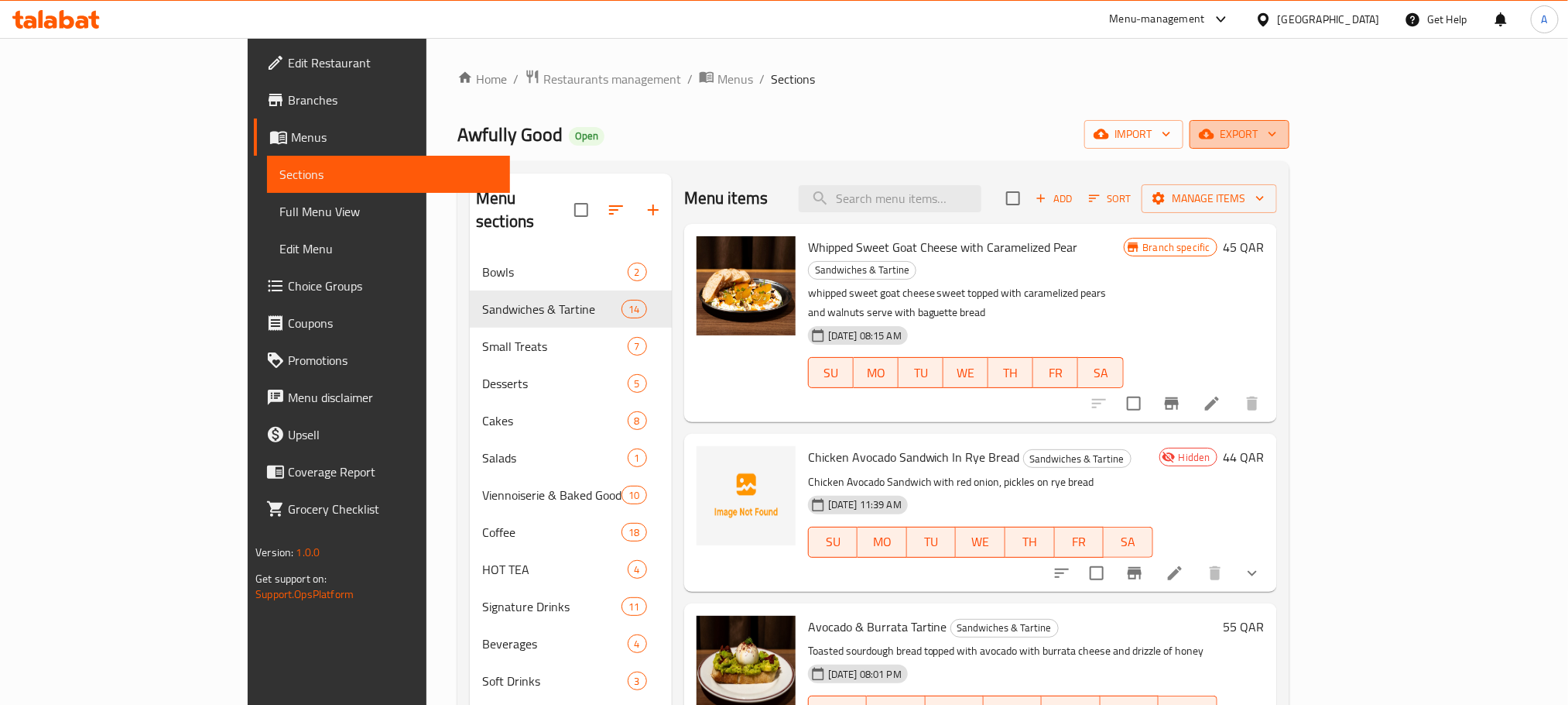
click at [1277, 135] on span "export" at bounding box center [1239, 134] width 75 height 20
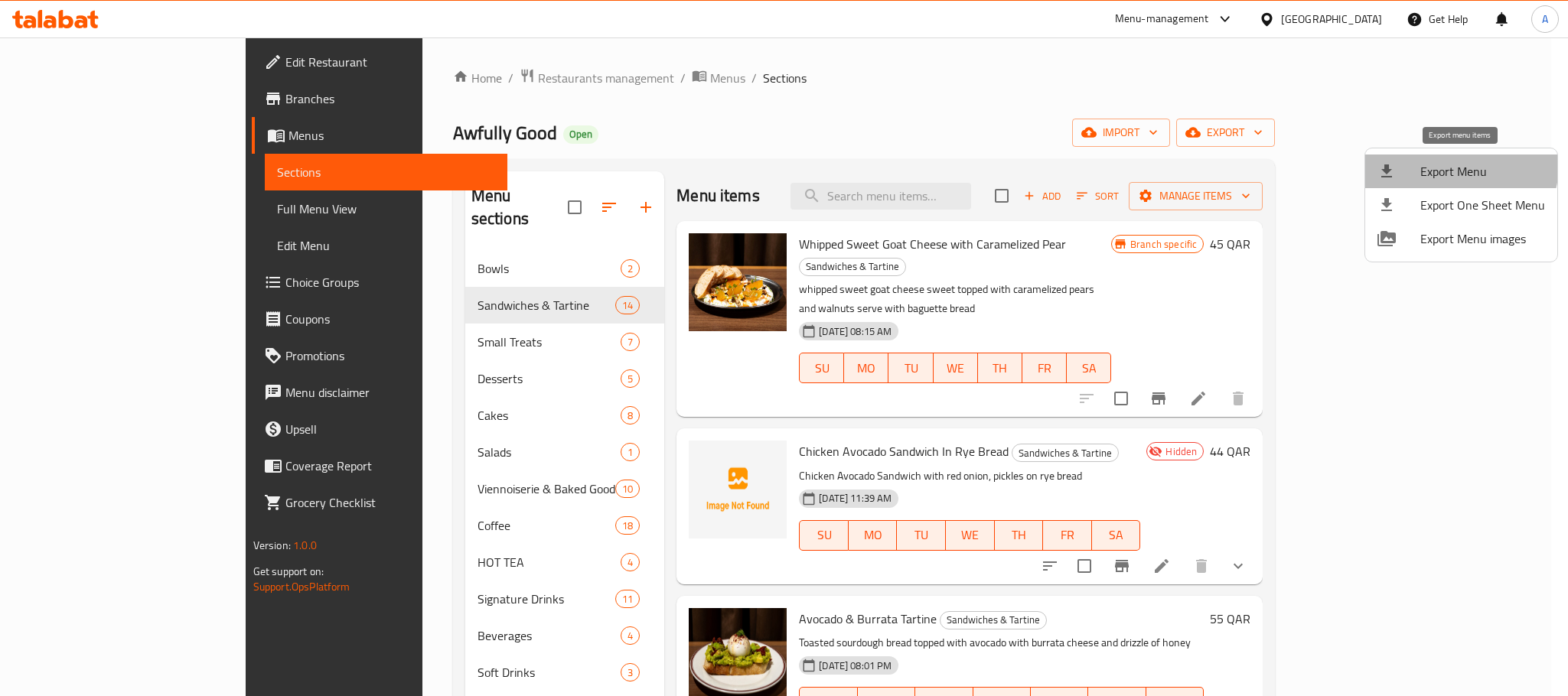
click at [1460, 165] on span "Export Menu" at bounding box center [1483, 172] width 125 height 18
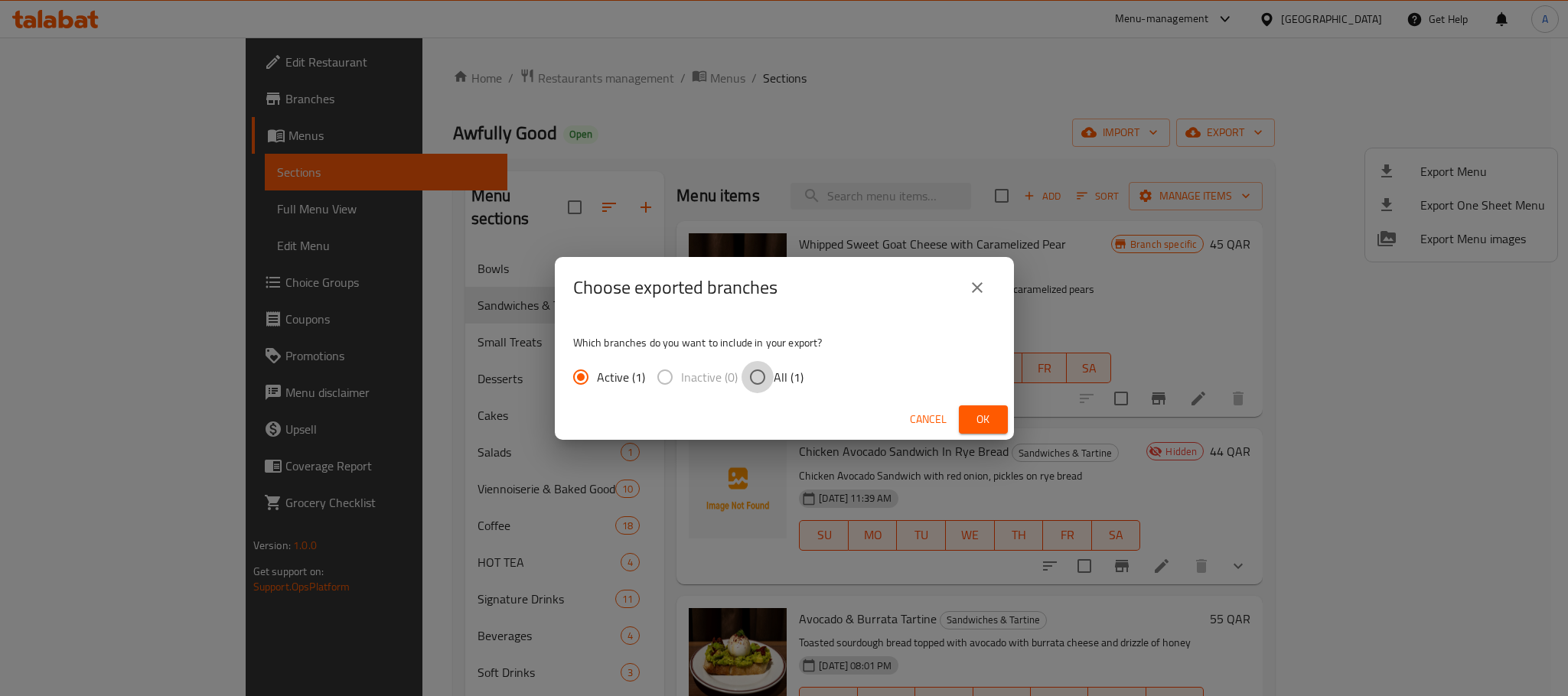
click at [749, 373] on input "All (1)" at bounding box center [757, 376] width 32 height 32
radio input "true"
click at [982, 407] on button "Ok" at bounding box center [983, 419] width 49 height 28
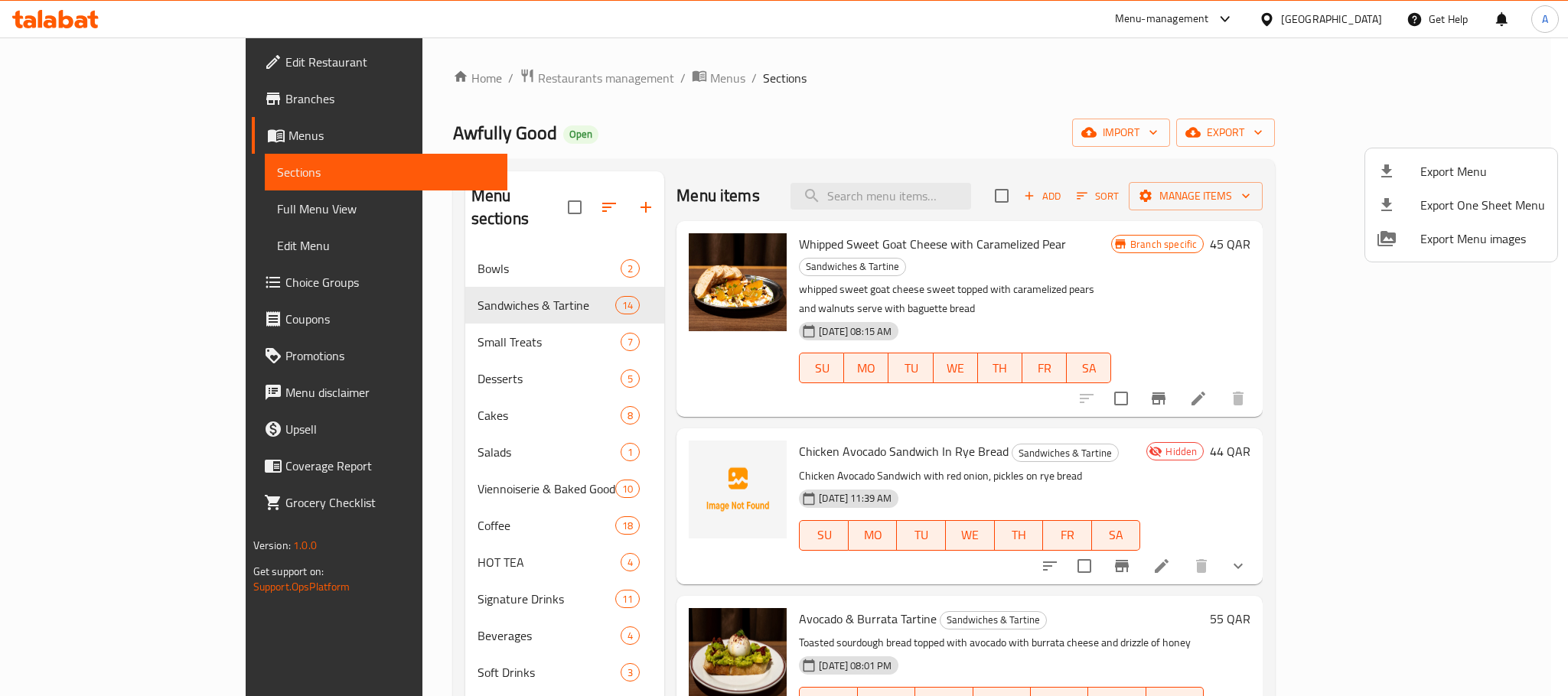
click at [126, 220] on div at bounding box center [784, 348] width 1568 height 696
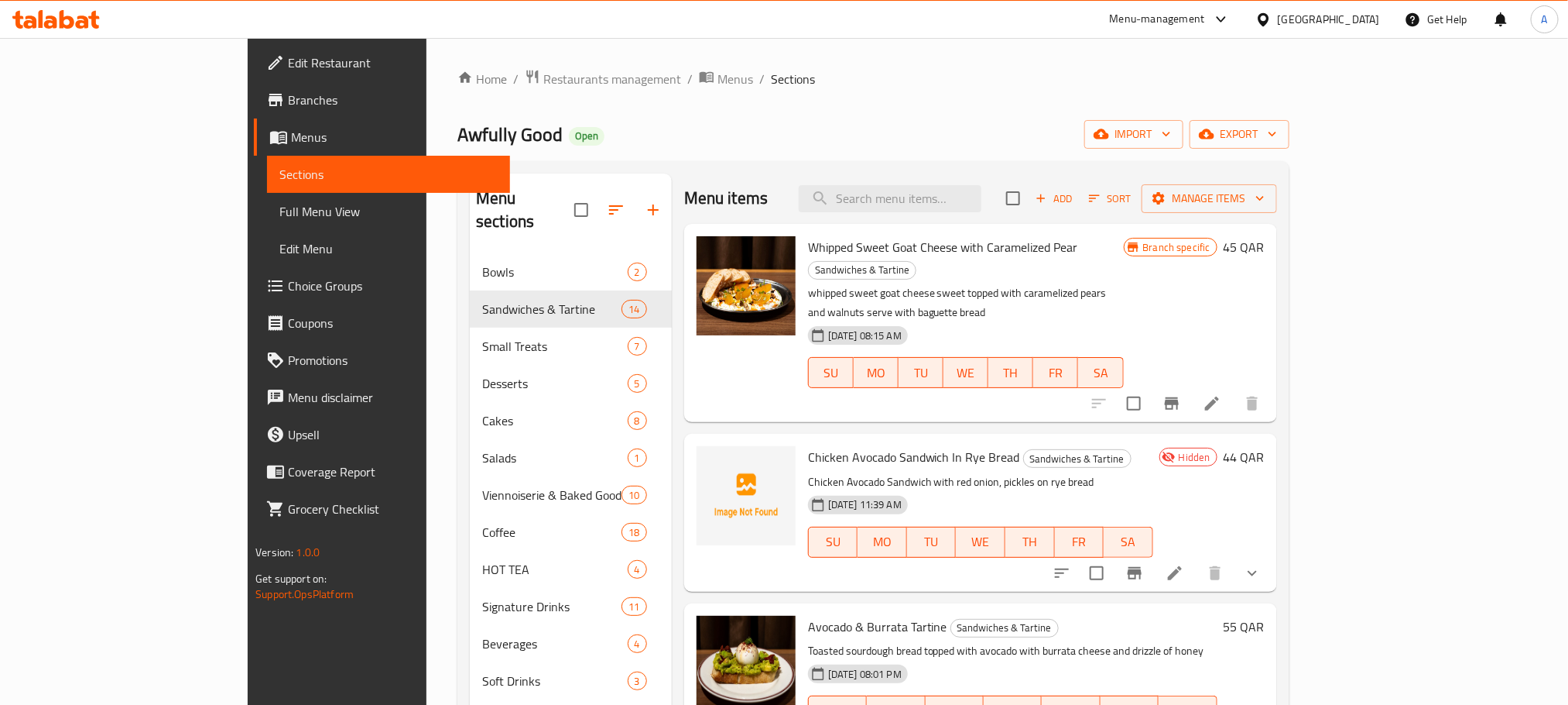
click at [280, 217] on span "Full Menu View" at bounding box center [389, 211] width 217 height 19
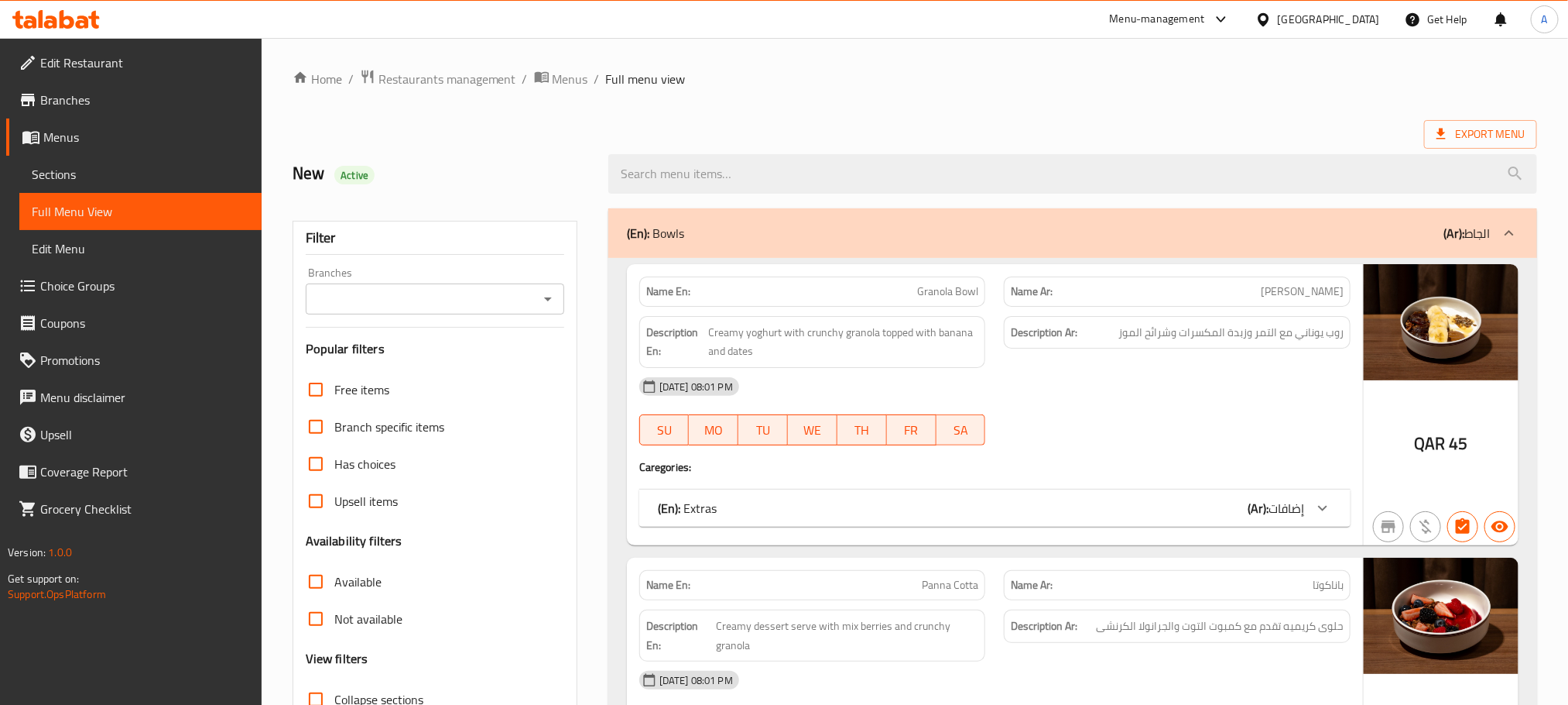
scroll to position [349, 0]
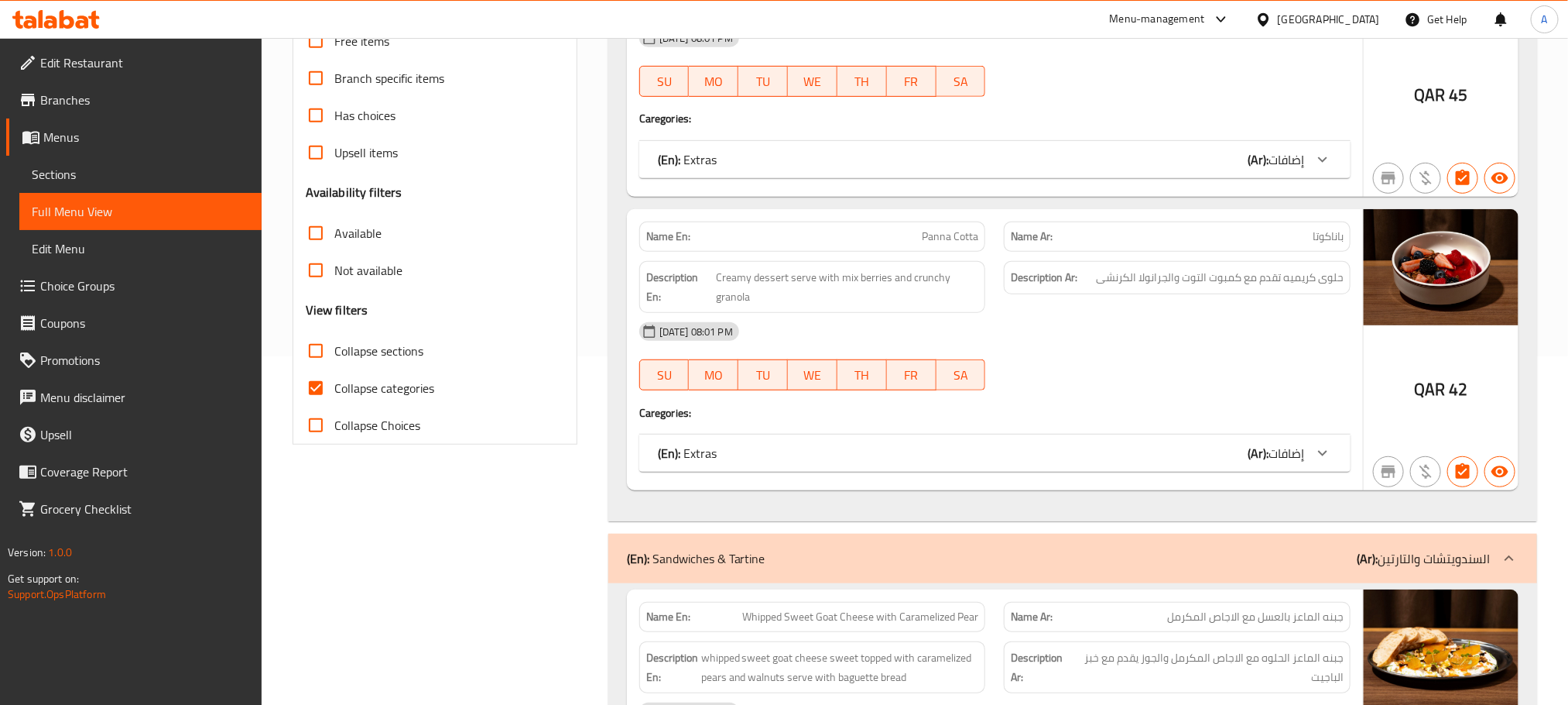
click at [318, 349] on input "Collapse sections" at bounding box center [316, 351] width 37 height 37
checkbox input "true"
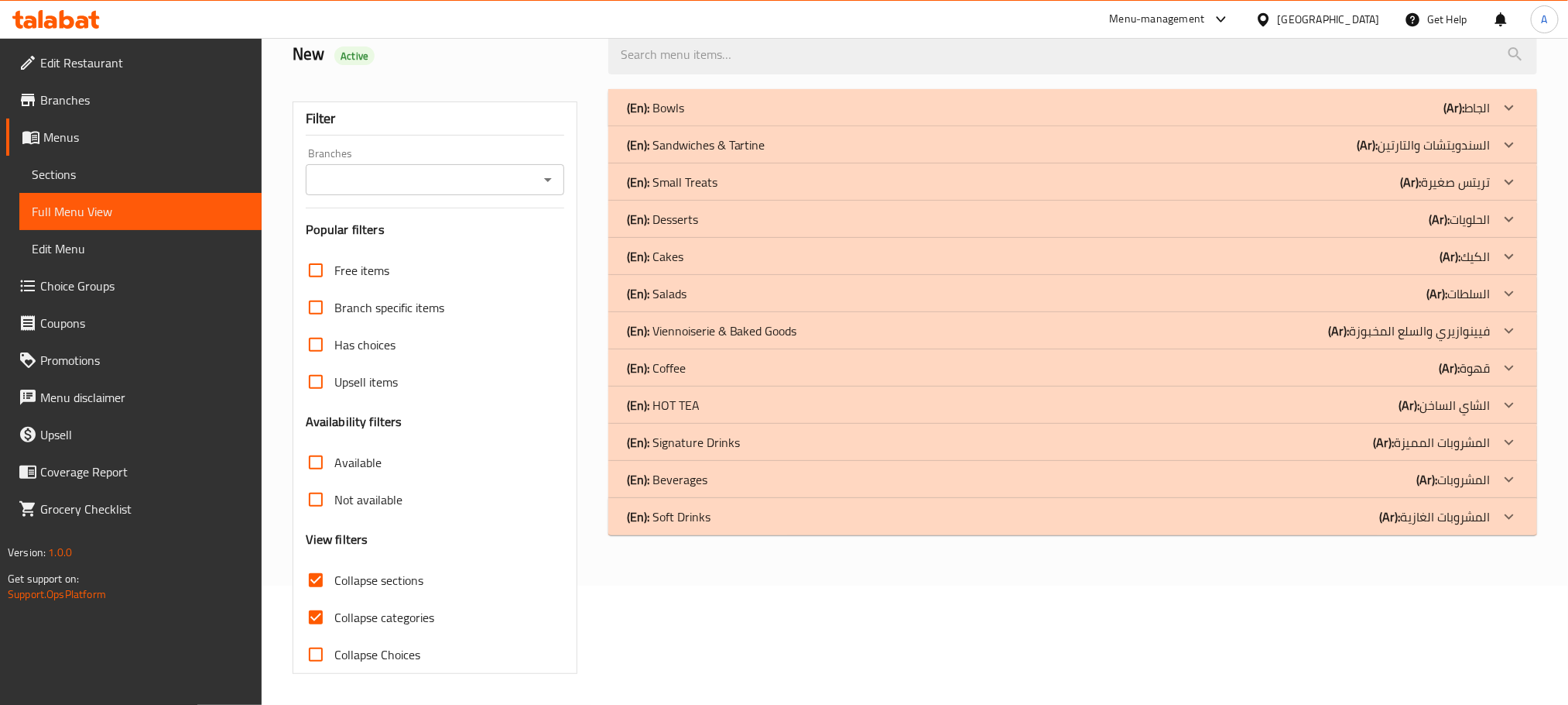
click at [318, 599] on input "Collapse categories" at bounding box center [316, 618] width 37 height 37
checkbox input "false"
click at [776, 117] on div "(En): Sandwiches & Tartine (Ar): السندويتشات والتارتين" at bounding box center [1060, 108] width 864 height 19
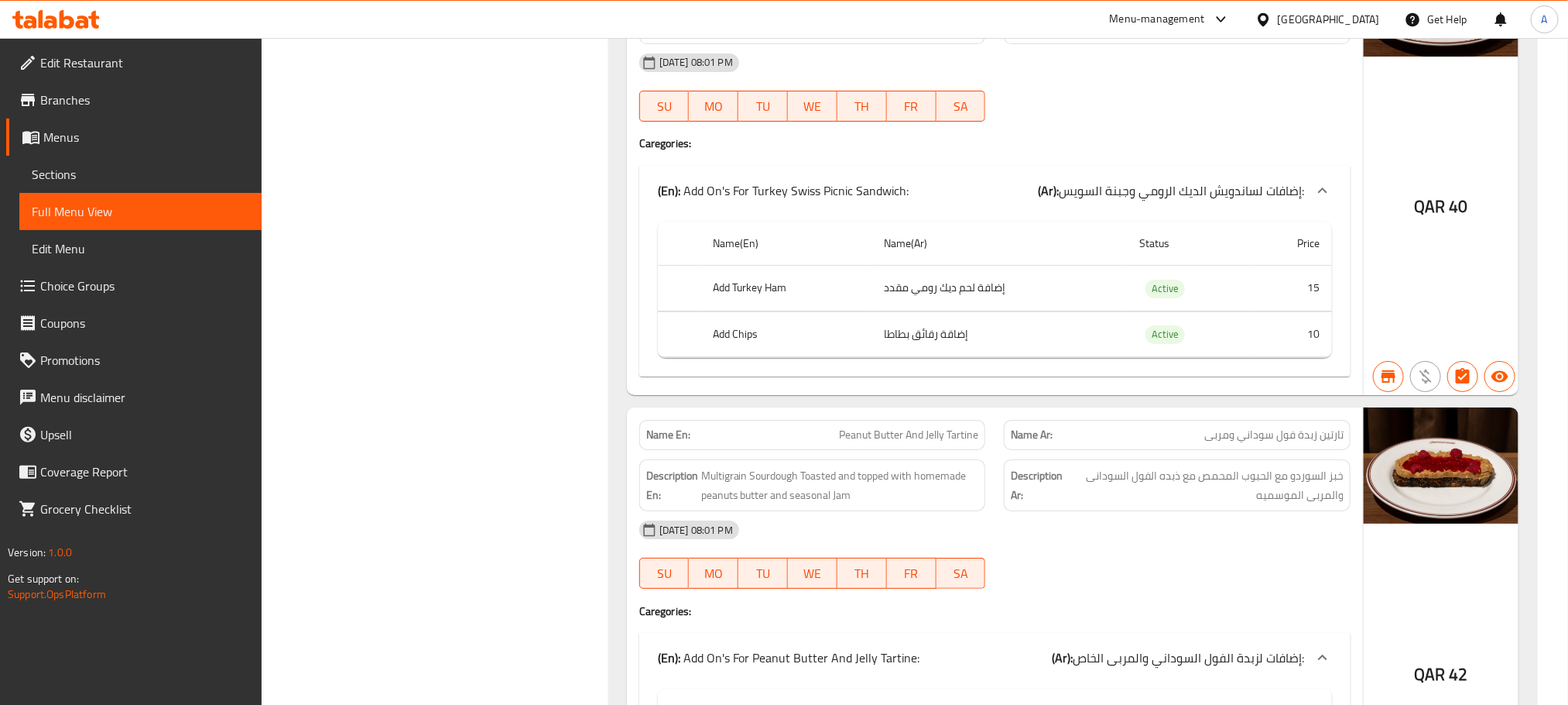
scroll to position [2709, 0]
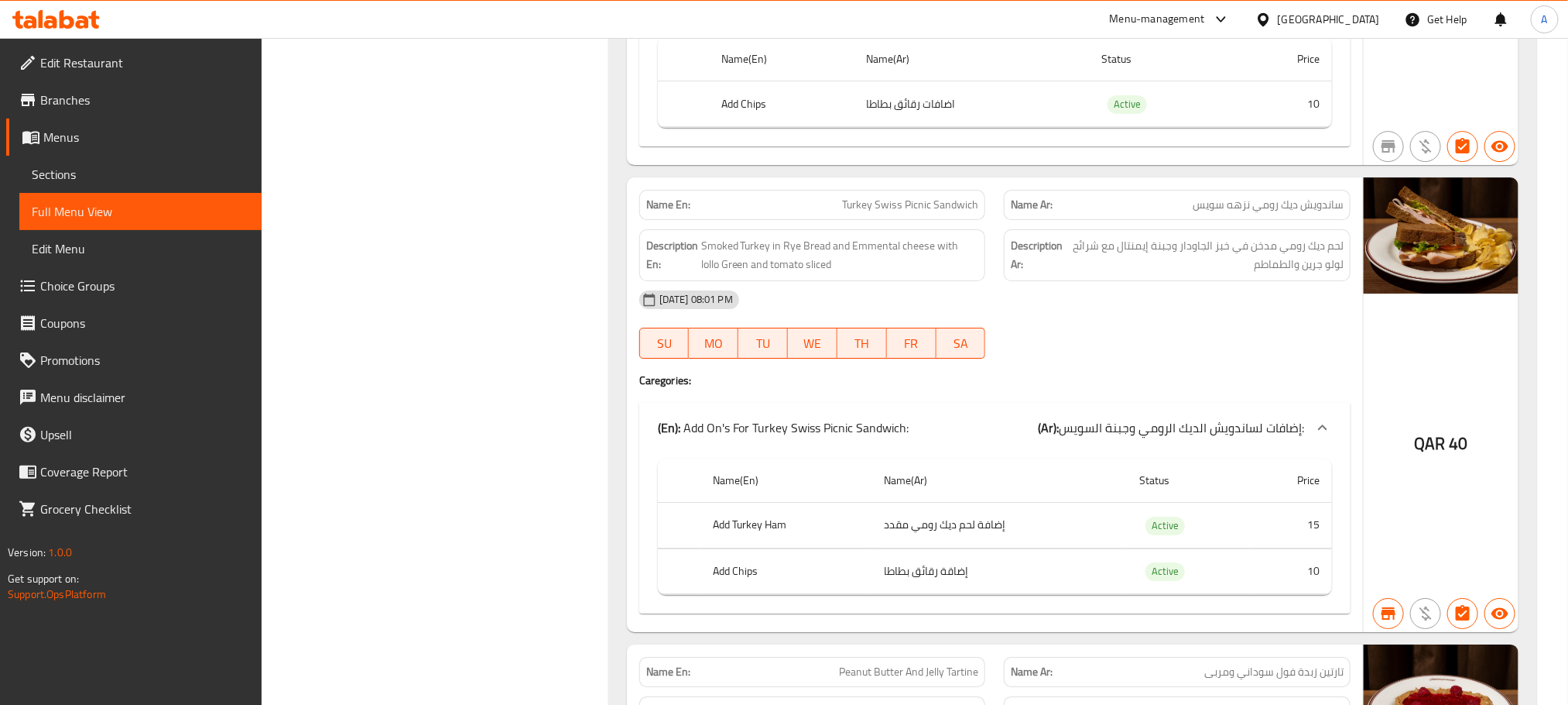
click at [1364, 16] on div "[GEOGRAPHIC_DATA]" at bounding box center [1329, 20] width 102 height 17
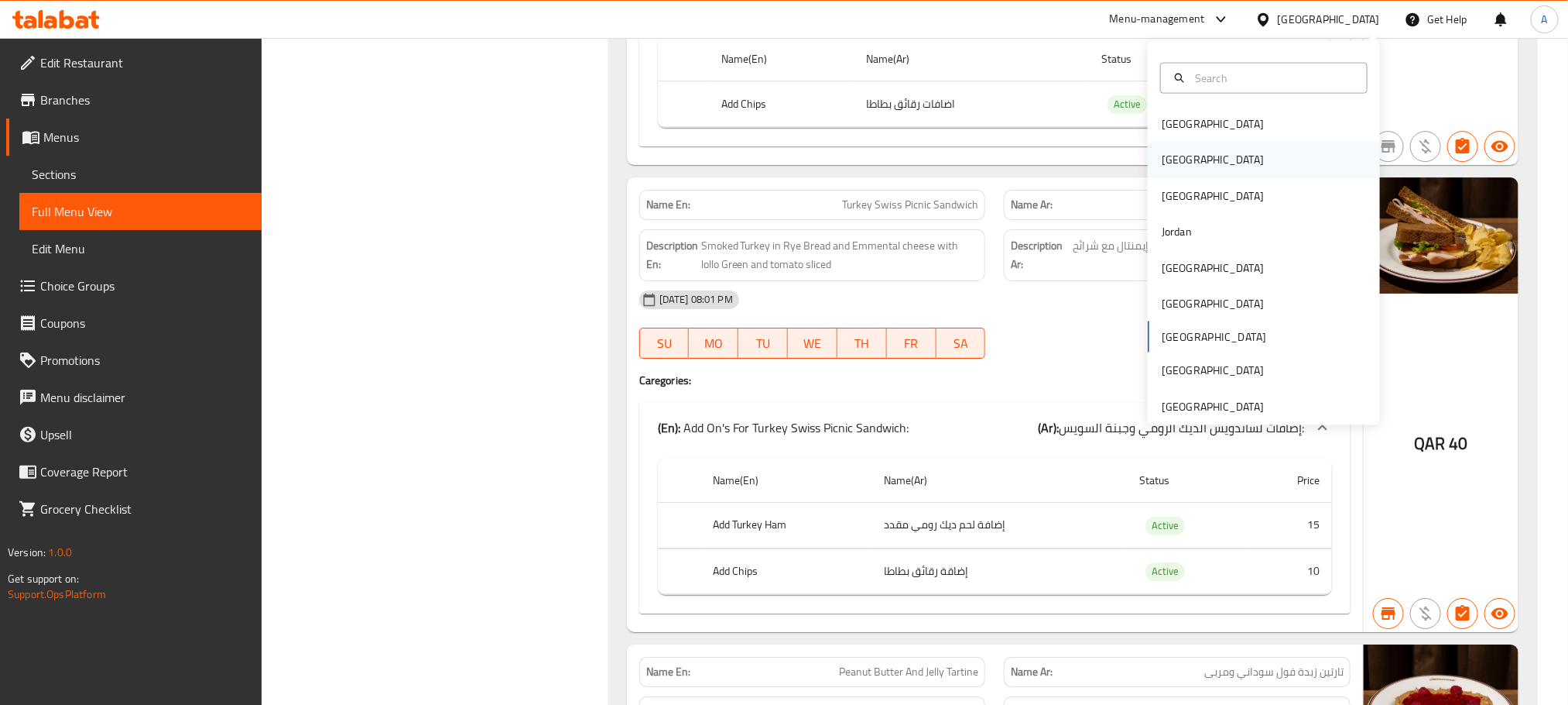
click at [1168, 147] on div "[GEOGRAPHIC_DATA]" at bounding box center [1213, 159] width 127 height 35
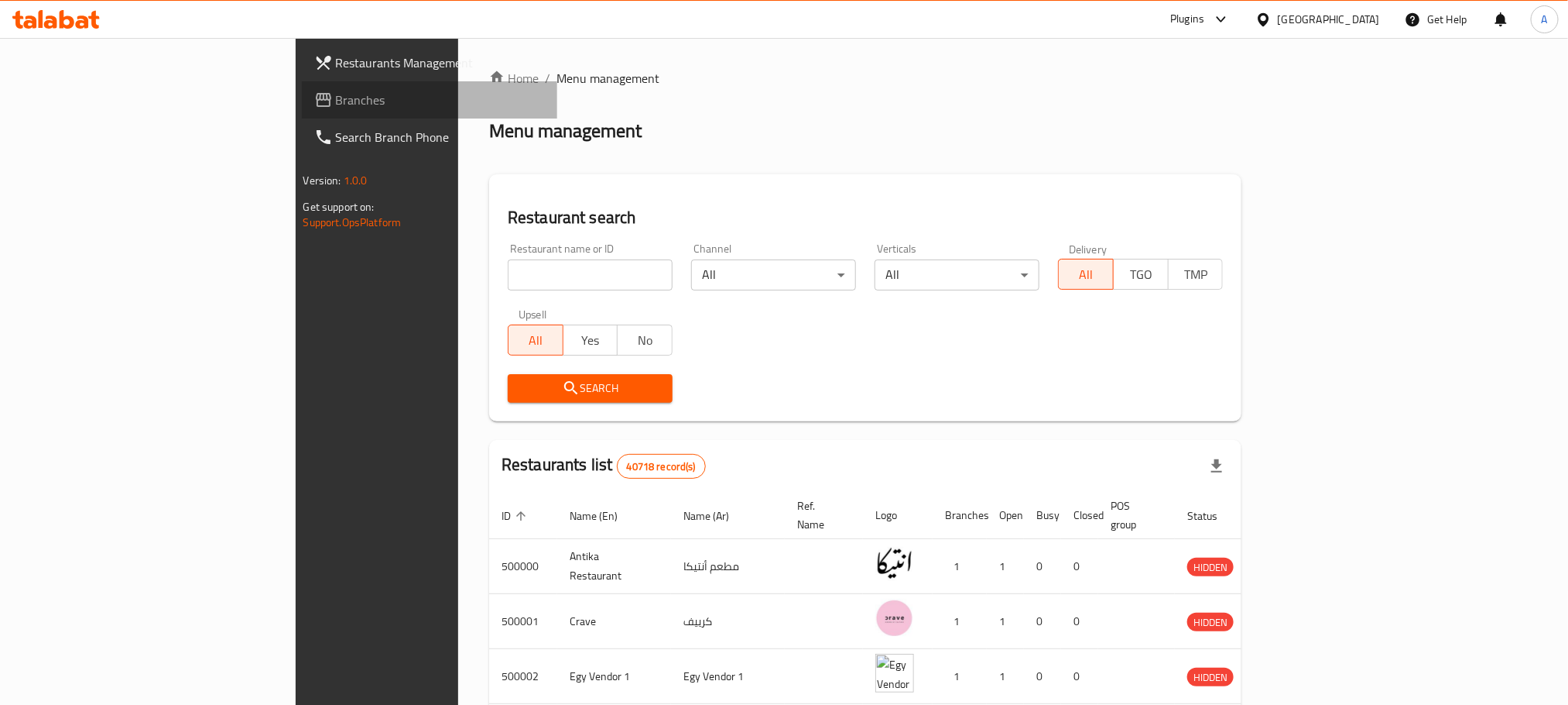
click at [336, 103] on span "Branches" at bounding box center [440, 100] width 209 height 19
